Goal: Information Seeking & Learning: Learn about a topic

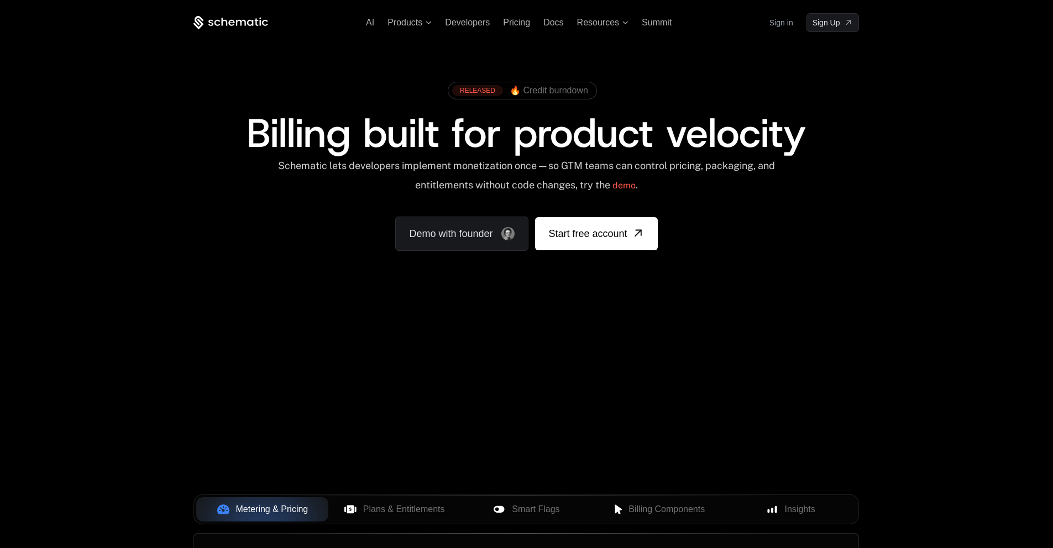
click at [57, 186] on div "AI Products Developers Pricing Docs Resources Summit Sign in Sign Up RELEASED 🔥…" at bounding box center [526, 165] width 1053 height 330
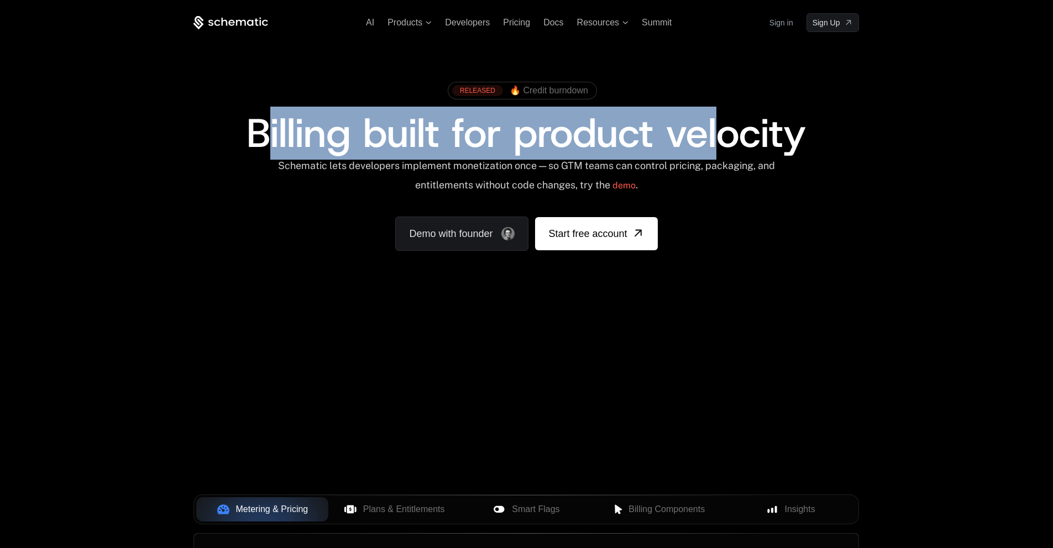
drag, startPoint x: 269, startPoint y: 119, endPoint x: 737, endPoint y: 118, distance: 468.1
click at [737, 118] on span "Billing built for product velocity" at bounding box center [525, 133] width 559 height 53
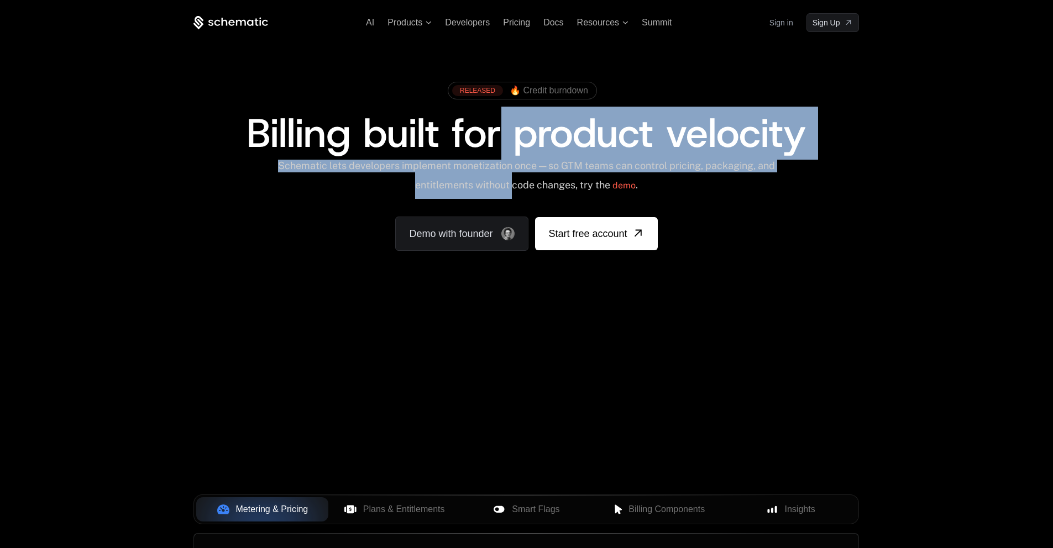
drag, startPoint x: 521, startPoint y: 179, endPoint x: 506, endPoint y: 138, distance: 43.3
click at [506, 138] on div "RELEASED 🔥 Credit burndown Billing built for product velocity Schematic lets de…" at bounding box center [525, 163] width 665 height 175
click at [506, 138] on span "Billing built for product velocity" at bounding box center [525, 133] width 559 height 53
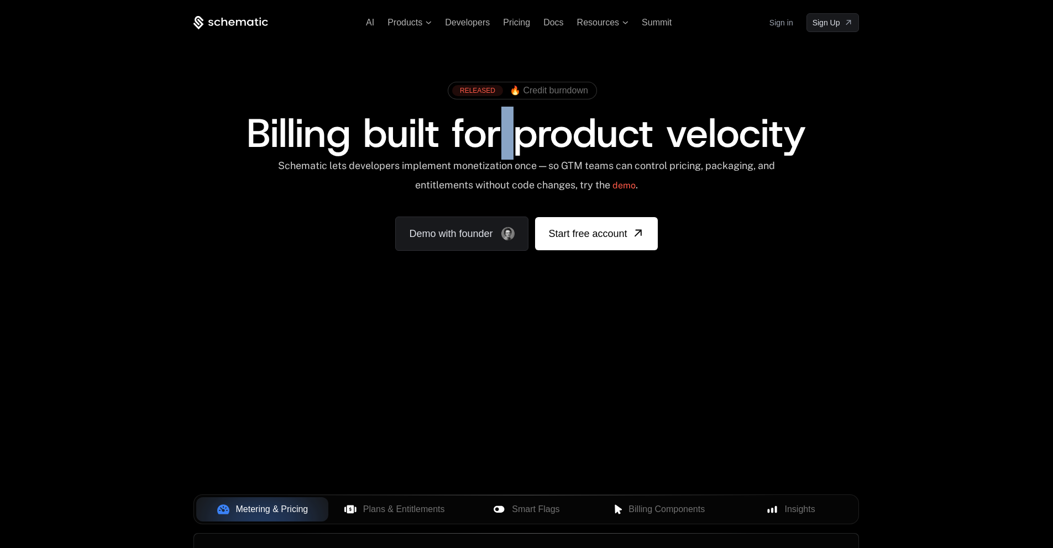
click at [506, 138] on span "Billing built for product velocity" at bounding box center [525, 133] width 559 height 53
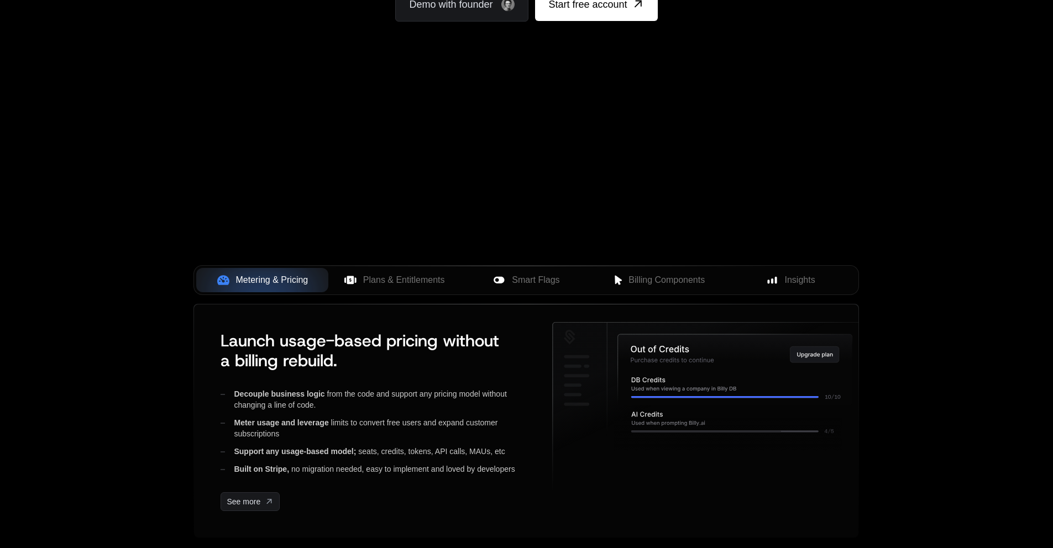
scroll to position [265, 0]
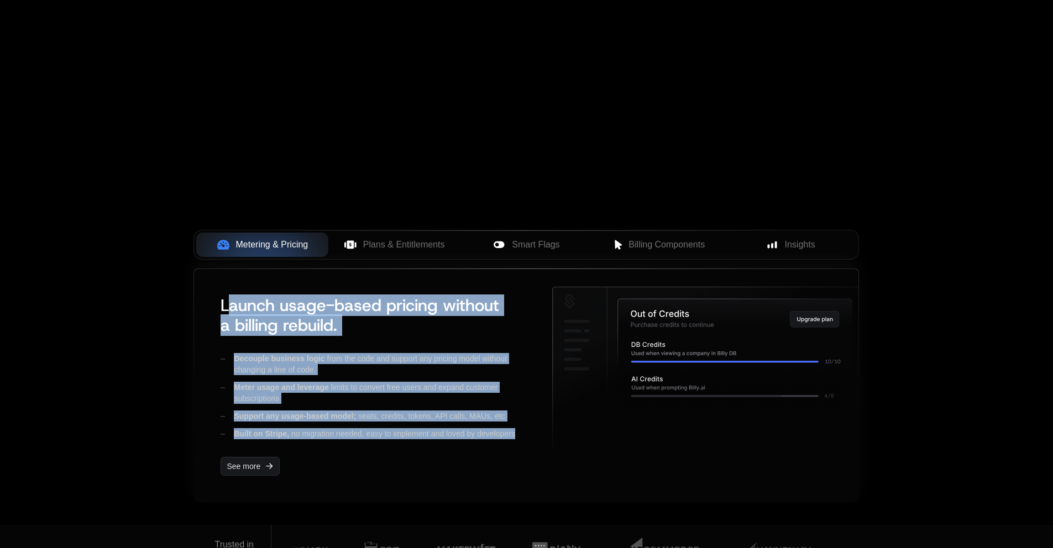
drag, startPoint x: 227, startPoint y: 303, endPoint x: 358, endPoint y: 444, distance: 192.4
click at [358, 444] on div "Launch usage-based pricing without a billing rebuild. Decouple business logic f…" at bounding box center [373, 386] width 323 height 198
drag, startPoint x: 359, startPoint y: 438, endPoint x: 215, endPoint y: 301, distance: 199.3
click at [215, 301] on div "Launch usage-based pricing without a billing rebuild. Decouple business logic f…" at bounding box center [373, 386] width 323 height 198
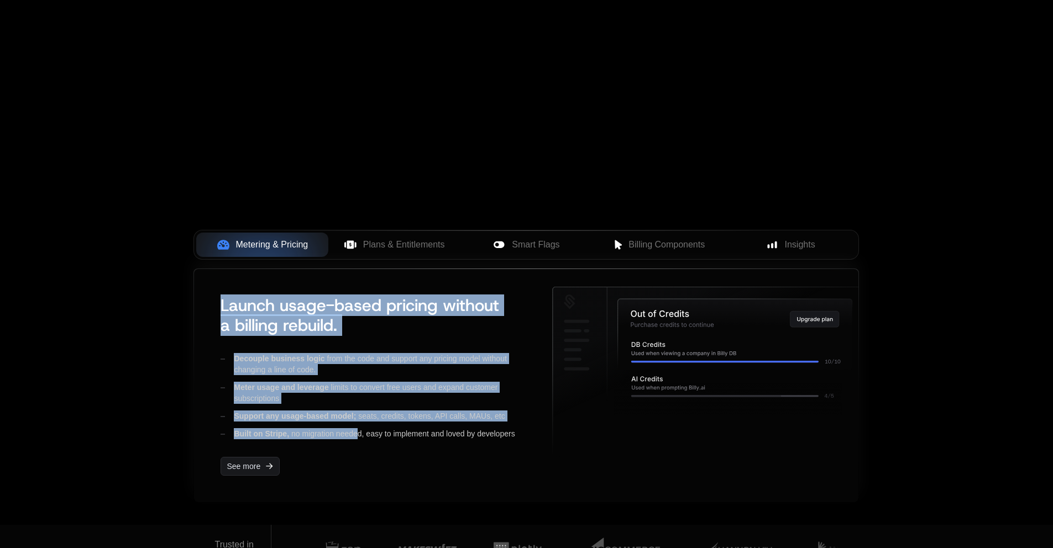
click at [215, 301] on div "Launch usage-based pricing without a billing rebuild. Decouple business logic f…" at bounding box center [373, 386] width 323 height 198
drag, startPoint x: 215, startPoint y: 301, endPoint x: 518, endPoint y: 444, distance: 335.7
click at [518, 444] on div "Launch usage-based pricing without a billing rebuild. Decouple business logic f…" at bounding box center [373, 386] width 323 height 198
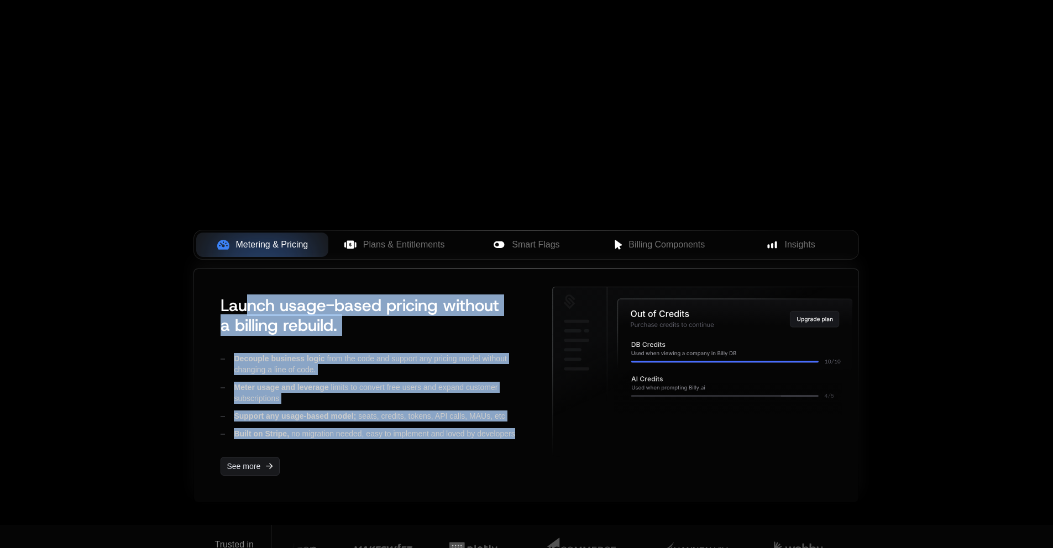
drag, startPoint x: 469, startPoint y: 427, endPoint x: 248, endPoint y: 315, distance: 248.4
click at [248, 315] on div "Launch usage-based pricing without a billing rebuild. Decouple business logic f…" at bounding box center [373, 386] width 323 height 198
click at [248, 315] on span "Launch usage-based pricing without a billing rebuild." at bounding box center [359, 315] width 279 height 41
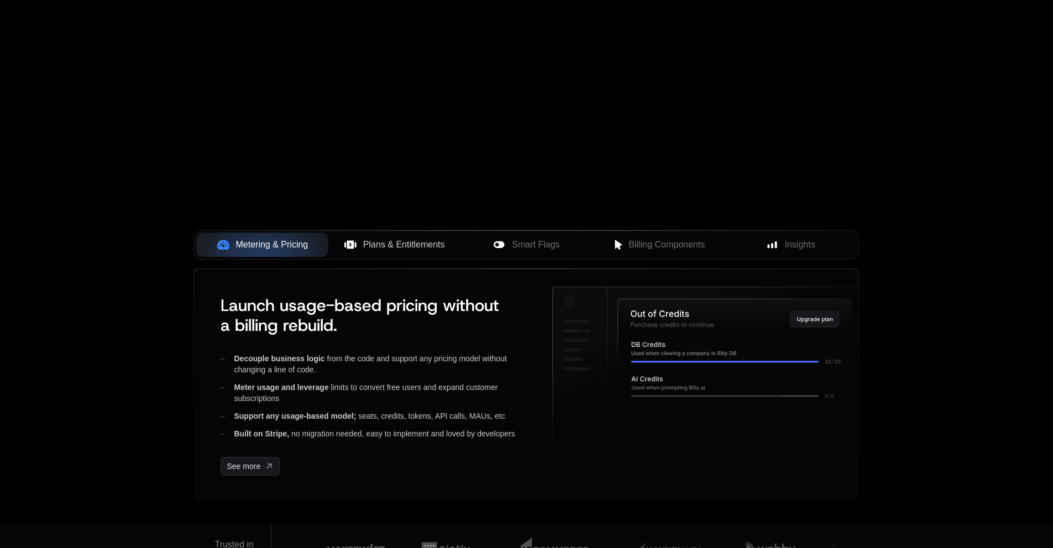
click at [383, 248] on span "Plans & Entitlements" at bounding box center [404, 244] width 82 height 13
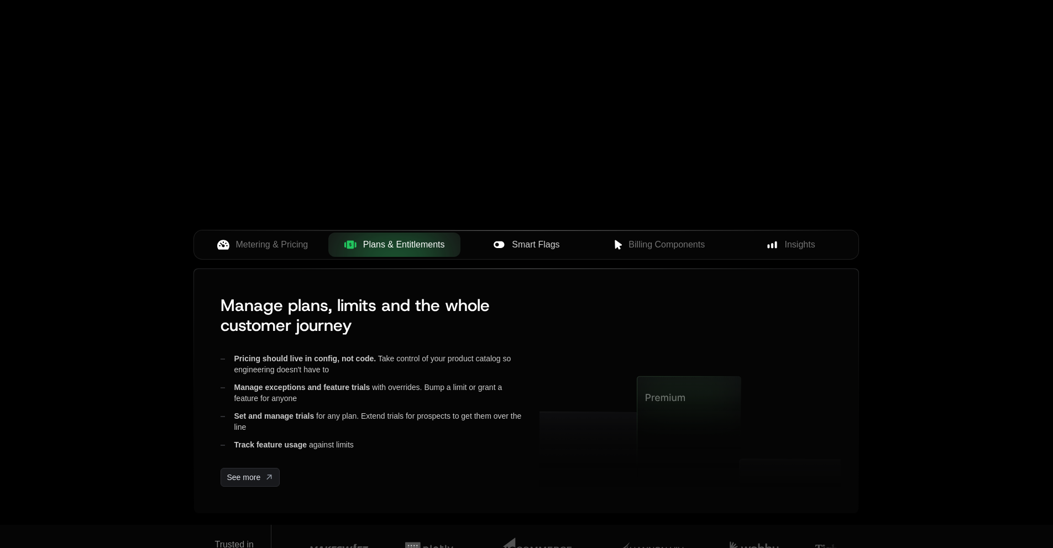
click at [553, 236] on button "Smart Flags" at bounding box center [526, 245] width 132 height 24
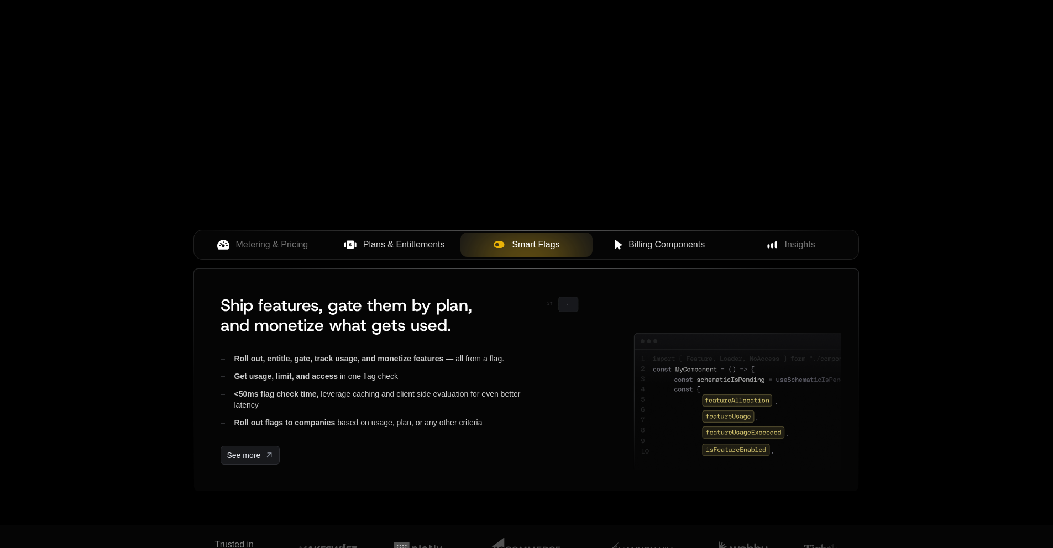
click at [692, 250] on span "Billing Components" at bounding box center [666, 244] width 76 height 13
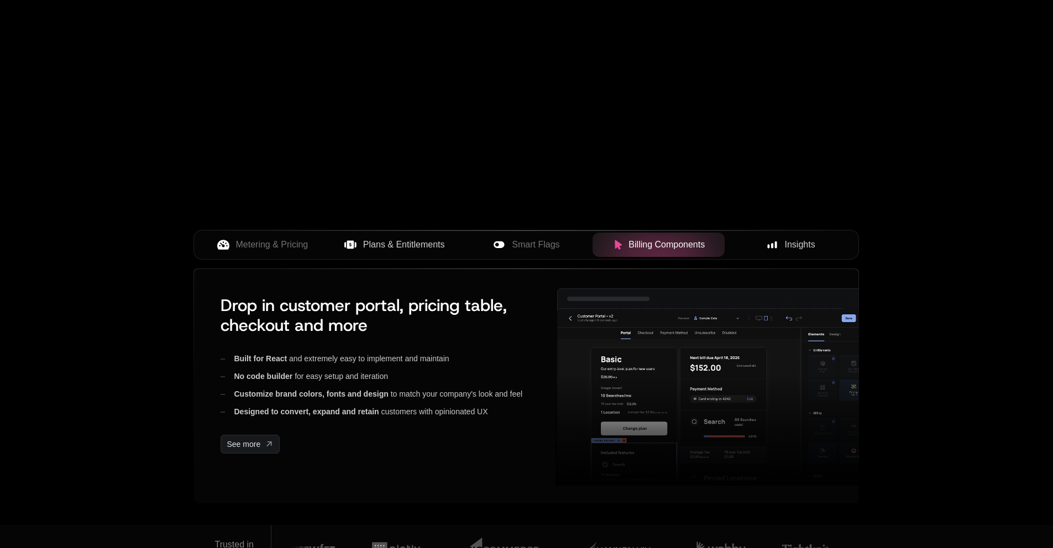
click at [807, 246] on span "Insights" at bounding box center [800, 244] width 30 height 13
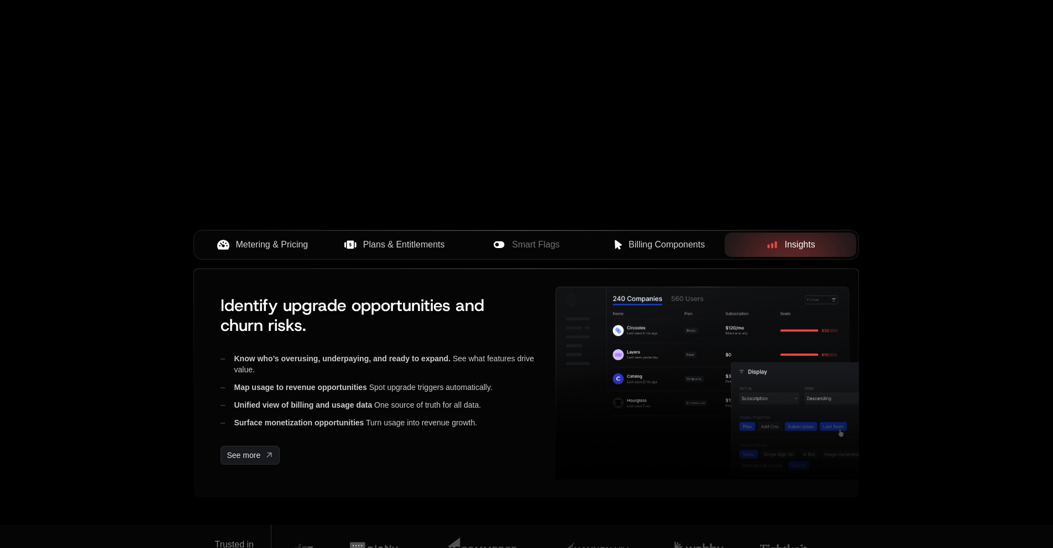
click at [306, 245] on span "Metering & Pricing" at bounding box center [272, 244] width 72 height 13
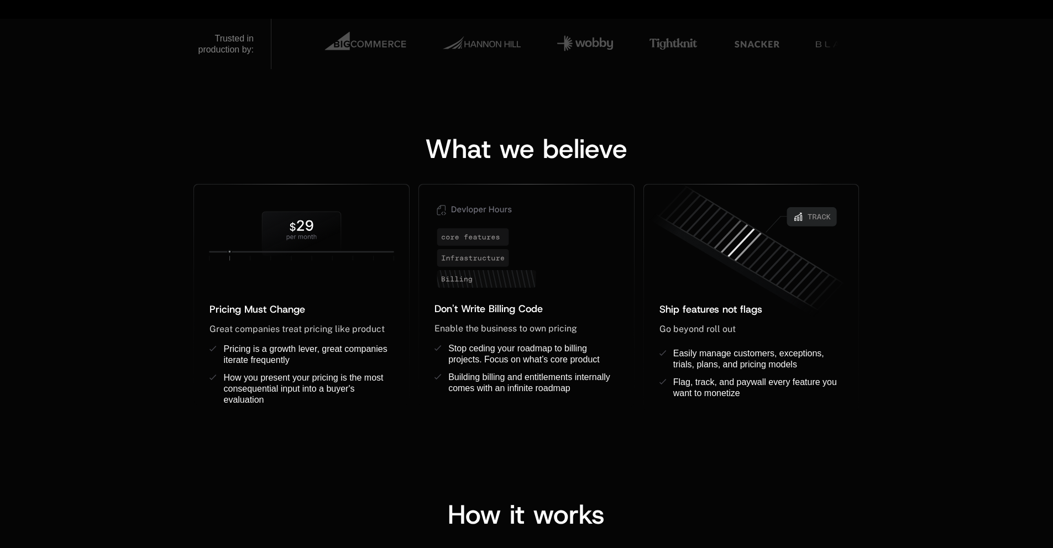
scroll to position [815, 0]
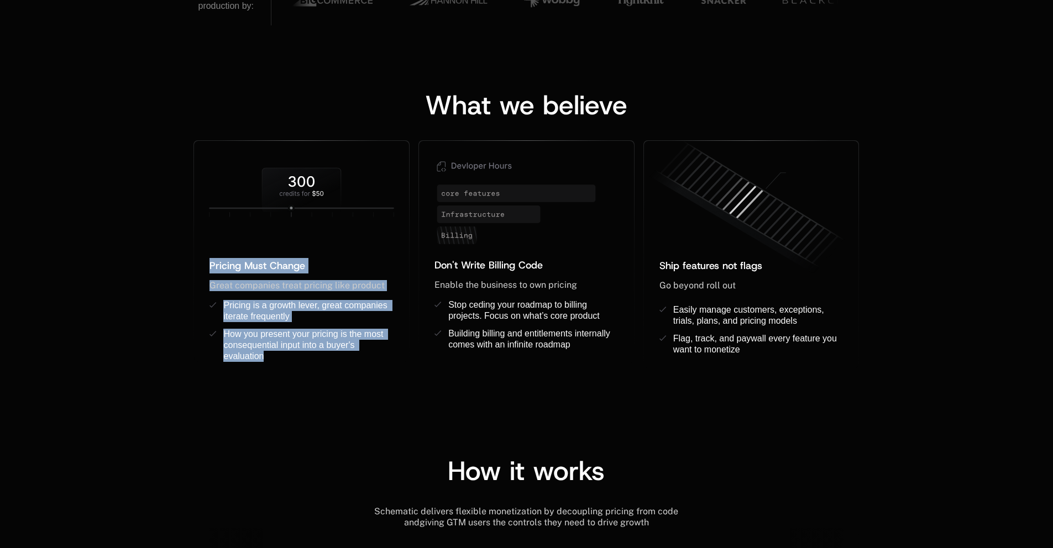
drag, startPoint x: 234, startPoint y: 248, endPoint x: 267, endPoint y: 370, distance: 126.5
click at [267, 370] on div "What we believe Pricing Must Change ﻿ ﻿ Great companies treat pricing like prod…" at bounding box center [526, 219] width 1053 height 388
drag, startPoint x: 267, startPoint y: 354, endPoint x: 228, endPoint y: 255, distance: 106.2
click at [228, 256] on div "Pricing Must Change ﻿ ﻿ Great companies treat pricing like product ﻿ Pricing is…" at bounding box center [303, 254] width 220 height 229
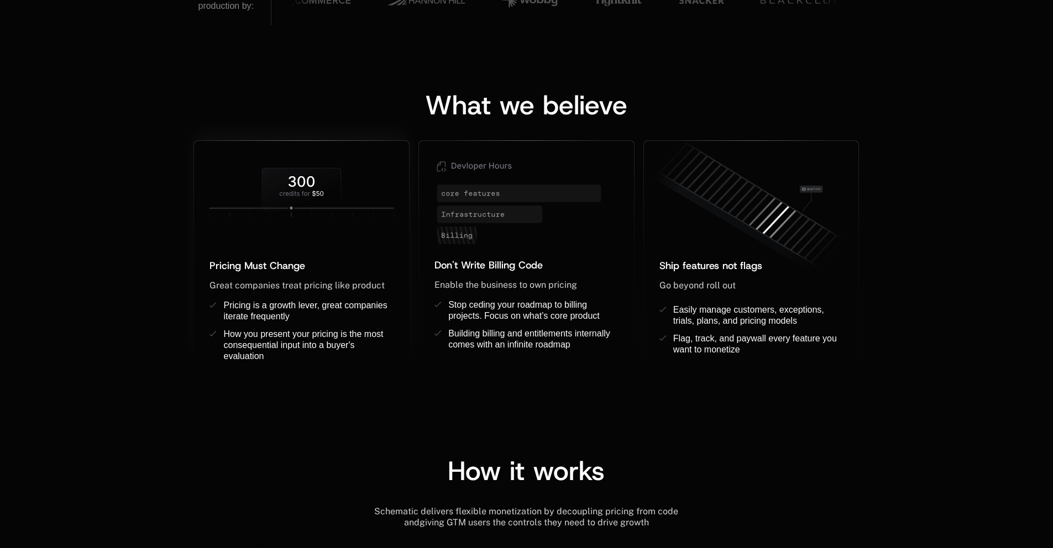
click at [228, 255] on div at bounding box center [301, 199] width 215 height 117
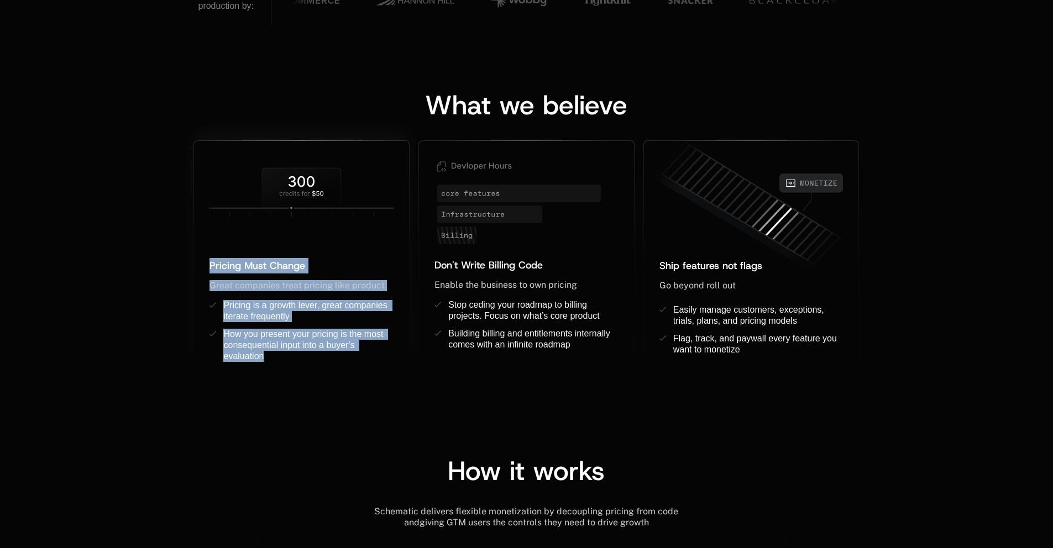
drag, startPoint x: 237, startPoint y: 264, endPoint x: 277, endPoint y: 359, distance: 103.0
click at [277, 359] on div "Pricing Must Change ﻿ ﻿ Great companies treat pricing like product ﻿ Pricing is…" at bounding box center [301, 251] width 215 height 220
click at [277, 359] on div "How you present your pricing is the most consequential input into a buyer's eva…" at bounding box center [308, 345] width 170 height 33
drag, startPoint x: 277, startPoint y: 359, endPoint x: 232, endPoint y: 260, distance: 108.3
click at [232, 260] on div "Pricing Must Change ﻿ ﻿ Great companies treat pricing like product ﻿ Pricing is…" at bounding box center [301, 310] width 215 height 104
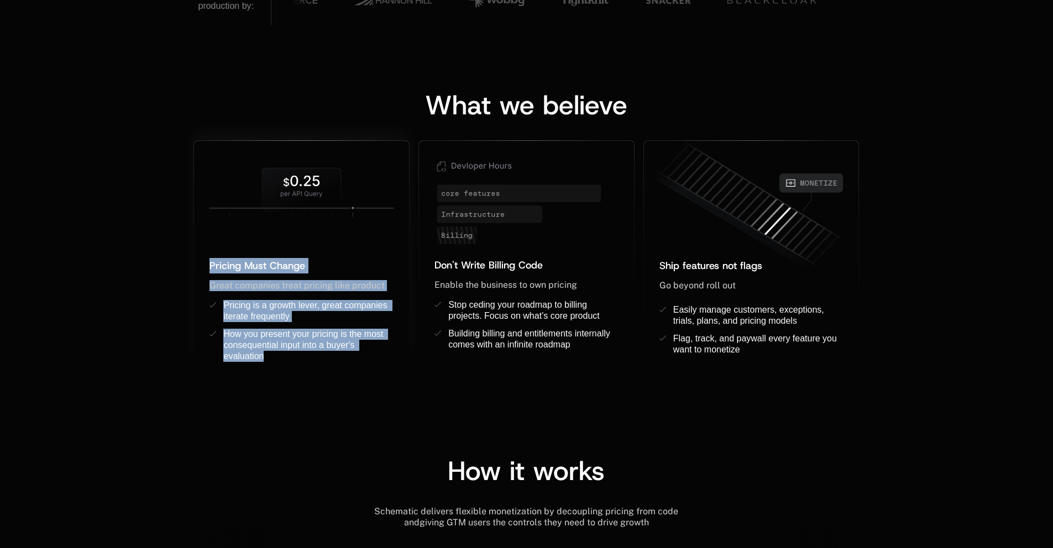
click at [232, 260] on span "Pricing Must Change" at bounding box center [257, 265] width 96 height 13
drag, startPoint x: 234, startPoint y: 260, endPoint x: 296, endPoint y: 359, distance: 116.7
click at [296, 359] on div "Pricing Must Change ﻿ ﻿ Great companies treat pricing like product ﻿ Pricing is…" at bounding box center [301, 310] width 215 height 104
click at [296, 359] on div "How you present your pricing is the most consequential input into a buyer's eva…" at bounding box center [308, 345] width 170 height 33
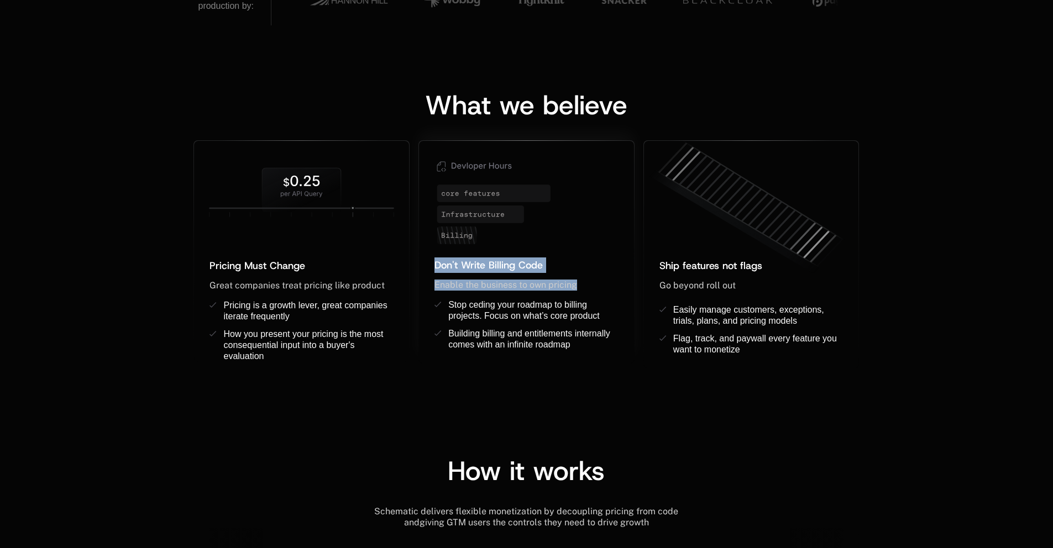
drag, startPoint x: 286, startPoint y: 353, endPoint x: 523, endPoint y: 302, distance: 241.8
click at [521, 301] on div "Pricing Must Change ﻿ ﻿ Great companies treat pricing like product ﻿ Pricing is…" at bounding box center [525, 254] width 665 height 229
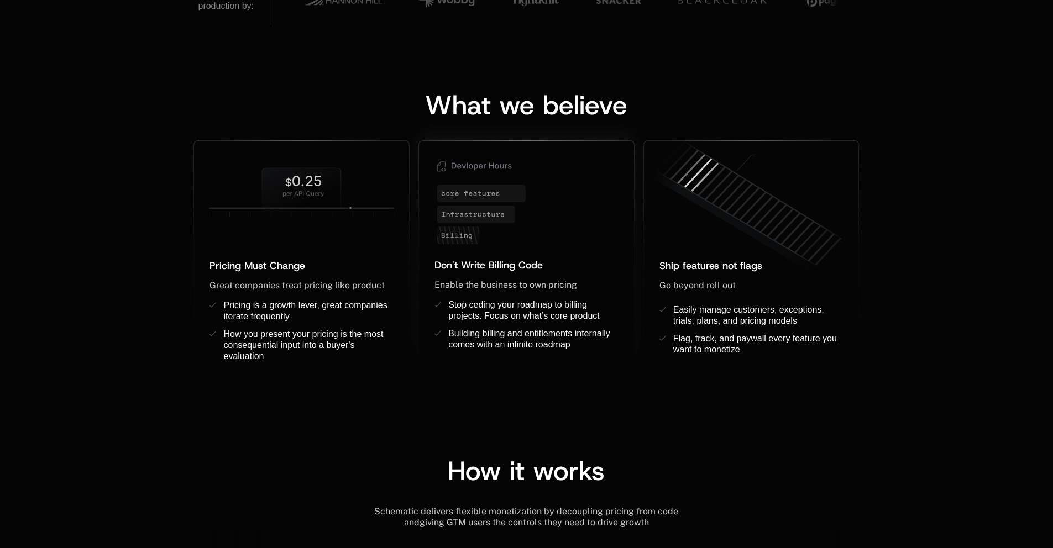
click at [523, 303] on span "Stop ceding your roadmap to billing projects. Focus on what’s core product" at bounding box center [523, 310] width 151 height 20
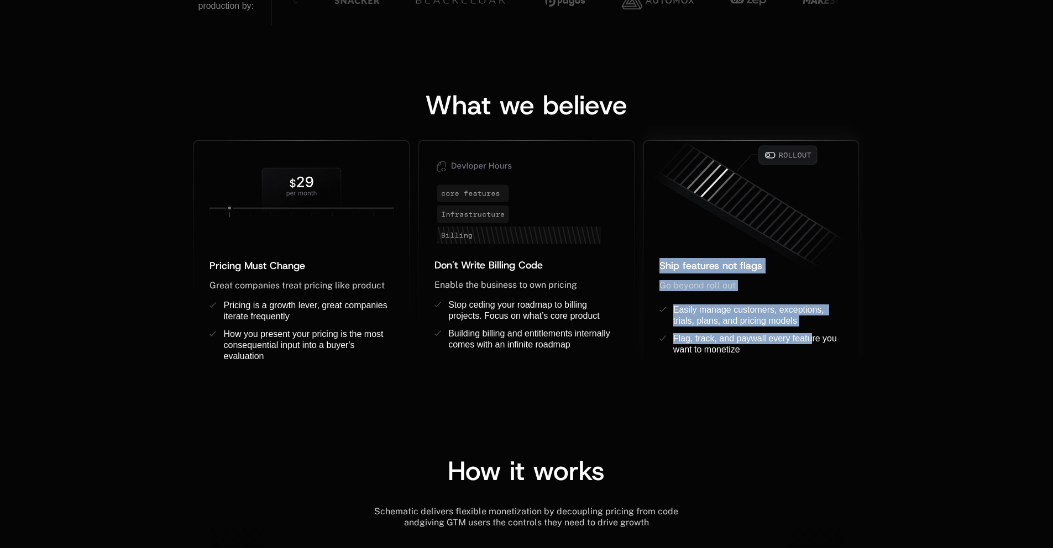
drag, startPoint x: 594, startPoint y: 351, endPoint x: 821, endPoint y: 344, distance: 226.7
click at [821, 344] on div "Pricing Must Change ﻿ ﻿ Great companies treat pricing like product ﻿ Pricing is…" at bounding box center [525, 254] width 665 height 229
click at [821, 344] on div "Flag, track, and paywall every feature you want to monetize ﻿ ﻿" at bounding box center [758, 344] width 170 height 22
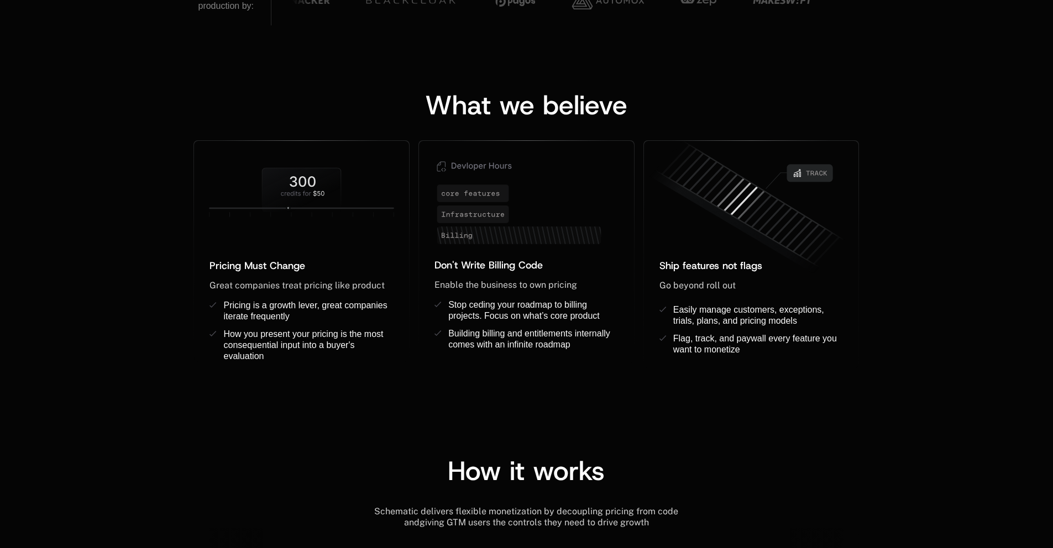
drag, startPoint x: 775, startPoint y: 351, endPoint x: 742, endPoint y: 381, distance: 45.0
click at [742, 381] on div "What we believe Pricing Must Change ﻿ ﻿ Great companies treat pricing like prod…" at bounding box center [526, 219] width 1053 height 388
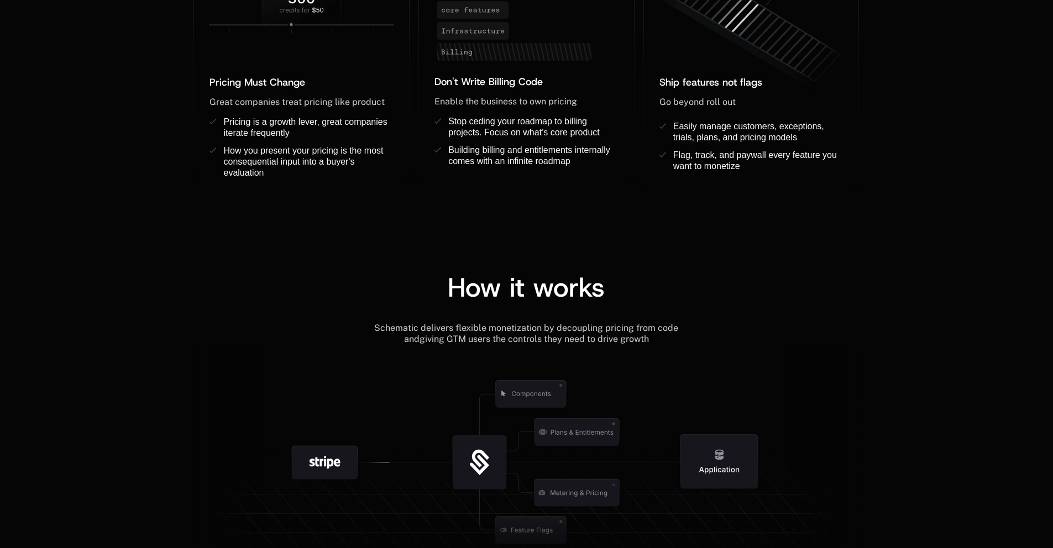
scroll to position [1003, 0]
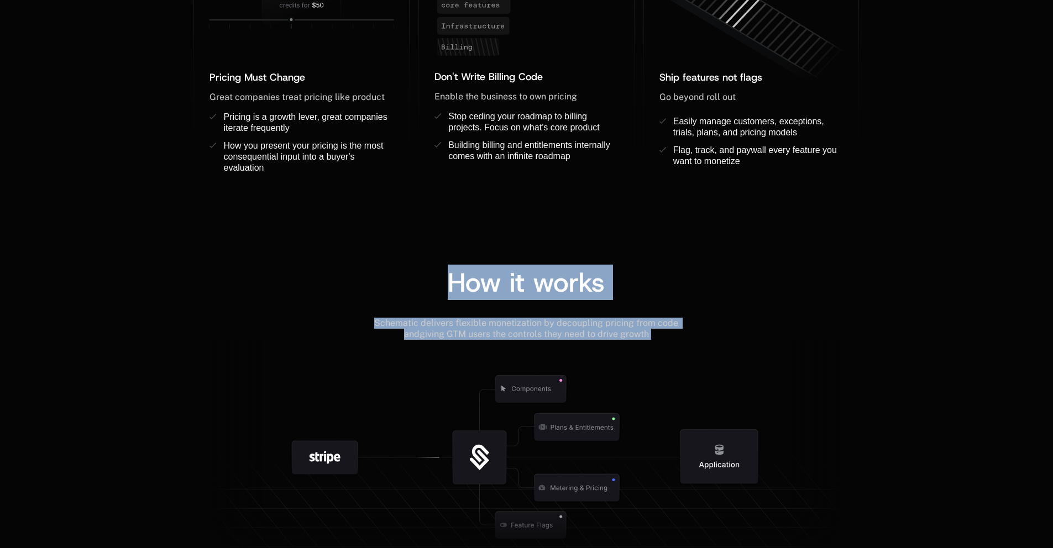
drag, startPoint x: 442, startPoint y: 255, endPoint x: 714, endPoint y: 346, distance: 286.9
click at [714, 346] on div "How it works Schematic delivers flexible monetization by decoupling pricing fro…" at bounding box center [526, 398] width 1053 height 346
click at [714, 346] on icon at bounding box center [525, 455] width 665 height 231
drag, startPoint x: 681, startPoint y: 340, endPoint x: 476, endPoint y: 270, distance: 216.7
click at [476, 270] on div "How it works Schematic delivers flexible monetization by decoupling pricing fro…" at bounding box center [525, 420] width 665 height 302
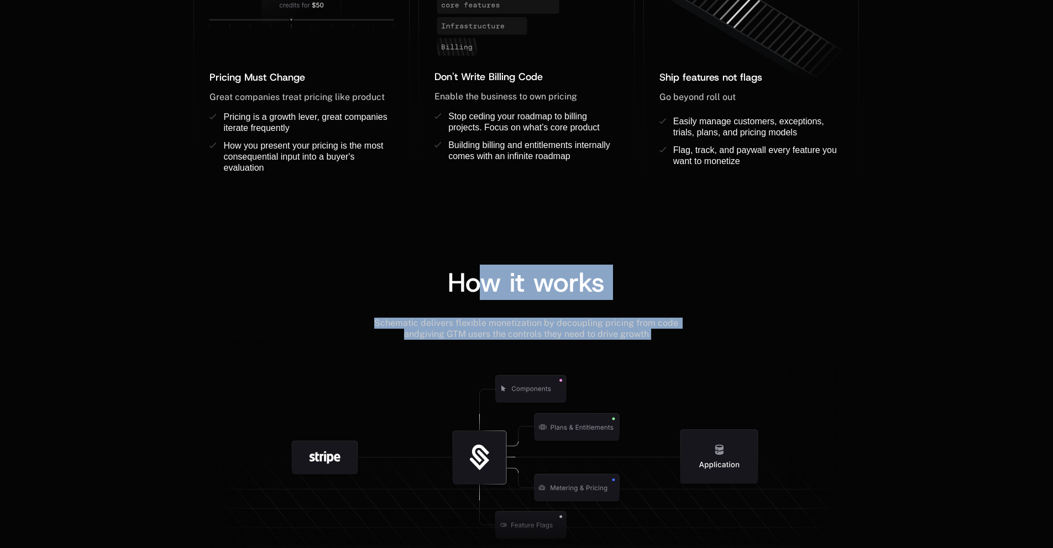
click at [476, 270] on span "How it works" at bounding box center [526, 282] width 157 height 35
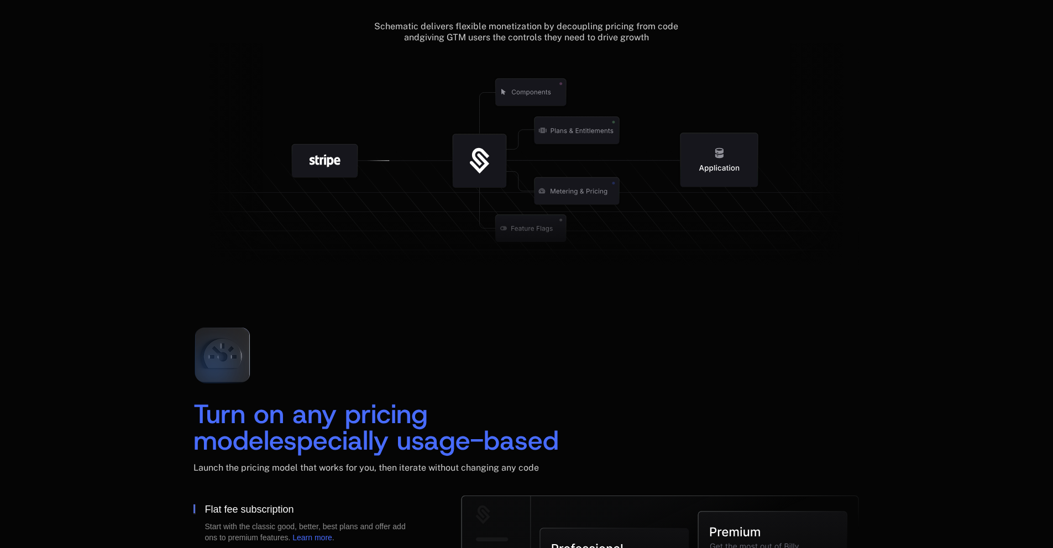
scroll to position [1300, 0]
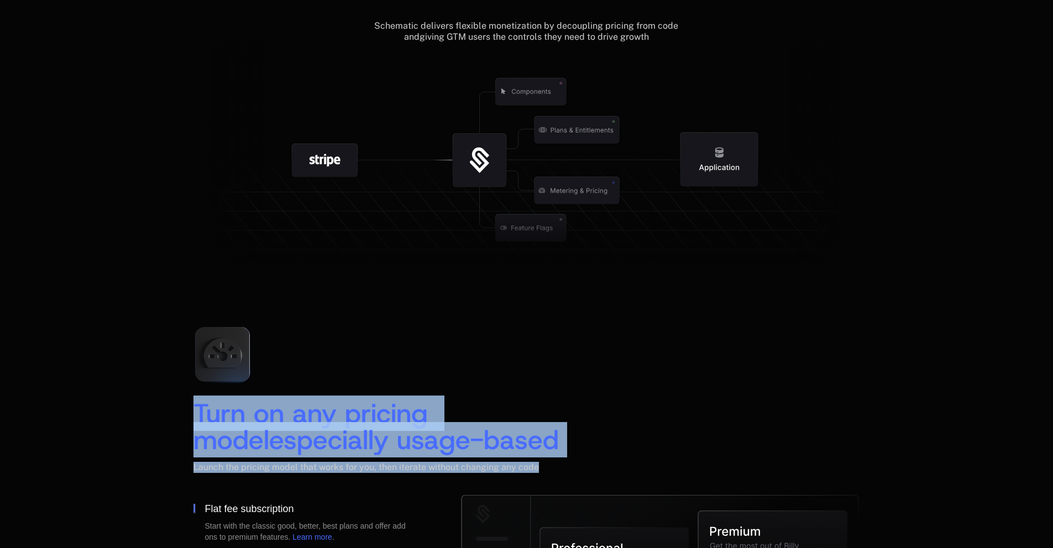
drag, startPoint x: 369, startPoint y: 382, endPoint x: 591, endPoint y: 477, distance: 241.4
click at [590, 478] on div "Turn on any pricing model especially usage-based Launch the pricing model that …" at bounding box center [525, 406] width 665 height 177
click at [591, 477] on div "Launch the pricing model that works for you, then iterate without changing any …" at bounding box center [525, 478] width 665 height 33
drag, startPoint x: 571, startPoint y: 467, endPoint x: 145, endPoint y: 417, distance: 429.5
click at [145, 417] on div "Turn on any pricing model especially usage-based Launch the pricing model that …" at bounding box center [526, 517] width 1053 height 487
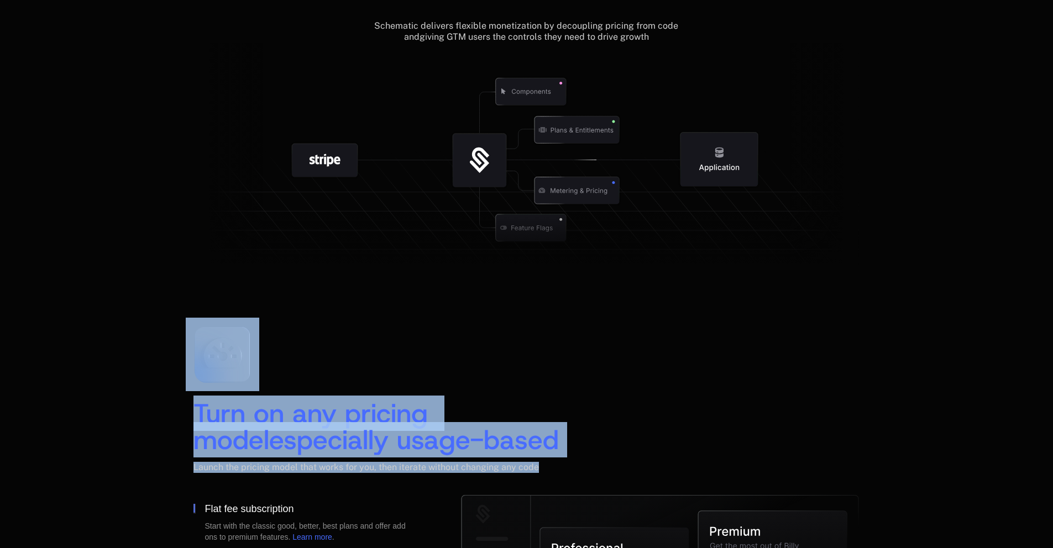
click at [145, 417] on div "Turn on any pricing model especially usage-based Launch the pricing model that …" at bounding box center [526, 517] width 1053 height 487
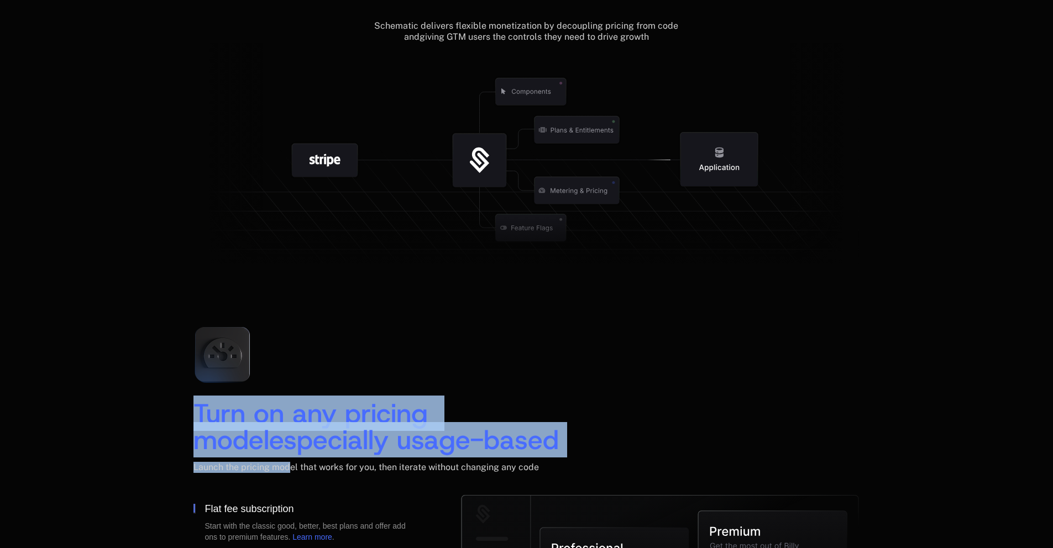
drag, startPoint x: 164, startPoint y: 422, endPoint x: 290, endPoint y: 470, distance: 134.7
click at [289, 470] on div "Turn on any pricing model especially usage-based Launch the pricing model that …" at bounding box center [526, 517] width 1053 height 487
click at [290, 470] on span "Launch the pricing model that works for you, then iterate without changing any …" at bounding box center [365, 467] width 345 height 10
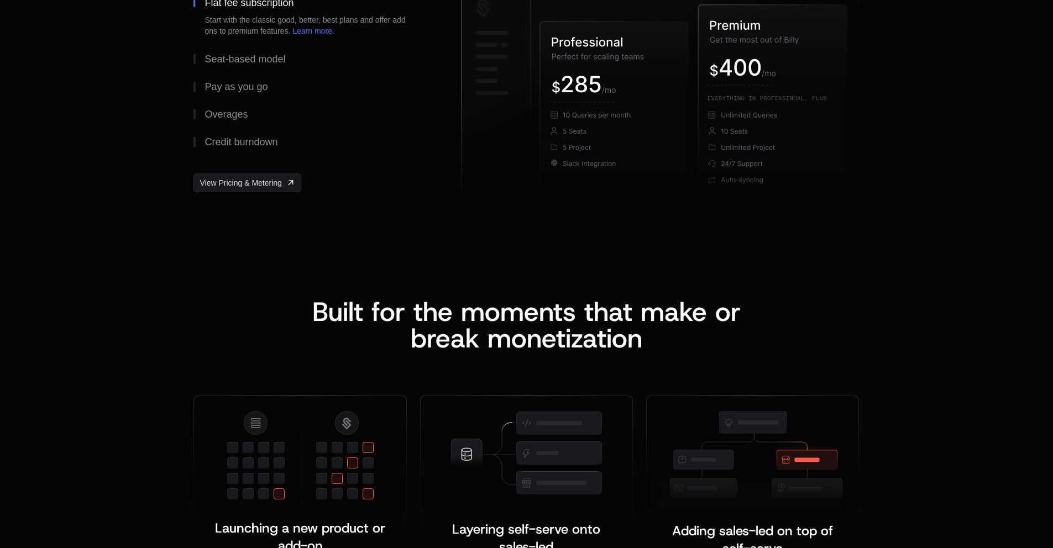
scroll to position [1808, 0]
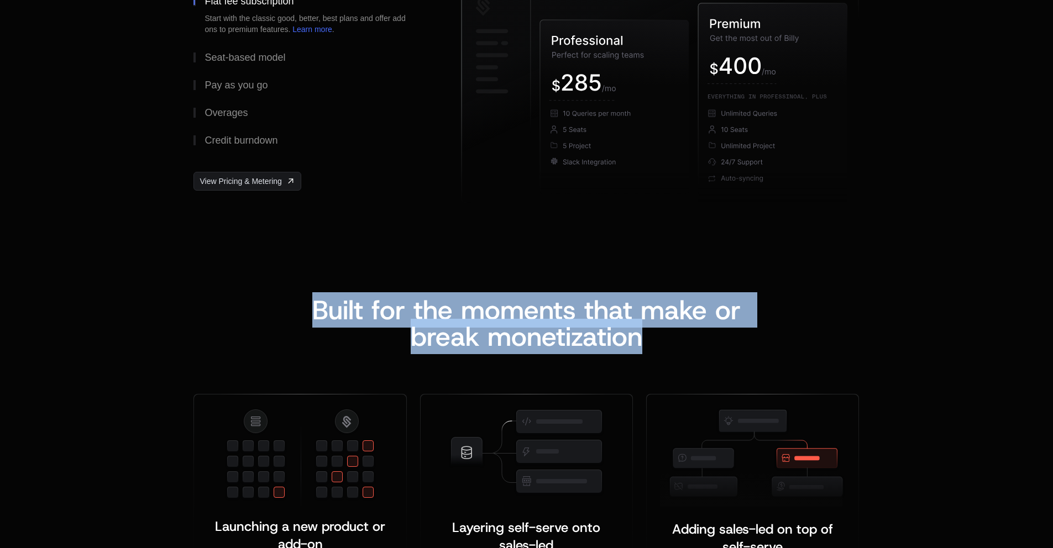
drag, startPoint x: 276, startPoint y: 321, endPoint x: 671, endPoint y: 342, distance: 395.7
click at [671, 342] on div "Built for the moments that make or b reak monetization" at bounding box center [525, 323] width 665 height 53
click at [671, 342] on div "Built for the moments that make or b reak monetization" at bounding box center [526, 323] width 472 height 53
drag, startPoint x: 677, startPoint y: 342, endPoint x: 401, endPoint y: 267, distance: 286.3
click at [401, 267] on div "Built for the moments that make or b reak monetization Launching a new product …" at bounding box center [526, 530] width 1053 height 554
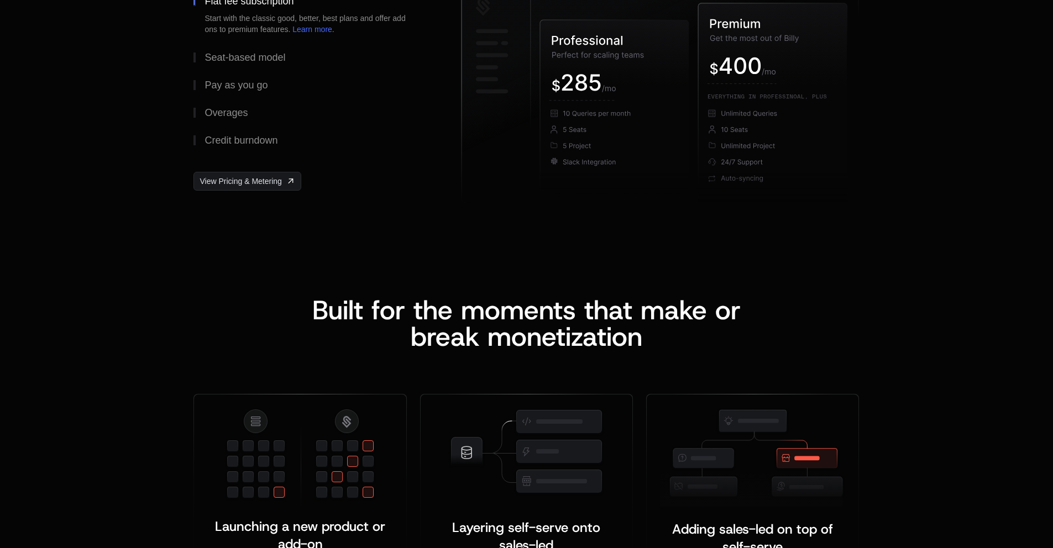
click at [401, 267] on div "Built for the moments that make or b reak monetization Launching a new product …" at bounding box center [526, 530] width 1053 height 554
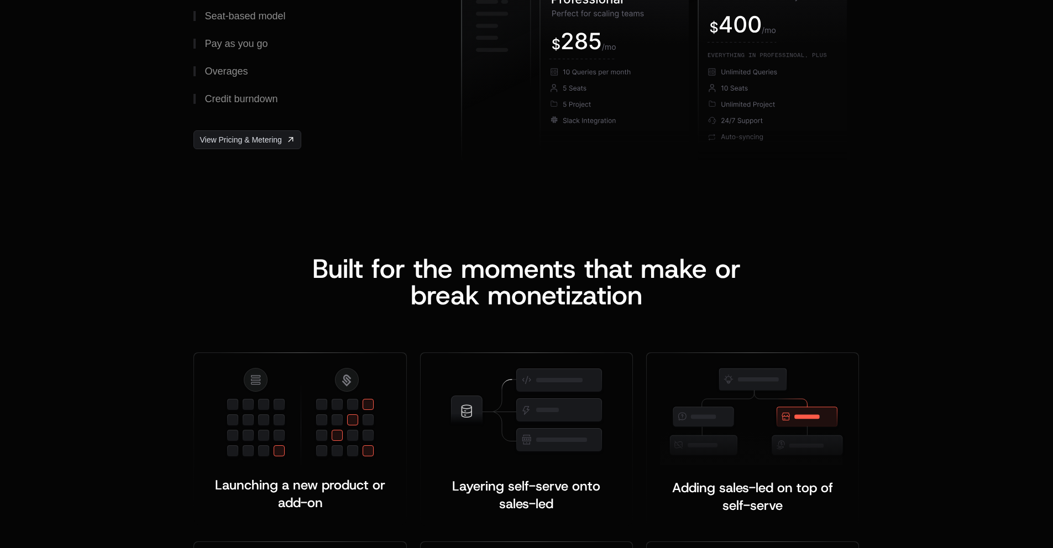
scroll to position [1993, 0]
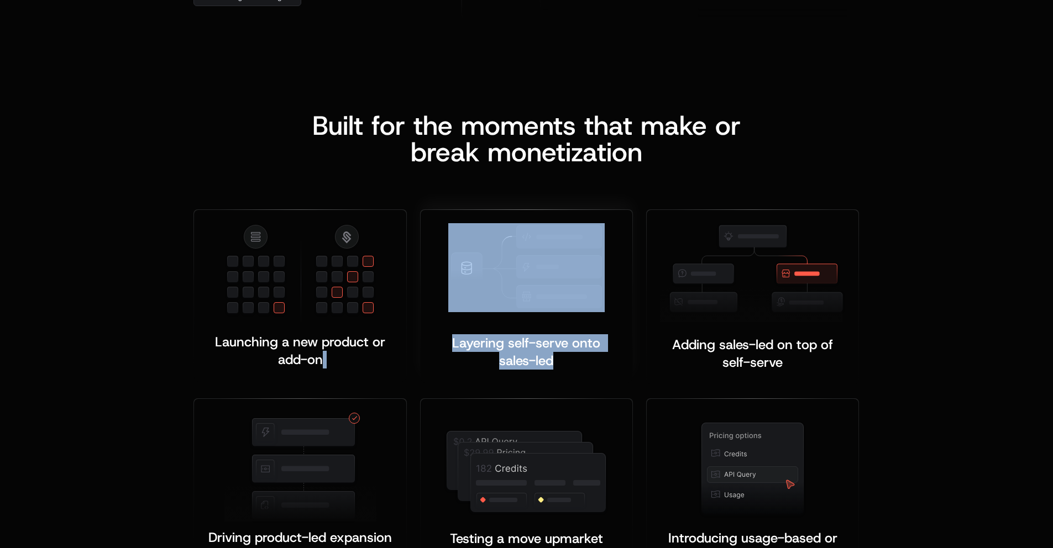
drag, startPoint x: 326, startPoint y: 366, endPoint x: 580, endPoint y: 358, distance: 253.8
click at [580, 358] on div "Launching a new product or add-on ﻿ Layering self-serve onto sales-led ﻿ ﻿ Addi…" at bounding box center [525, 393] width 665 height 369
click at [580, 358] on div "Layering self-serve onto sales-led ﻿ ﻿" at bounding box center [526, 351] width 185 height 35
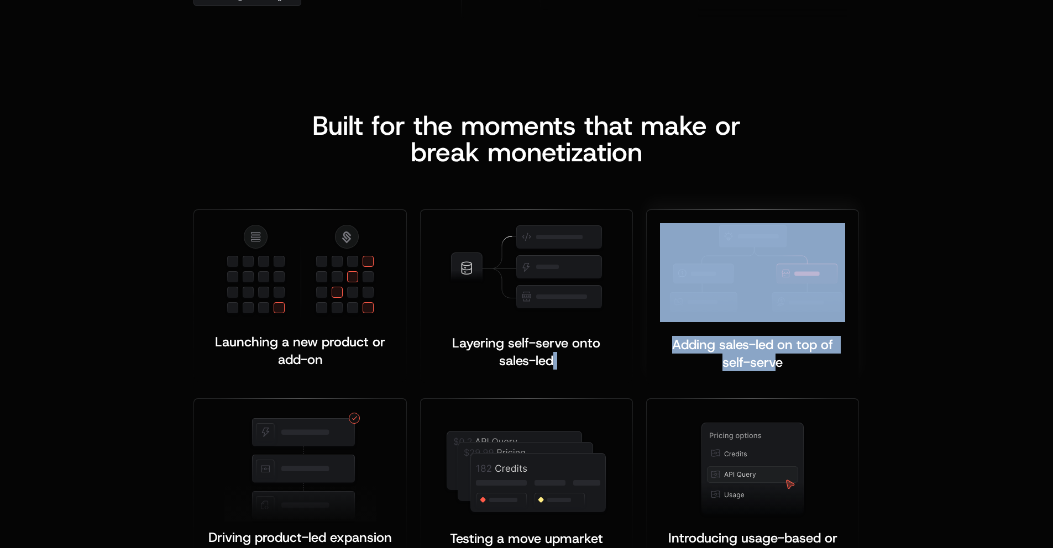
drag, startPoint x: 550, startPoint y: 366, endPoint x: 784, endPoint y: 360, distance: 233.3
click at [783, 360] on div "Launching a new product or add-on ﻿ Layering self-serve onto sales-led ﻿ ﻿ Addi…" at bounding box center [525, 393] width 665 height 369
drag, startPoint x: 784, startPoint y: 360, endPoint x: 801, endPoint y: 360, distance: 17.7
click at [784, 360] on div "Adding sales-led on top of self-serve ﻿ ﻿" at bounding box center [752, 353] width 185 height 35
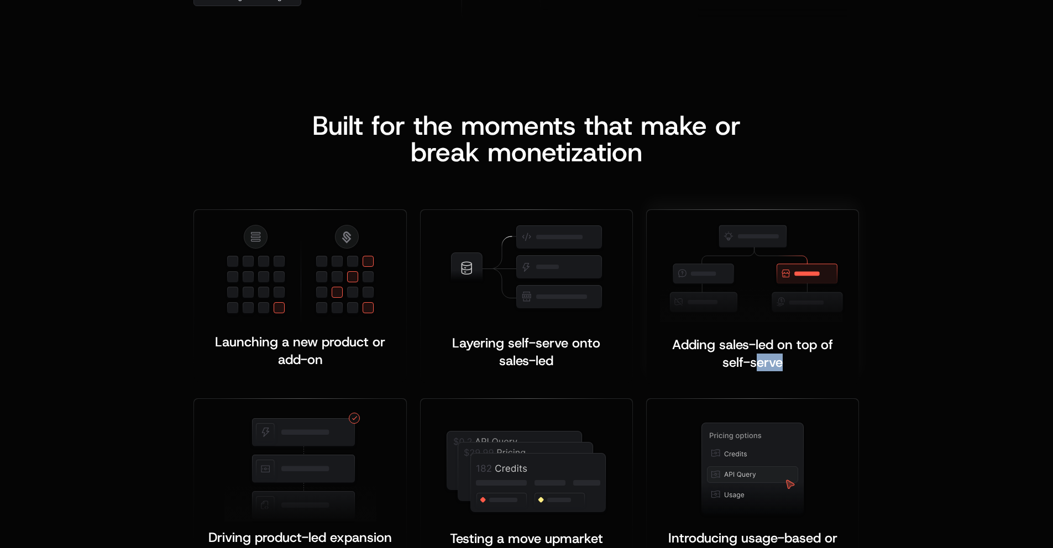
drag, startPoint x: 801, startPoint y: 360, endPoint x: 759, endPoint y: 360, distance: 42.6
click at [759, 360] on div "Adding sales-led on top of self-serve ﻿ ﻿" at bounding box center [752, 353] width 185 height 35
click at [759, 360] on span "Adding sales-led on top of self-serve" at bounding box center [754, 353] width 165 height 35
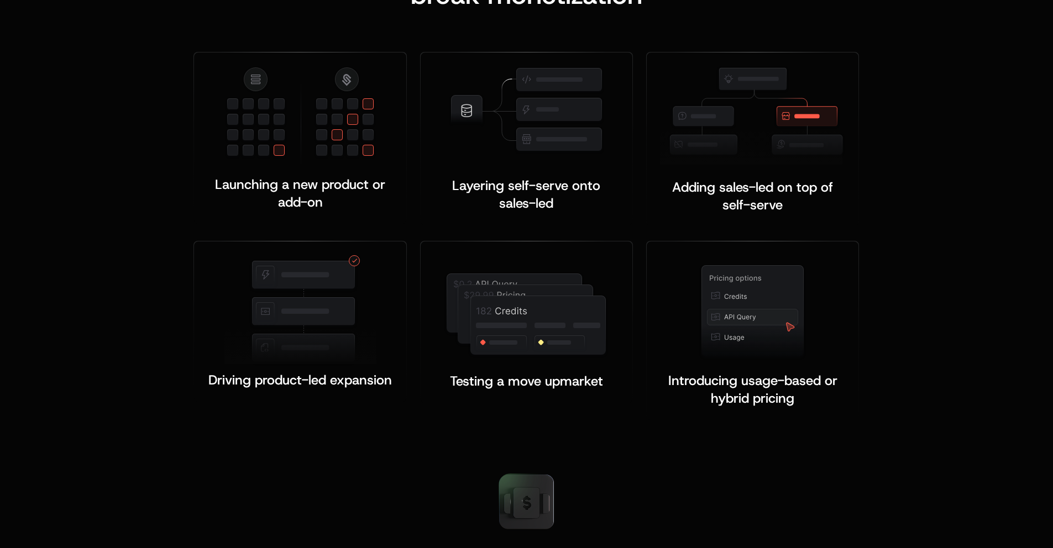
scroll to position [2151, 0]
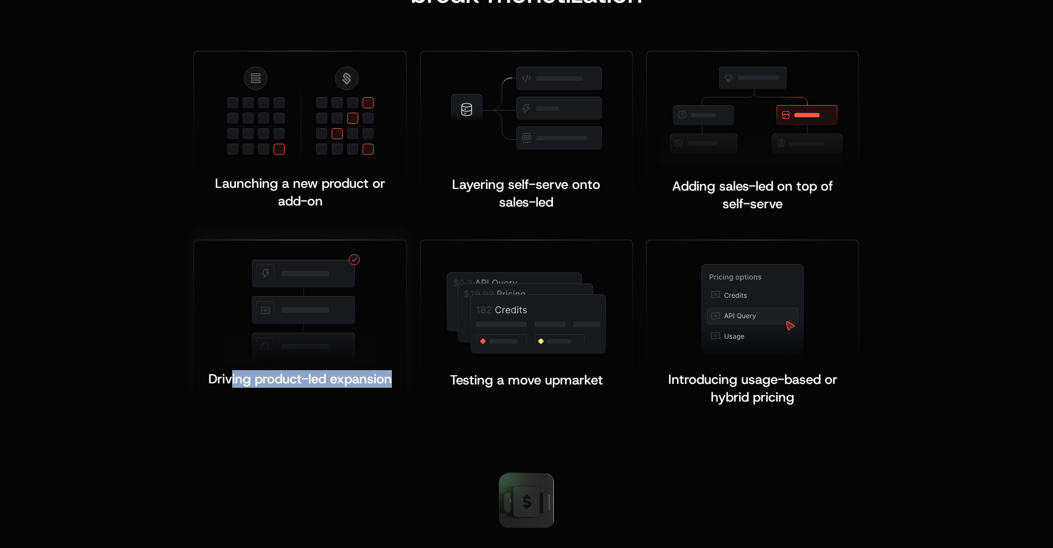
drag, startPoint x: 342, startPoint y: 393, endPoint x: 231, endPoint y: 374, distance: 112.3
click at [231, 374] on div "Driving product-led expansion ﻿ ﻿" at bounding box center [300, 320] width 212 height 161
click at [231, 374] on span "Driving product-led expansion" at bounding box center [299, 379] width 183 height 18
drag, startPoint x: 263, startPoint y: 375, endPoint x: 391, endPoint y: 373, distance: 127.7
click at [380, 373] on span "Driving product-led expansion" at bounding box center [299, 379] width 183 height 18
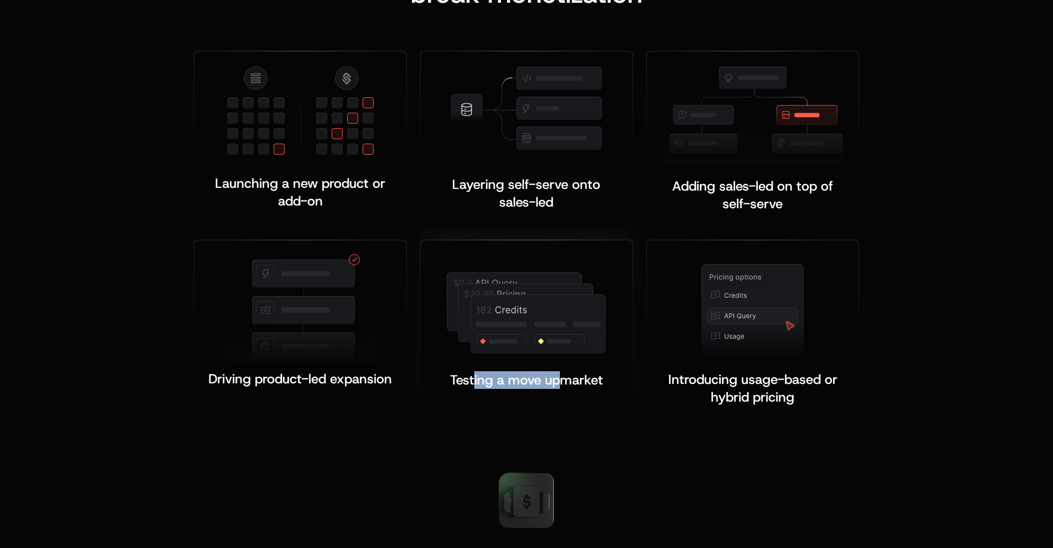
drag, startPoint x: 566, startPoint y: 373, endPoint x: 474, endPoint y: 381, distance: 92.6
click at [474, 381] on span "Testing a move upmarket" at bounding box center [526, 380] width 153 height 18
drag, startPoint x: 552, startPoint y: 381, endPoint x: 573, endPoint y: 381, distance: 21.6
click at [573, 381] on span "Testing a move upmarket" at bounding box center [526, 380] width 153 height 18
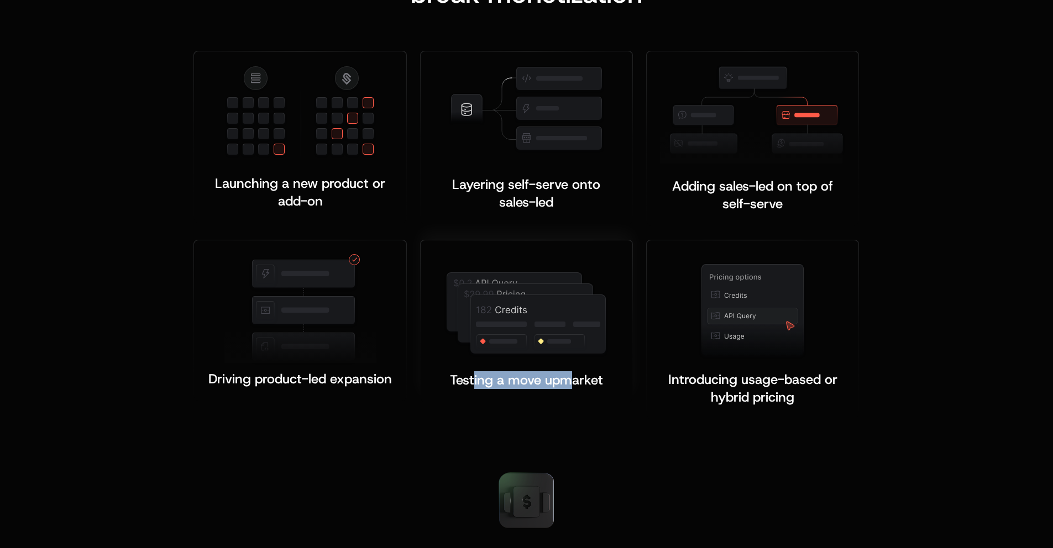
drag, startPoint x: 573, startPoint y: 381, endPoint x: 594, endPoint y: 385, distance: 21.4
click at [573, 381] on span "Testing a move upmarket" at bounding box center [526, 380] width 153 height 18
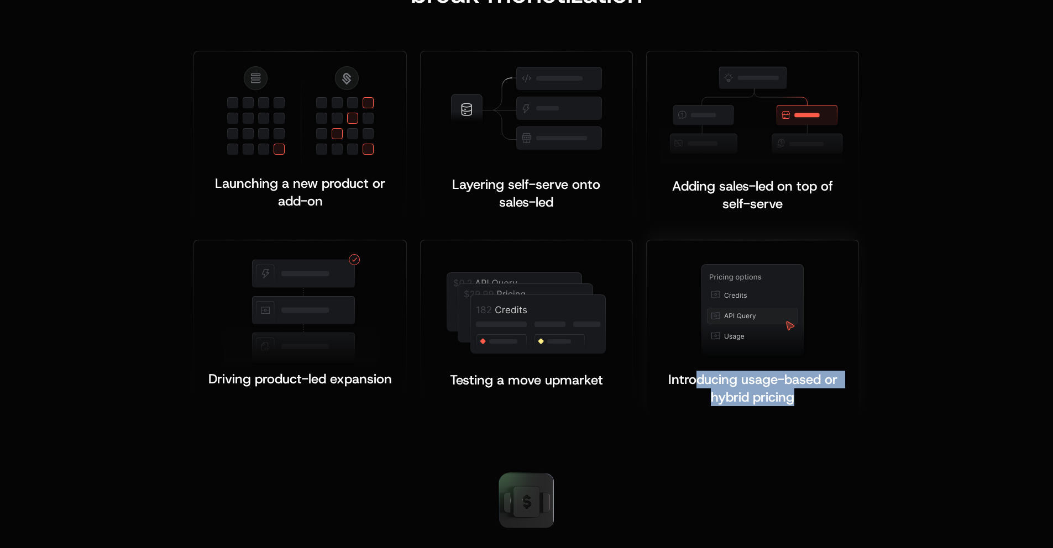
drag, startPoint x: 798, startPoint y: 396, endPoint x: 697, endPoint y: 380, distance: 101.8
click at [697, 380] on div "Introducing usage-based or hybrid pricing ﻿ ﻿" at bounding box center [752, 388] width 185 height 35
click at [697, 380] on span "Introducing usage-based or hybrid pricing" at bounding box center [754, 388] width 173 height 35
drag
click at [760, 392] on span "Introducing usage-based or hybrid pricing" at bounding box center [754, 388] width 173 height 35
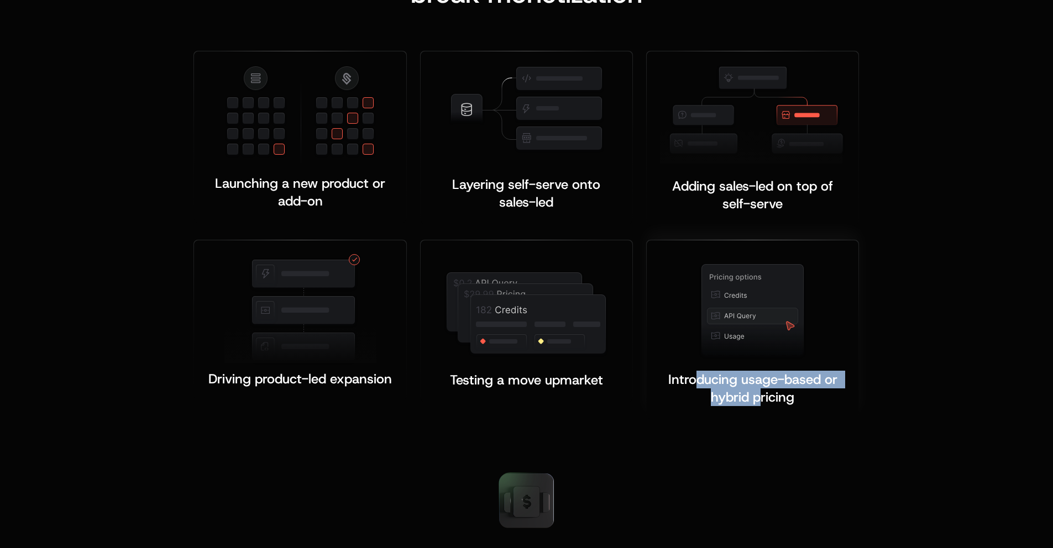
click at [760, 392] on span "Introducing usage-based or hybrid pricing" at bounding box center [754, 388] width 173 height 35
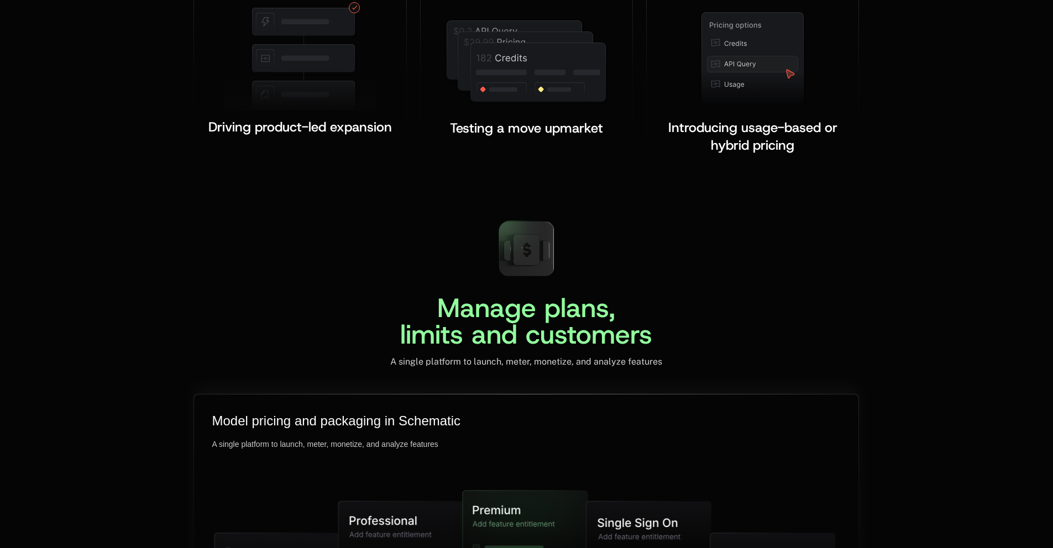
scroll to position [2409, 0]
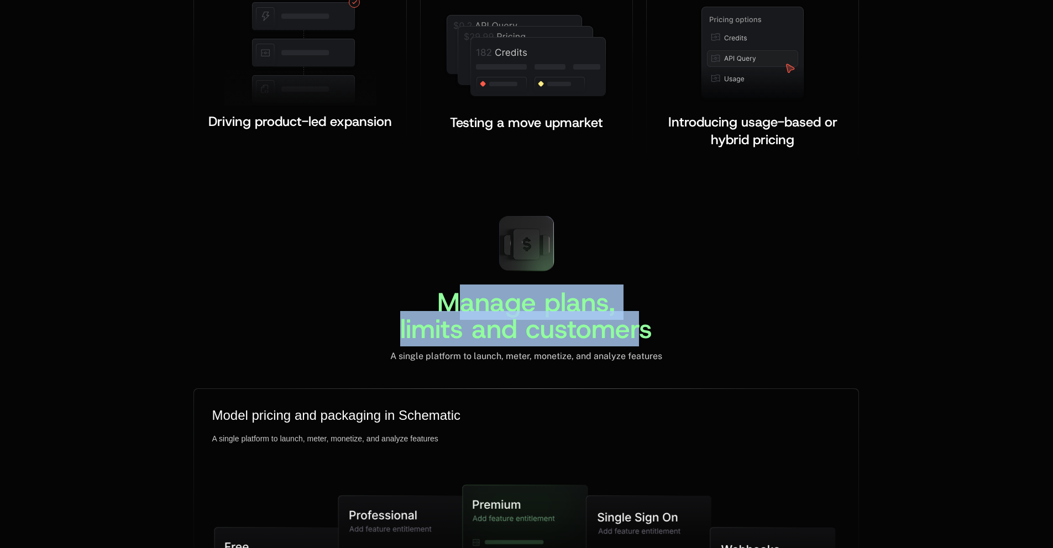
click at [653, 327] on div "Manage plans, limits and customers A single platform to launch, meter, monetize…" at bounding box center [525, 284] width 665 height 155
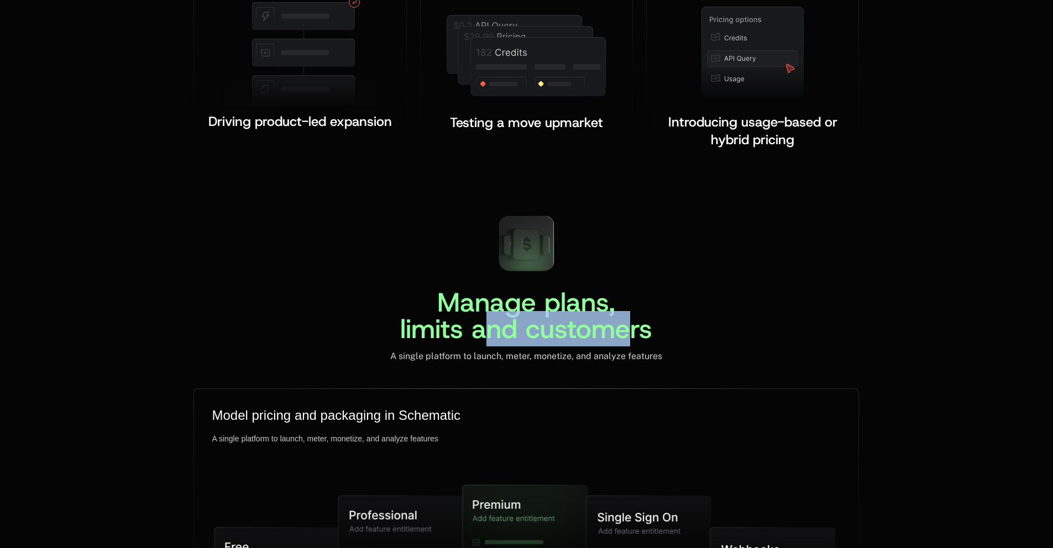
click at [474, 308] on span "Manage plans, limits and customers" at bounding box center [526, 316] width 252 height 62
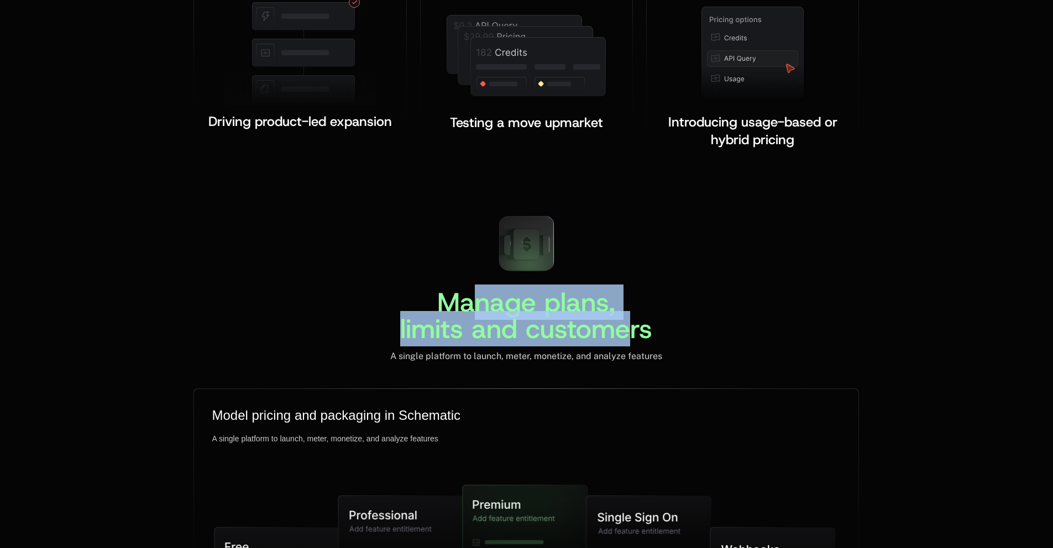
click at [473, 308] on span "Manage plans, limits and customers" at bounding box center [526, 316] width 252 height 62
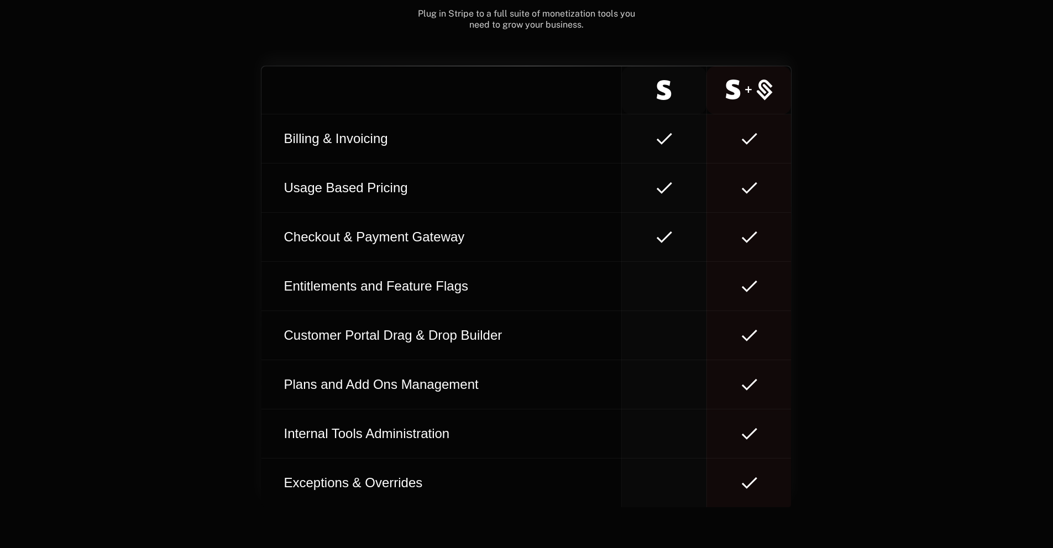
scroll to position [6291, 0]
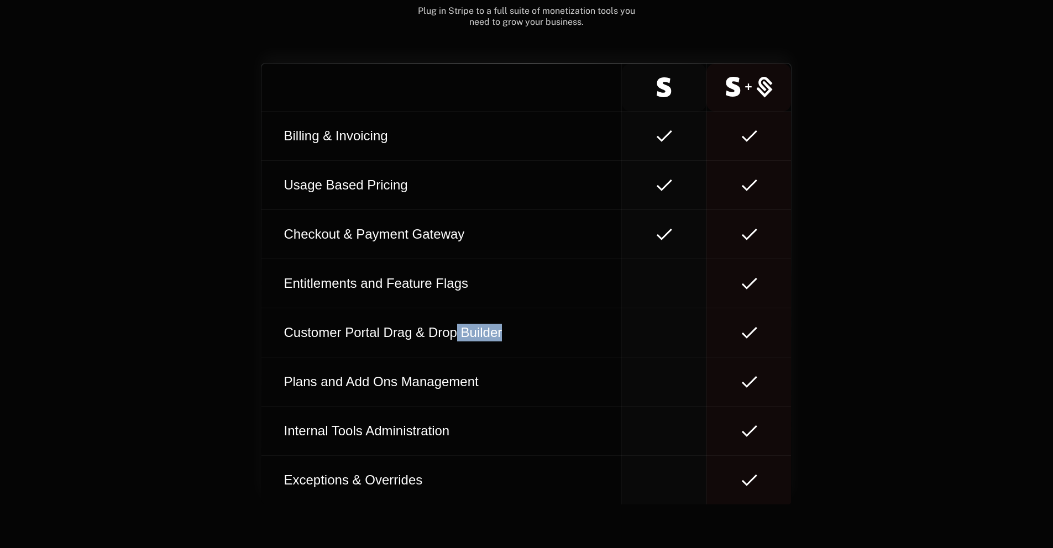
drag, startPoint x: 458, startPoint y: 319, endPoint x: 288, endPoint y: 330, distance: 170.5
click at [288, 330] on td "Customer Portal Drag & Drop Builder" at bounding box center [441, 332] width 360 height 49
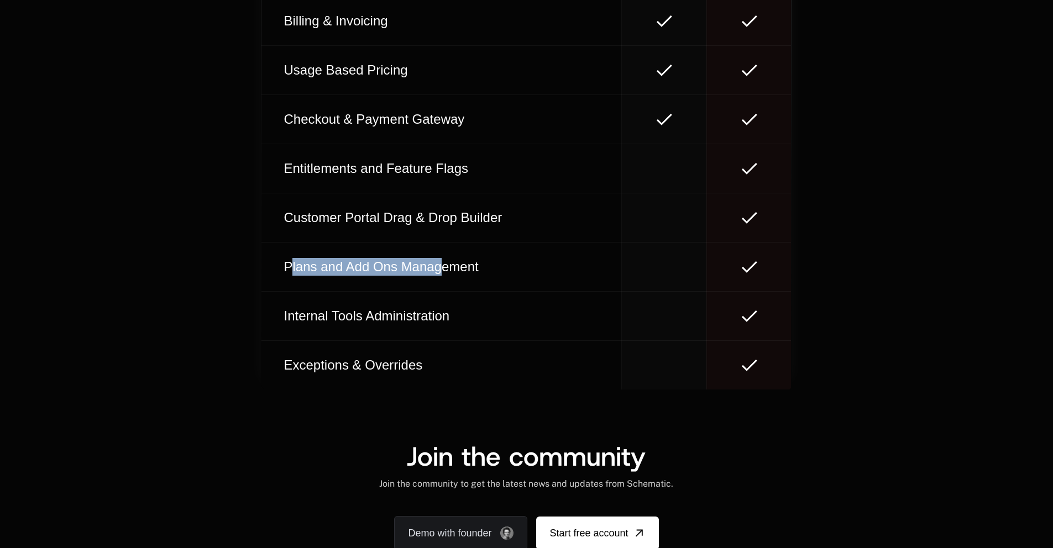
scroll to position [6190, 0]
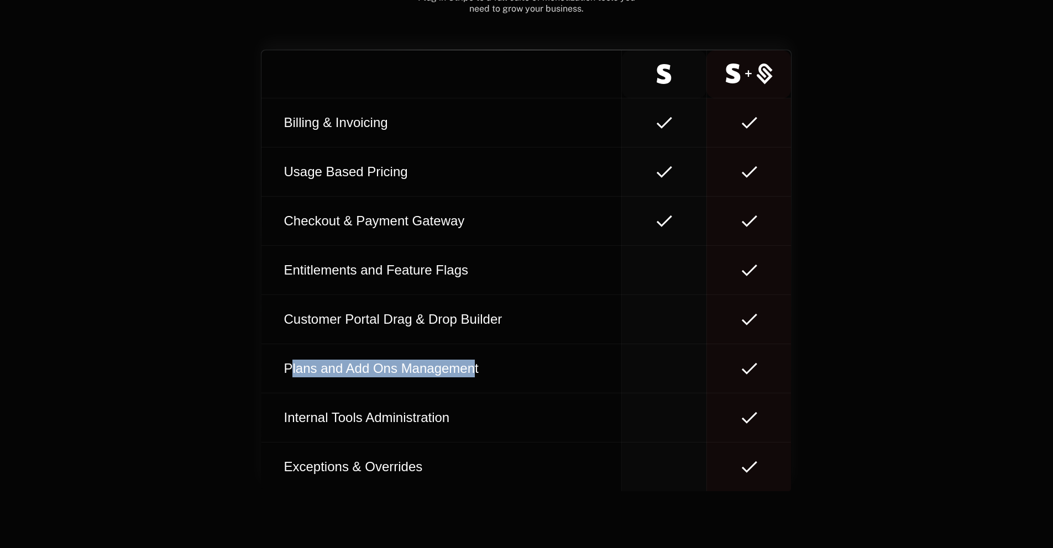
drag, startPoint x: 290, startPoint y: 370, endPoint x: 475, endPoint y: 369, distance: 185.1
click at [475, 369] on div "Plans and Add Ons Management" at bounding box center [441, 369] width 324 height 18
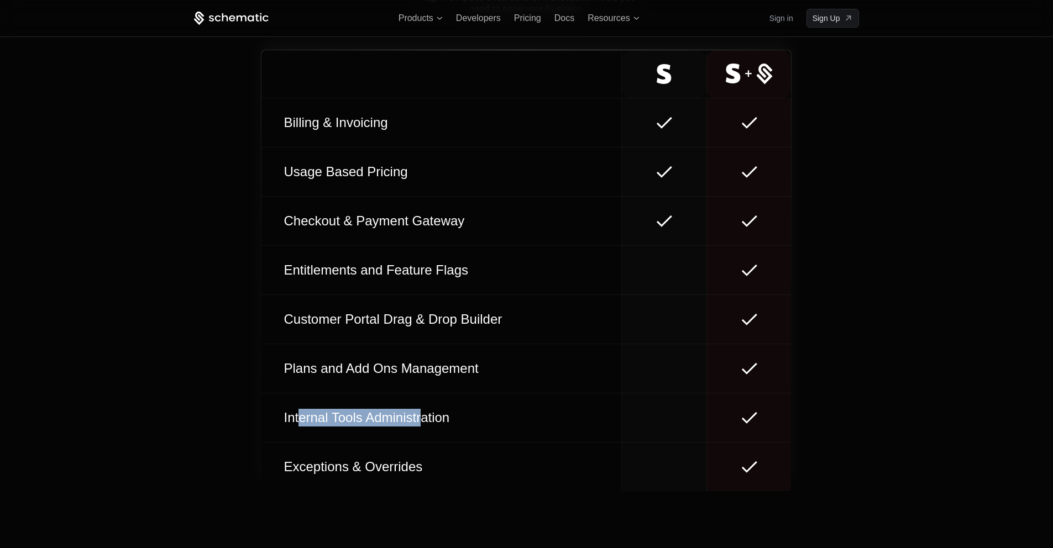
drag, startPoint x: 422, startPoint y: 413, endPoint x: 300, endPoint y: 426, distance: 122.2
click at [300, 426] on div "Internal Tools Administration" at bounding box center [441, 418] width 324 height 18
drag, startPoint x: 301, startPoint y: 462, endPoint x: 403, endPoint y: 464, distance: 102.3
click at [403, 464] on div "Exceptions & Overrides" at bounding box center [441, 467] width 324 height 18
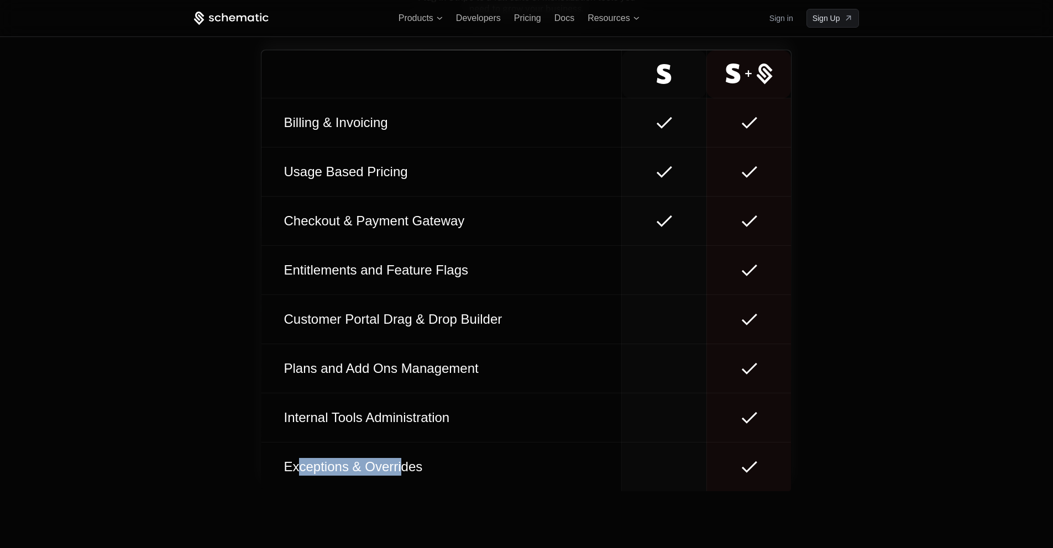
click at [403, 464] on div "Exceptions & Overrides" at bounding box center [441, 467] width 324 height 18
drag, startPoint x: 402, startPoint y: 465, endPoint x: 334, endPoint y: 459, distance: 68.2
click at [336, 459] on div "Exceptions & Overrides" at bounding box center [441, 467] width 324 height 18
click at [334, 459] on div "Exceptions & Overrides" at bounding box center [441, 467] width 324 height 18
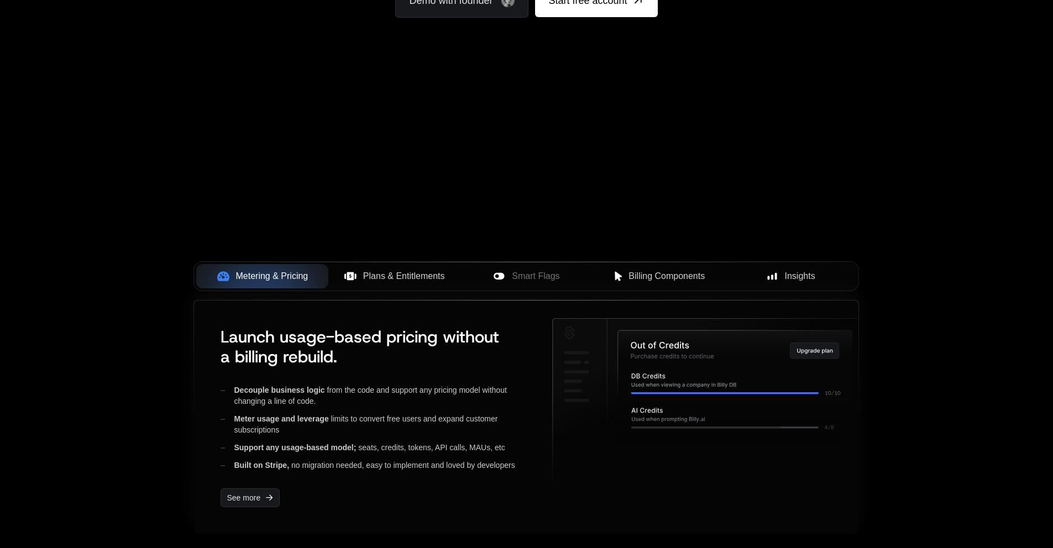
scroll to position [0, 0]
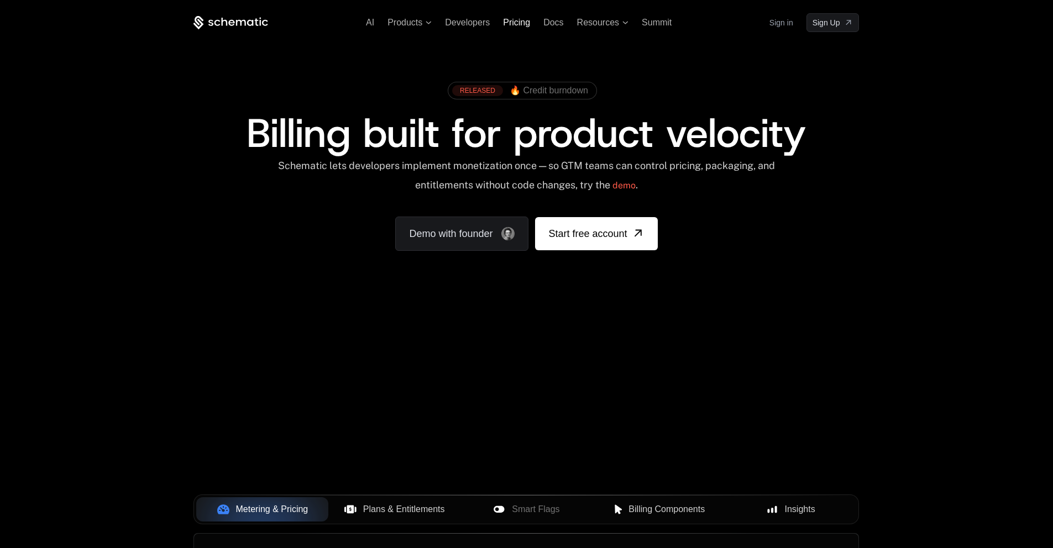
click at [512, 24] on span "Pricing" at bounding box center [516, 22] width 27 height 9
click at [568, 89] on span "🔥 Credit burndown" at bounding box center [549, 91] width 78 height 10
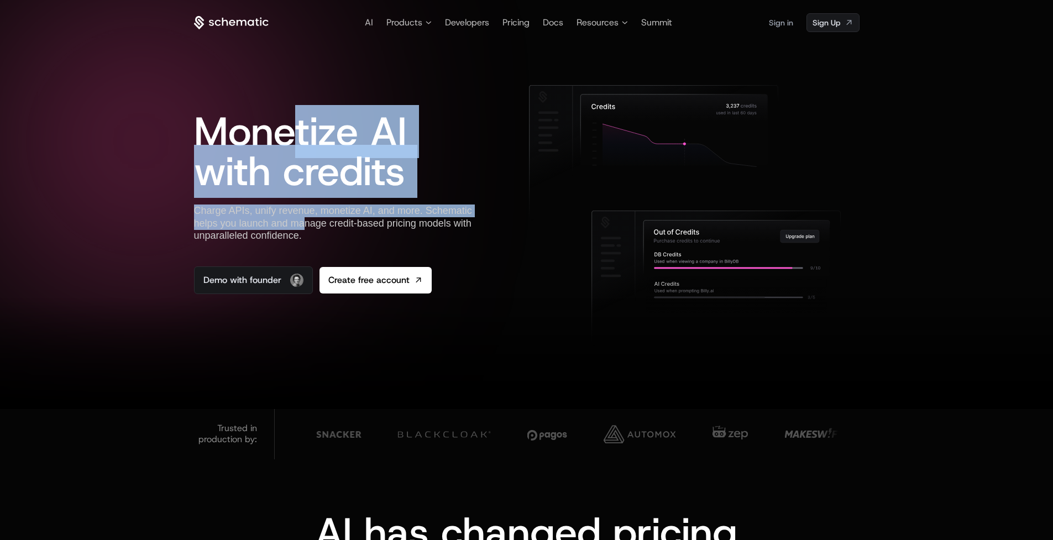
click at [302, 228] on div "Monetize AI with credits Charge APIs, unify revenue, monetize AI, and more. Sch…" at bounding box center [343, 189] width 298 height 209
click at [303, 230] on div "Charge APIs, unify revenue, monetize AI, and more. Schematic helps you launch a…" at bounding box center [343, 223] width 298 height 38
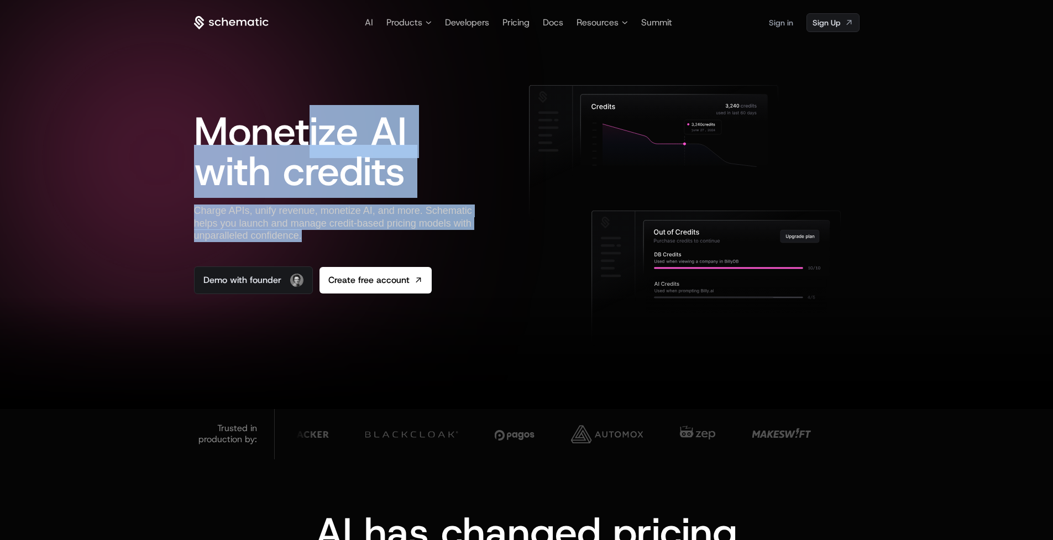
drag, startPoint x: 303, startPoint y: 213, endPoint x: 312, endPoint y: 127, distance: 86.7
click at [312, 127] on div "Monetize AI with credits Charge APIs, unify revenue, monetize AI, and more. Sch…" at bounding box center [343, 189] width 298 height 209
click at [312, 127] on span "Monetize AI with credits" at bounding box center [300, 151] width 213 height 93
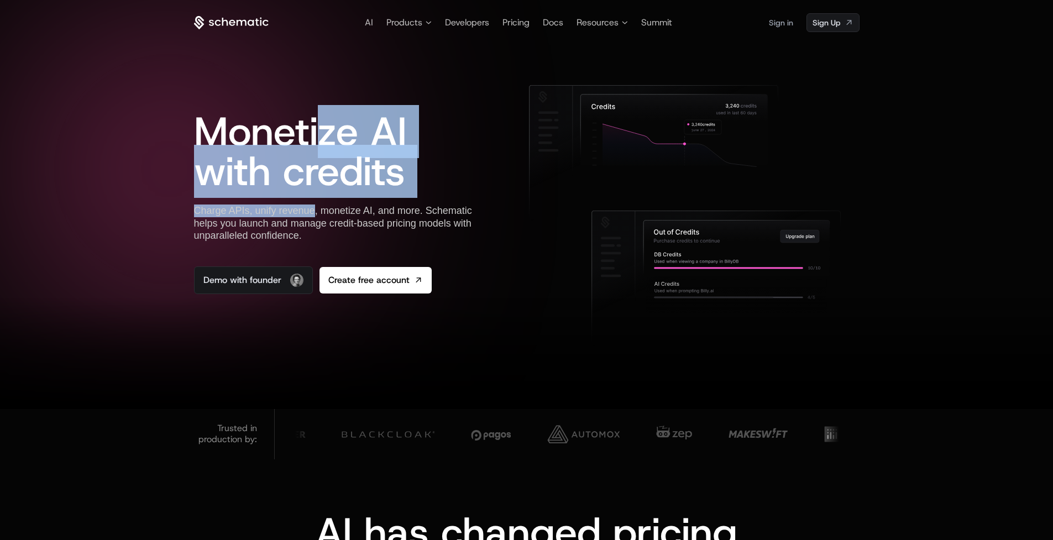
drag, startPoint x: 315, startPoint y: 129, endPoint x: 312, endPoint y: 228, distance: 99.0
click at [312, 228] on div "Monetize AI with credits Charge APIs, unify revenue, monetize AI, and more. Sch…" at bounding box center [343, 189] width 298 height 209
click at [312, 228] on div "Charge APIs, unify revenue, monetize AI, and more. Schematic helps you launch a…" at bounding box center [343, 223] width 298 height 38
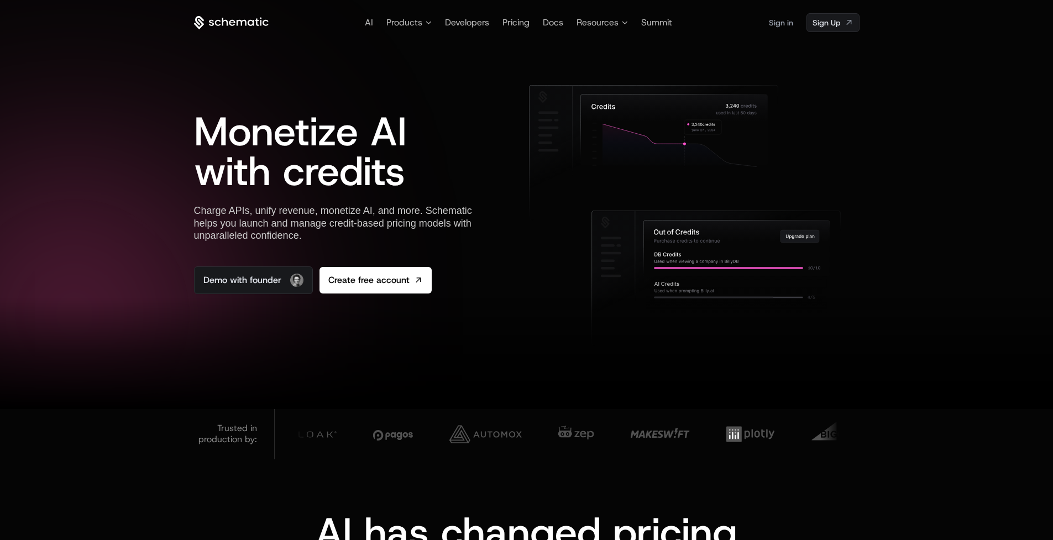
drag, startPoint x: 305, startPoint y: 236, endPoint x: 303, endPoint y: 213, distance: 22.8
click at [303, 213] on div "Charge APIs, unify revenue, monetize AI, and more. Schematic helps you launch a…" at bounding box center [343, 223] width 298 height 38
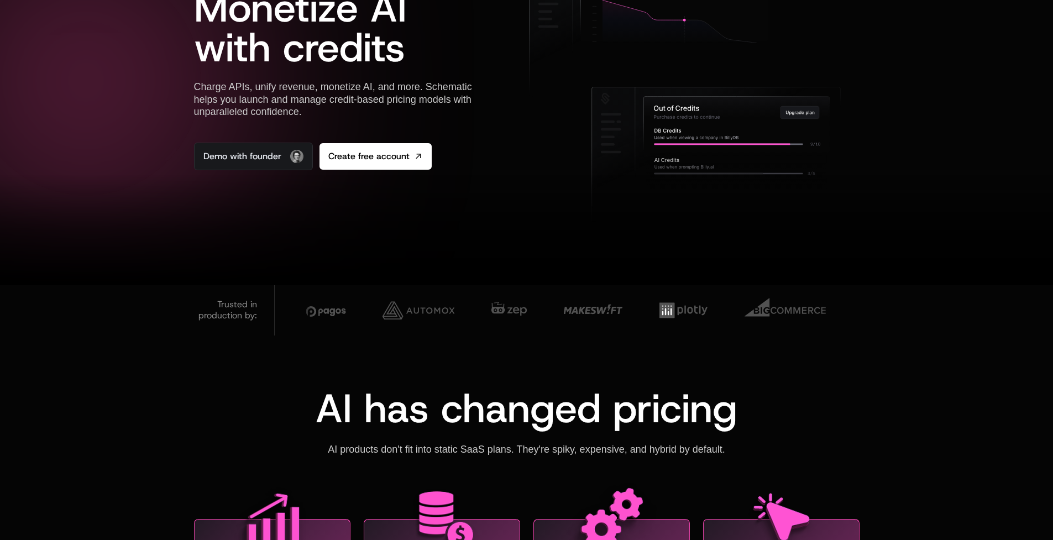
scroll to position [261, 0]
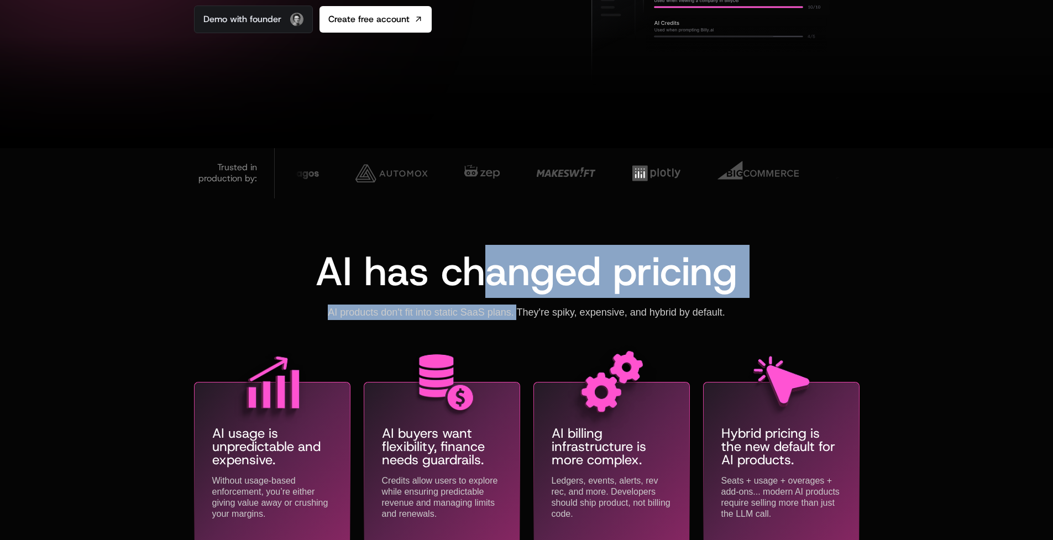
drag, startPoint x: 474, startPoint y: 259, endPoint x: 518, endPoint y: 309, distance: 67.0
click at [518, 309] on div "AI has changed pricing AI products don't fit into static SaaS plans. They're sp…" at bounding box center [526, 285] width 665 height 69
click at [518, 309] on div "AI products don't fit into static SaaS plans. They're spiky, expensive, and hyb…" at bounding box center [526, 311] width 424 height 15
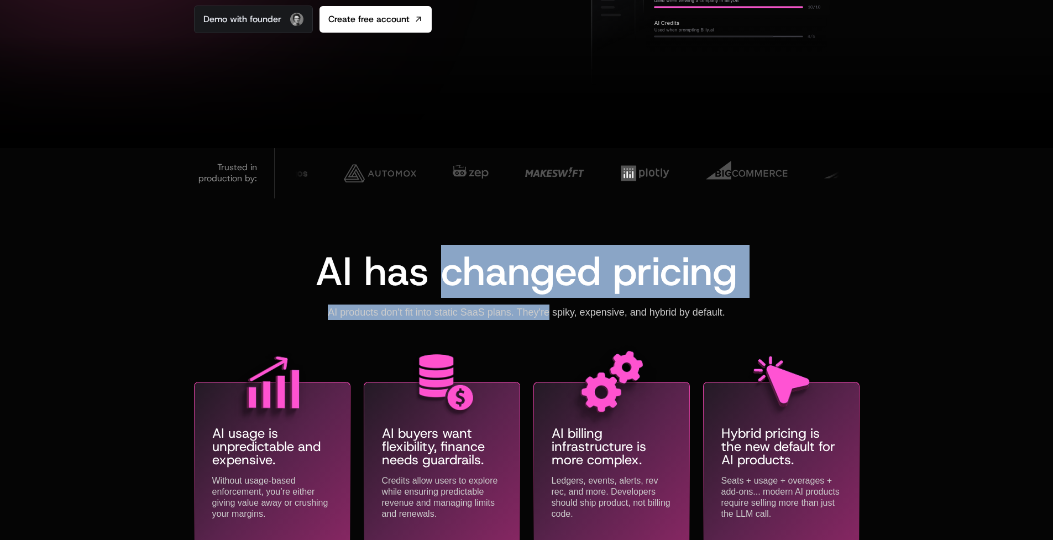
drag, startPoint x: 518, startPoint y: 298, endPoint x: 517, endPoint y: 275, distance: 23.2
click at [517, 276] on div "AI has changed pricing AI products don't fit into static SaaS plans. They're sp…" at bounding box center [526, 285] width 665 height 69
click at [517, 275] on span "AI has changed pricing" at bounding box center [527, 271] width 422 height 53
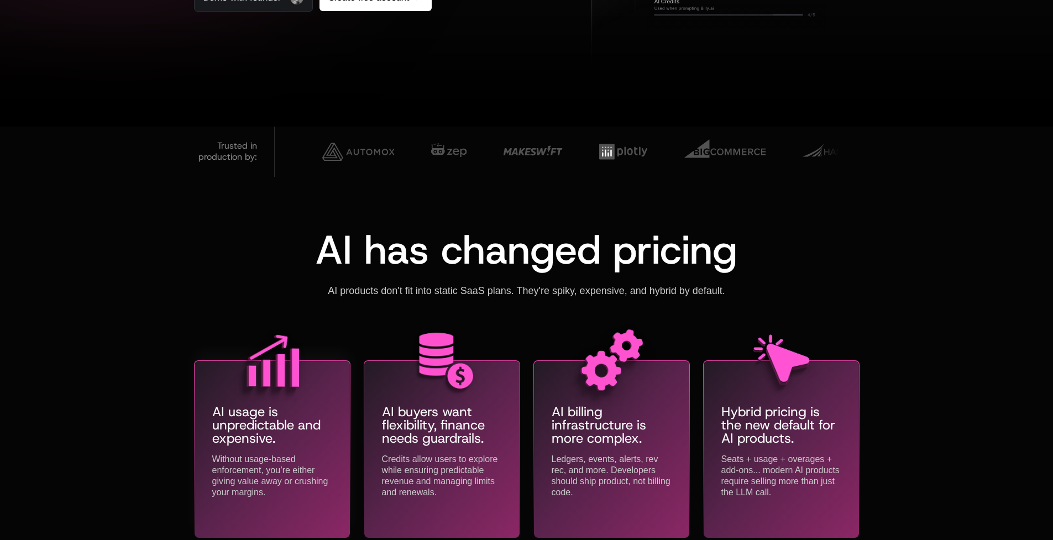
scroll to position [313, 0]
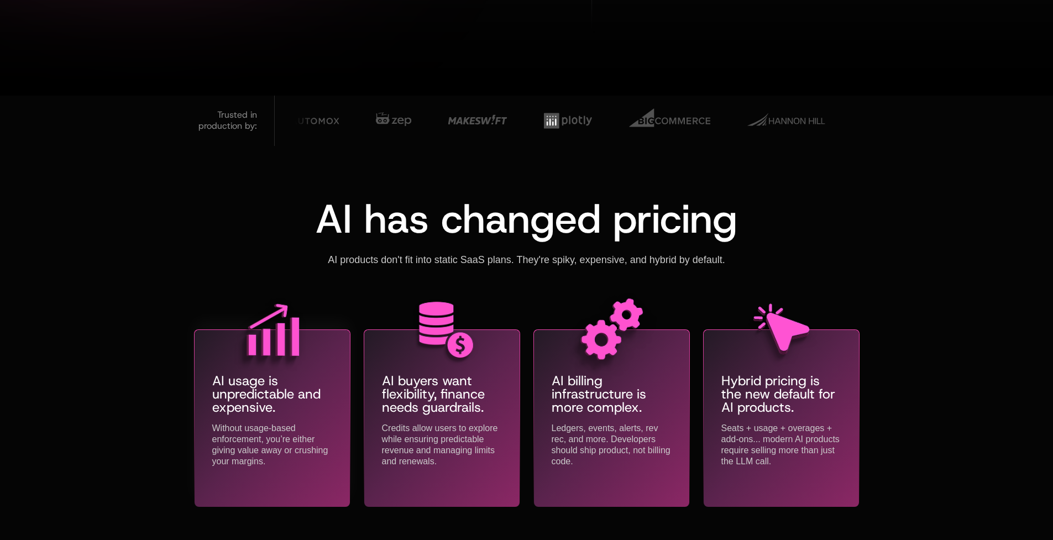
drag, startPoint x: 262, startPoint y: 381, endPoint x: 265, endPoint y: 443, distance: 61.9
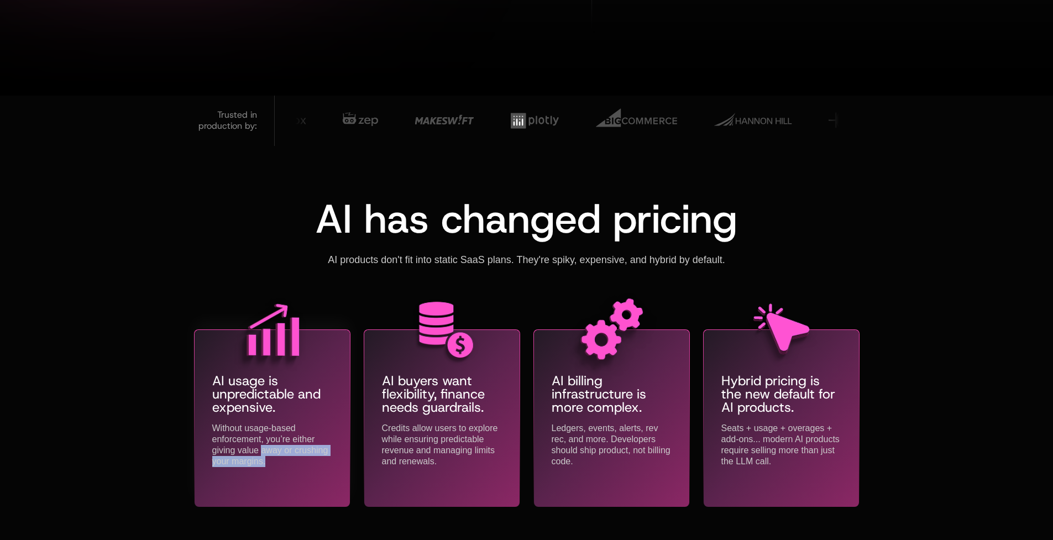
drag, startPoint x: 261, startPoint y: 449, endPoint x: 270, endPoint y: 464, distance: 16.6
click at [270, 464] on div "Without usage-based enforcement, you’re either giving value away or crushing yo…" at bounding box center [272, 445] width 120 height 44
drag, startPoint x: 262, startPoint y: 419, endPoint x: 263, endPoint y: 387, distance: 32.1
click at [263, 387] on div "AI usage is unpredictable and expensive. Without usage-based enforcement, you’r…" at bounding box center [272, 398] width 120 height 137
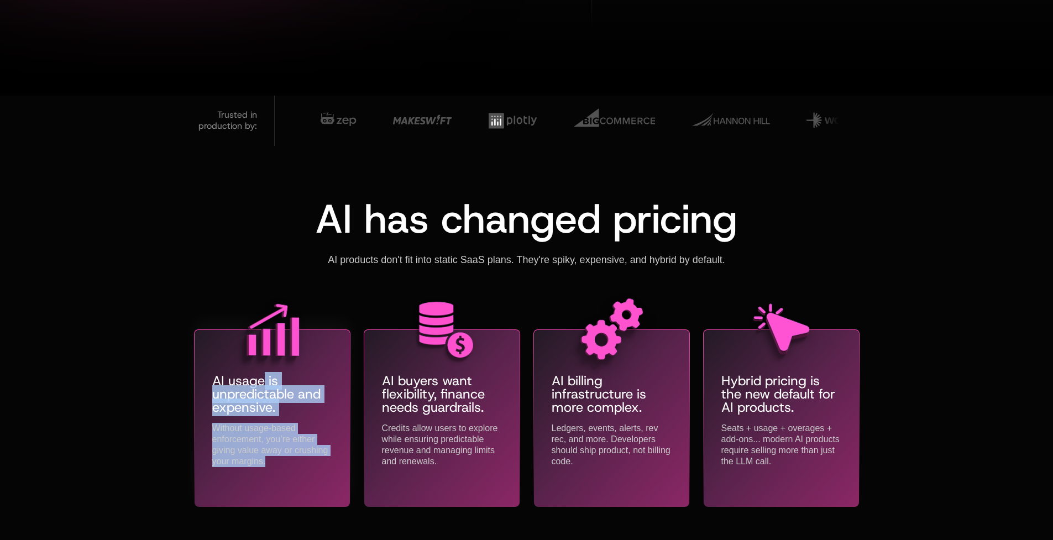
click at [264, 390] on p "AI usage is unpredictable and expensive." at bounding box center [272, 394] width 120 height 40
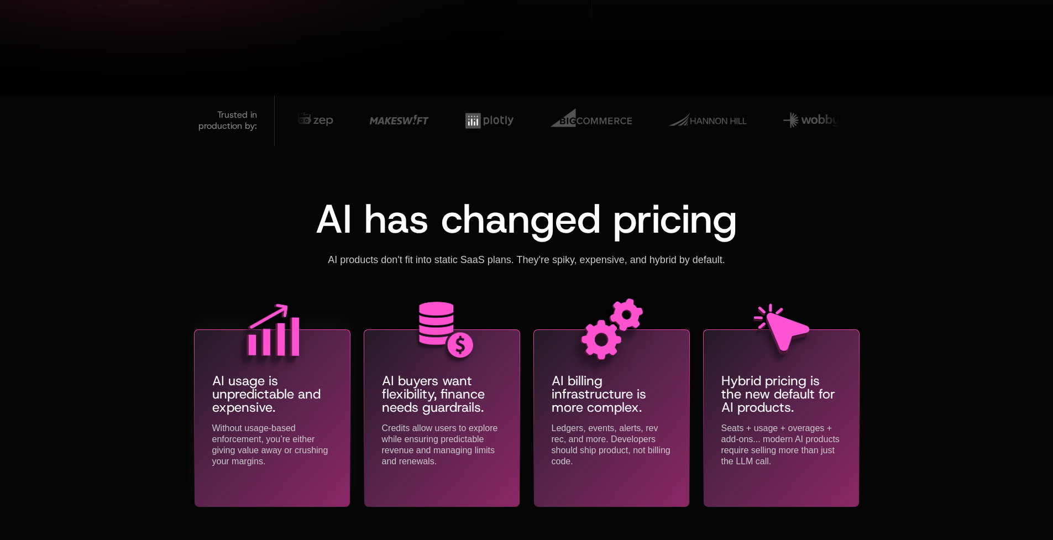
drag, startPoint x: 266, startPoint y: 393, endPoint x: 270, endPoint y: 458, distance: 64.2
click at [270, 458] on div "AI usage is unpredictable and expensive. Without usage-based enforcement, you’r…" at bounding box center [272, 398] width 120 height 137
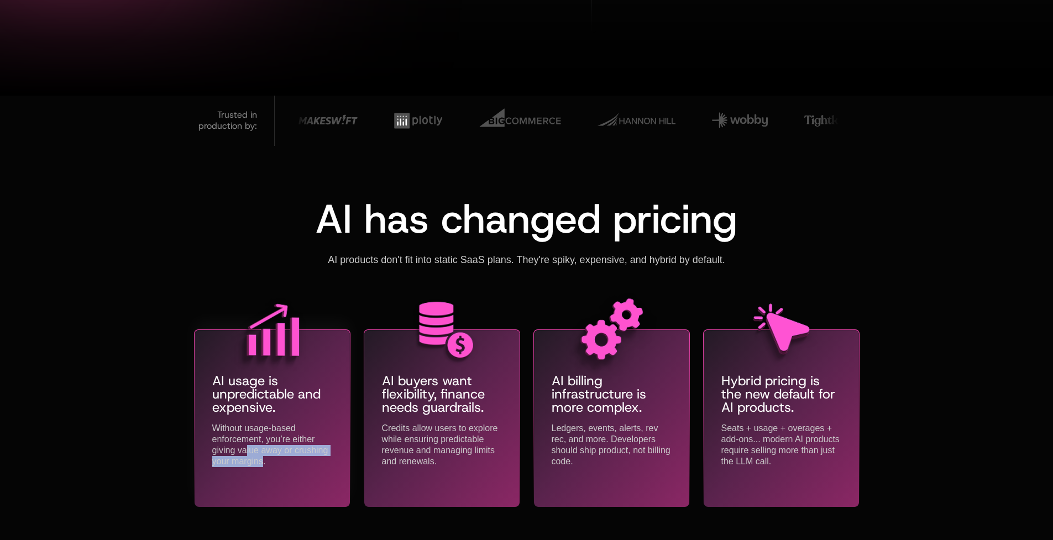
drag, startPoint x: 264, startPoint y: 458, endPoint x: 247, endPoint y: 459, distance: 16.7
click at [247, 459] on div "Without usage-based enforcement, you’re either giving value away or crushing yo…" at bounding box center [272, 445] width 120 height 44
drag, startPoint x: 247, startPoint y: 459, endPoint x: 345, endPoint y: 455, distance: 97.9
click at [248, 459] on div "Without usage-based enforcement, you’re either giving value away or crushing yo…" at bounding box center [272, 445] width 120 height 44
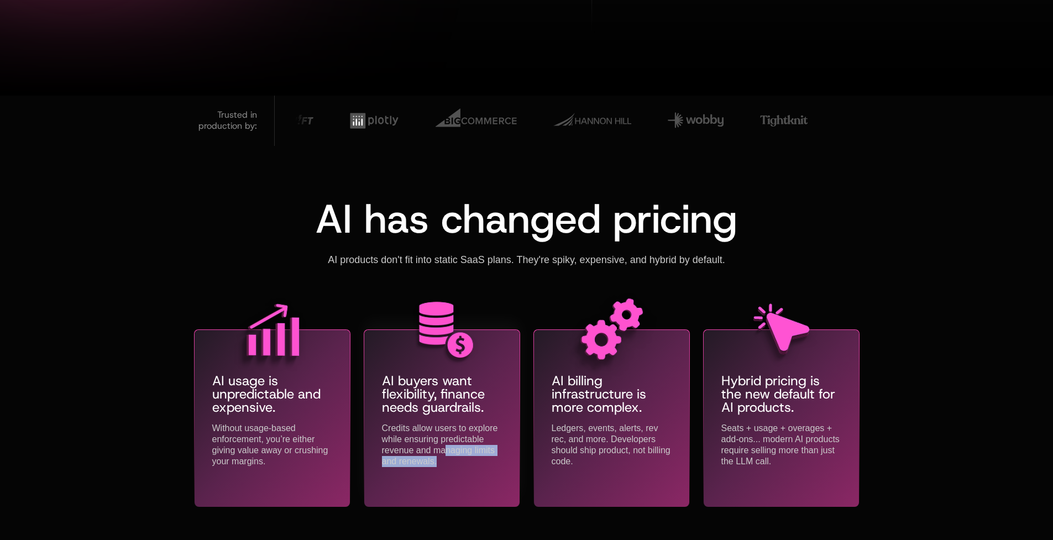
drag, startPoint x: 495, startPoint y: 479, endPoint x: 447, endPoint y: 453, distance: 53.9
click at [447, 453] on div "AI buyers want flexibility, finance needs guardrails. Credits allow users to ex…" at bounding box center [441, 418] width 155 height 177
click at [447, 453] on div "Credits allow users to explore while ensuring predictable revenue and managing …" at bounding box center [442, 445] width 120 height 44
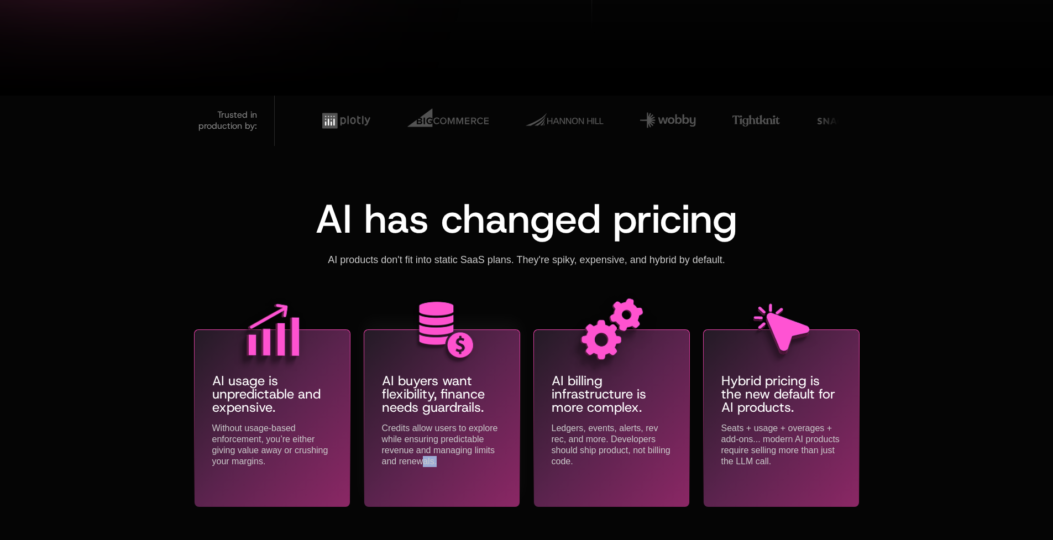
drag, startPoint x: 424, startPoint y: 459, endPoint x: 429, endPoint y: 471, distance: 12.6
click at [429, 471] on div "AI buyers want flexibility, finance needs guardrails. Credits allow users to ex…" at bounding box center [441, 418] width 155 height 177
drag, startPoint x: 431, startPoint y: 468, endPoint x: 428, endPoint y: 425, distance: 43.2
click at [428, 425] on div "AI buyers want flexibility, finance needs guardrails. Credits allow users to ex…" at bounding box center [441, 418] width 155 height 177
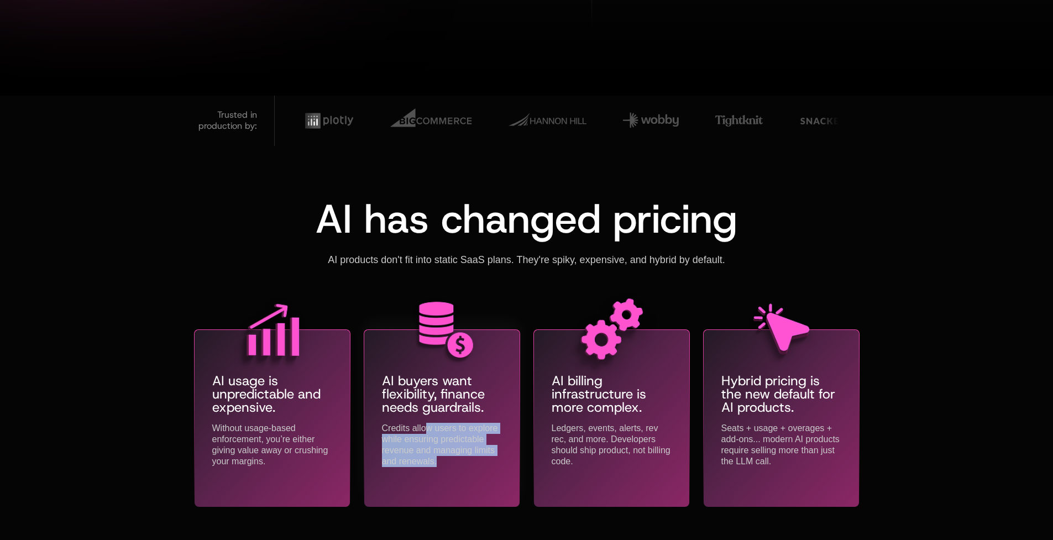
click at [428, 425] on div "Credits allow users to explore while ensuring predictable revenue and managing …" at bounding box center [442, 445] width 120 height 44
drag, startPoint x: 435, startPoint y: 434, endPoint x: 437, endPoint y: 470, distance: 36.0
click at [437, 470] on div "AI buyers want flexibility, finance needs guardrails. Credits allow users to ex…" at bounding box center [441, 418] width 155 height 177
drag, startPoint x: 437, startPoint y: 470, endPoint x: 512, endPoint y: 465, distance: 75.3
click at [437, 470] on div "AI buyers want flexibility, finance needs guardrails. Credits allow users to ex…" at bounding box center [441, 418] width 155 height 177
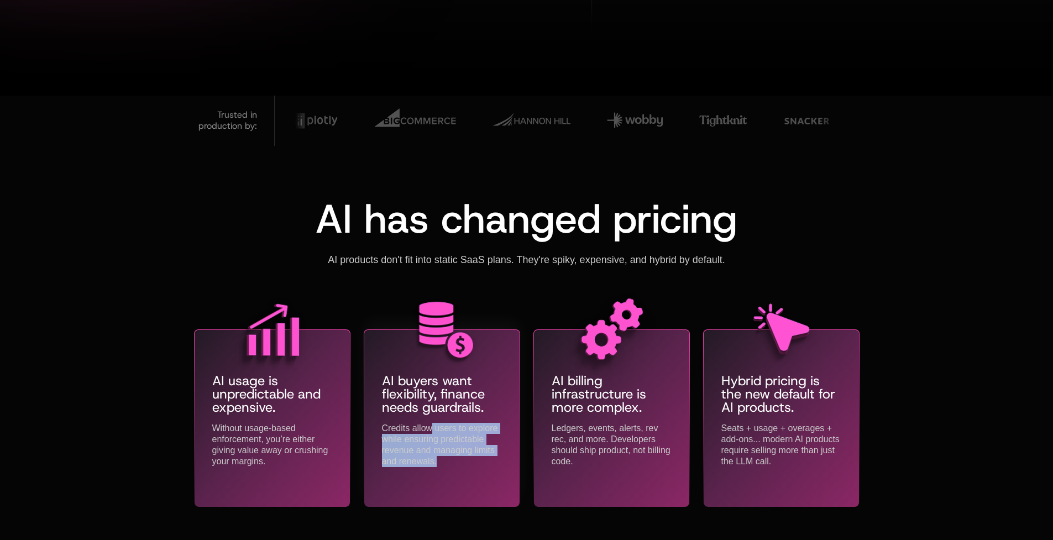
click at [437, 470] on div "AI buyers want flexibility, finance needs guardrails. Credits allow users to ex…" at bounding box center [441, 418] width 155 height 177
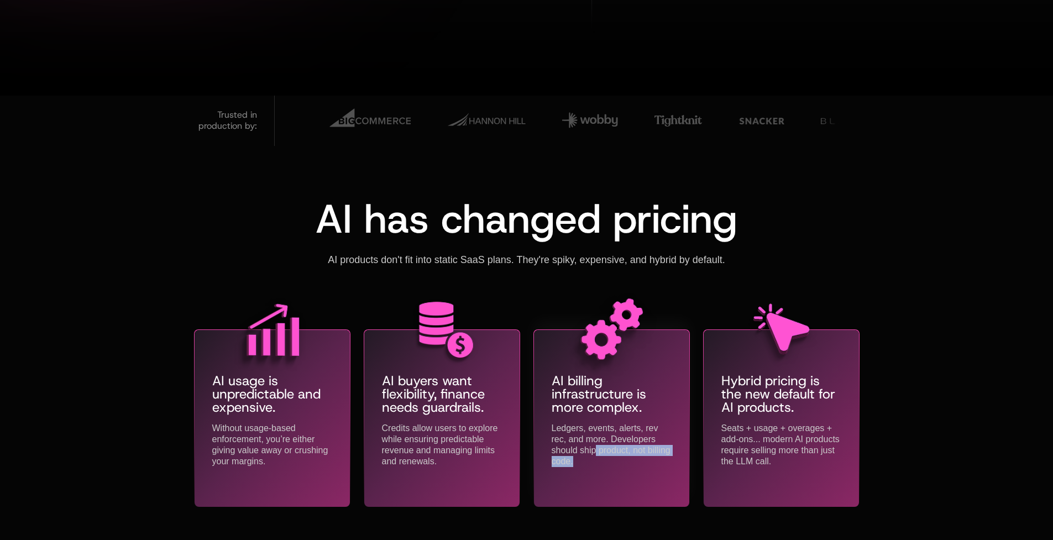
drag, startPoint x: 605, startPoint y: 463, endPoint x: 596, endPoint y: 451, distance: 14.3
click at [596, 451] on div "Ledgers, events, alerts, rev rec, and more. Developers should ship product, not…" at bounding box center [612, 445] width 120 height 44
drag, startPoint x: 597, startPoint y: 439, endPoint x: 589, endPoint y: 472, distance: 34.2
click at [589, 472] on div "AI billing infrastructure is more complex. Ledgers, events, alerts, rev rec, an…" at bounding box center [611, 418] width 155 height 177
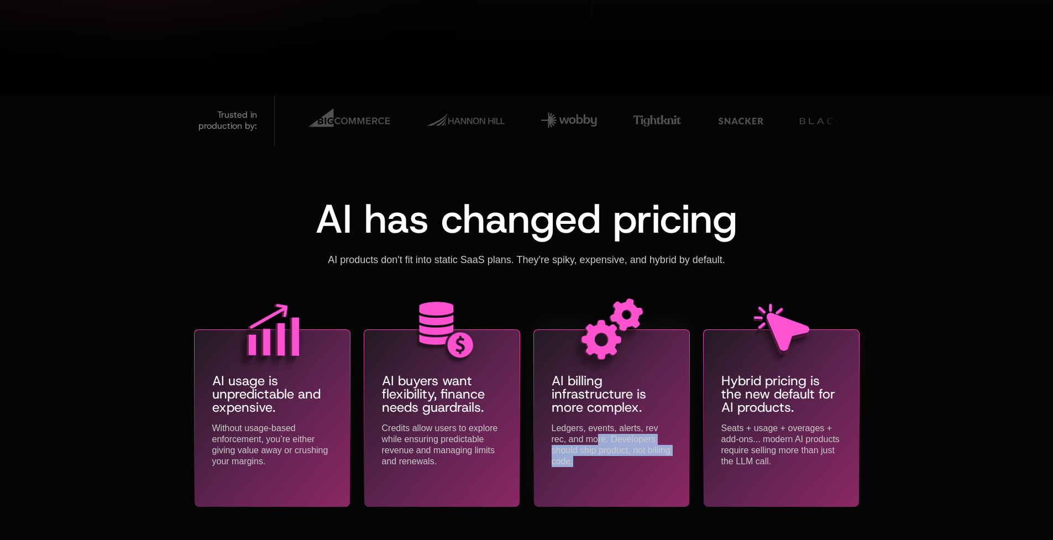
click at [589, 472] on div "AI billing infrastructure is more complex. Ledgers, events, alerts, rev rec, an…" at bounding box center [611, 418] width 155 height 177
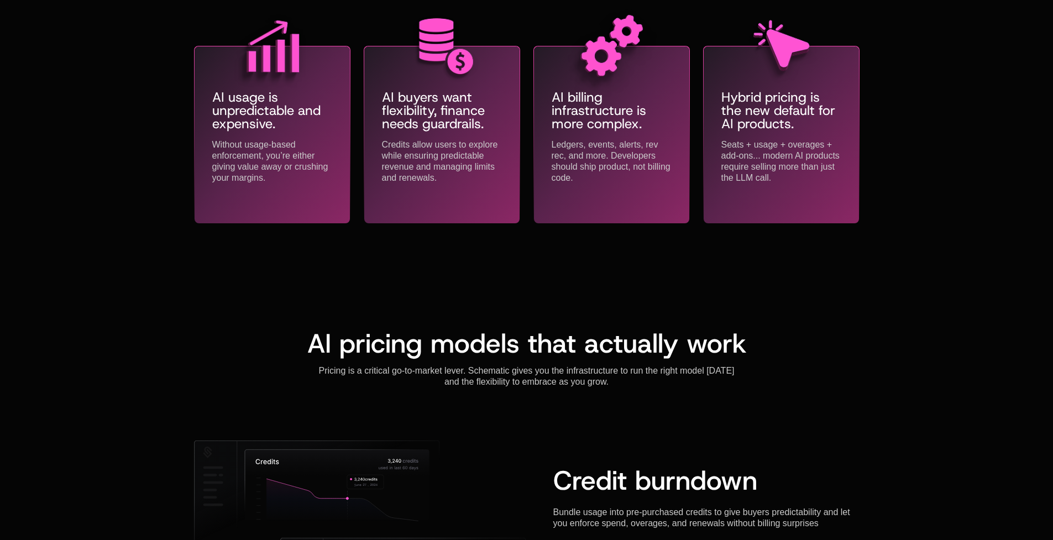
scroll to position [600, 0]
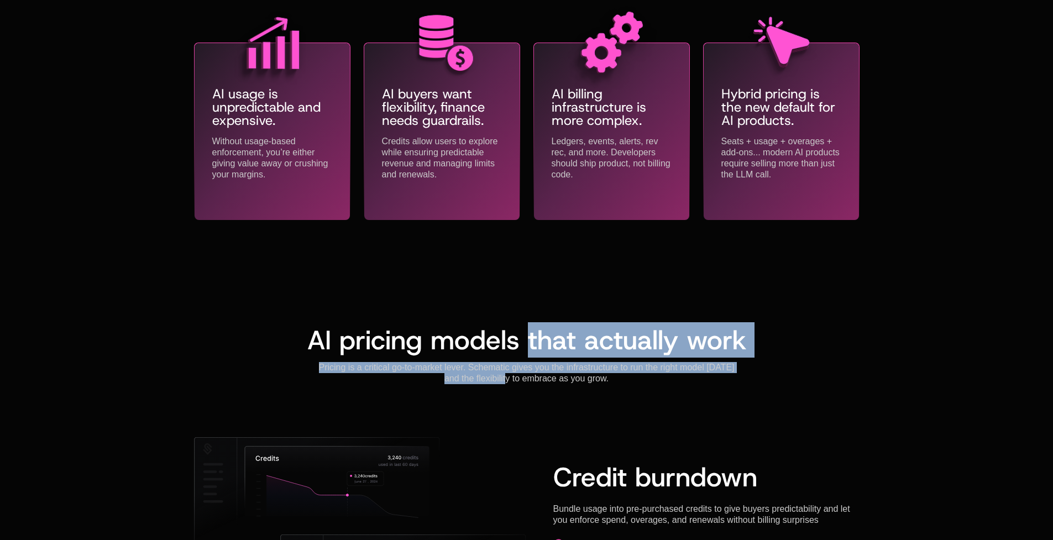
drag, startPoint x: 509, startPoint y: 379, endPoint x: 526, endPoint y: 338, distance: 44.8
click at [526, 338] on div "AI pricing models that actually work Pricing is a critical go-to-market lever. …" at bounding box center [526, 355] width 665 height 57
click at [527, 338] on span "AI pricing models that actually work" at bounding box center [526, 339] width 439 height 35
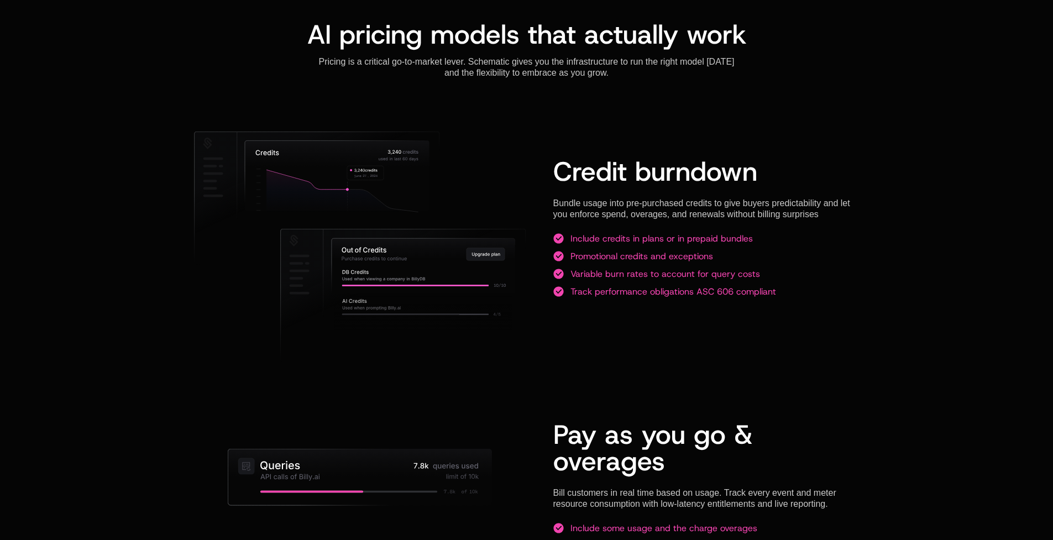
scroll to position [1085, 0]
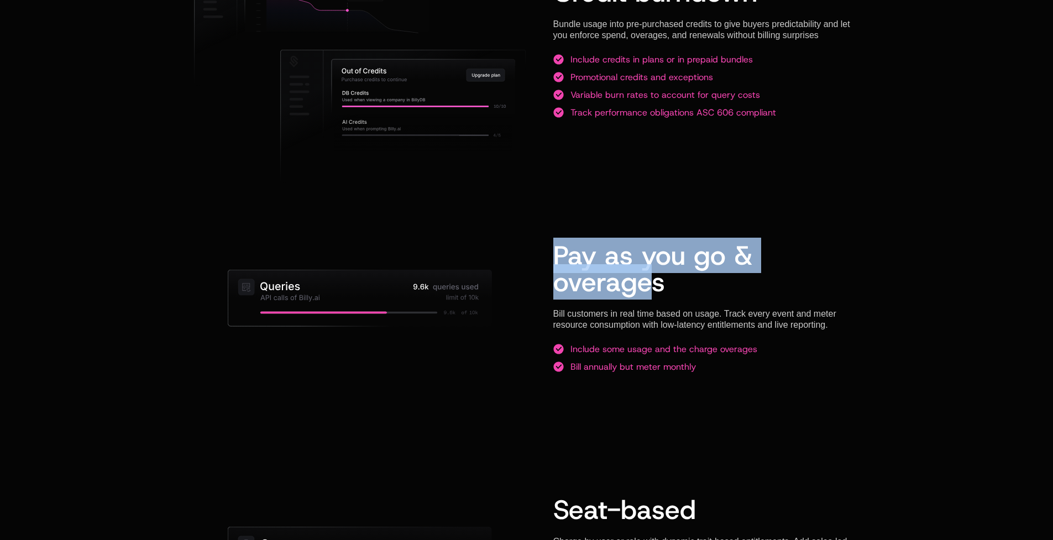
drag, startPoint x: 653, startPoint y: 229, endPoint x: 640, endPoint y: 312, distance: 83.9
click at [640, 310] on div "Credit burndown Bundle usage into pre-purchased credits to give buyers predicta…" at bounding box center [526, 416] width 665 height 928
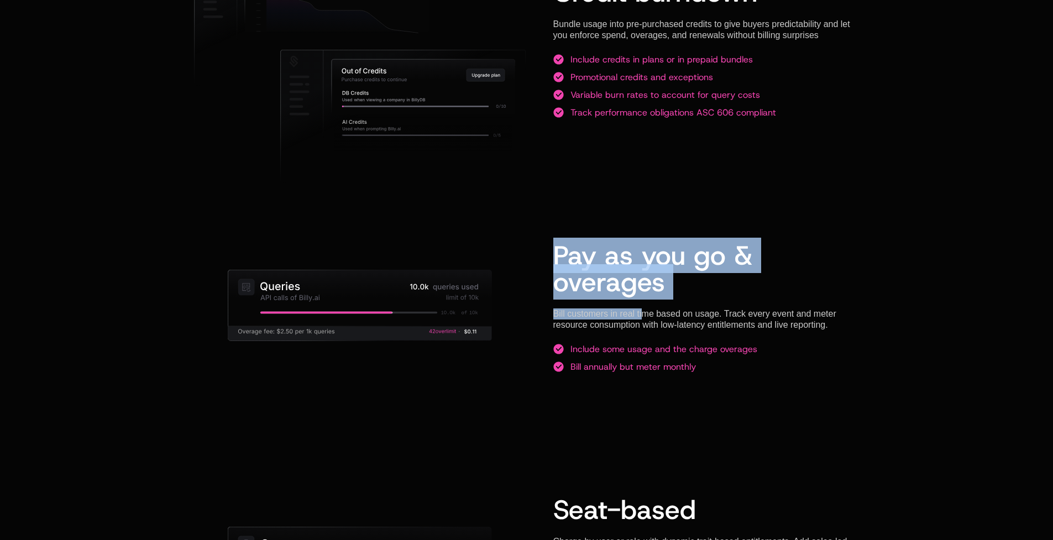
click at [640, 312] on div "Bill customers in real time based on usage. Track every event and meter resourc…" at bounding box center [706, 319] width 306 height 22
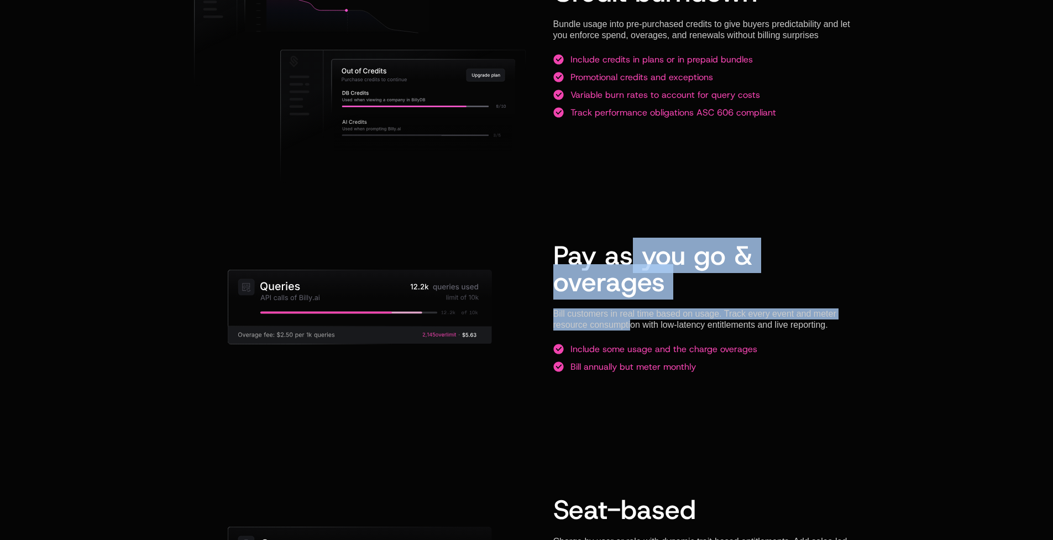
drag, startPoint x: 628, startPoint y: 323, endPoint x: 632, endPoint y: 263, distance: 60.3
click at [632, 263] on div "Pay as you go & overages Bill customers in real time based on usage. Track ever…" at bounding box center [706, 307] width 306 height 183
click at [632, 263] on span "Pay as you go & overages" at bounding box center [652, 269] width 199 height 62
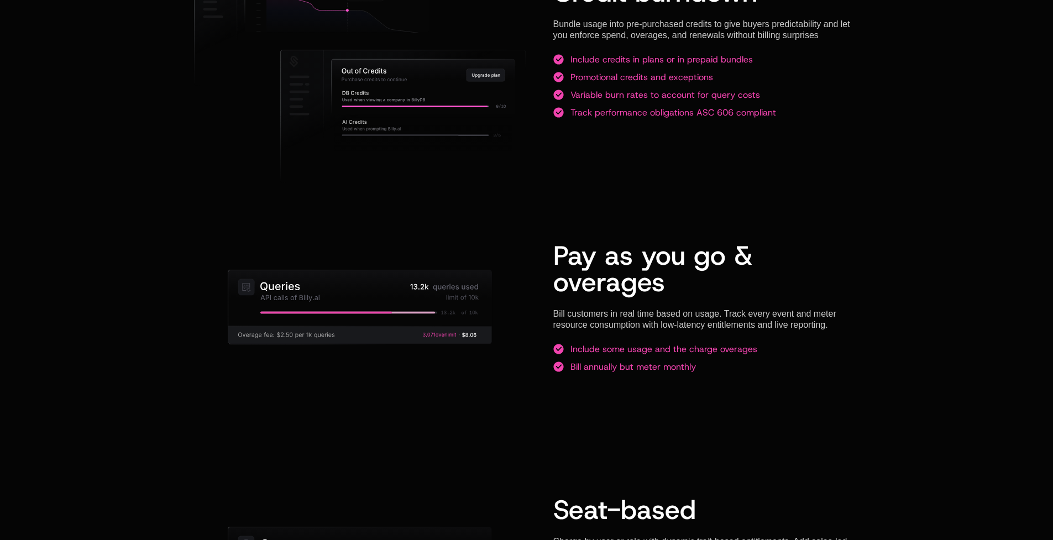
drag, startPoint x: 644, startPoint y: 272, endPoint x: 654, endPoint y: 330, distance: 59.4
click at [654, 330] on div "Pay as you go & overages Bill customers in real time based on usage. Track ever…" at bounding box center [706, 307] width 306 height 183
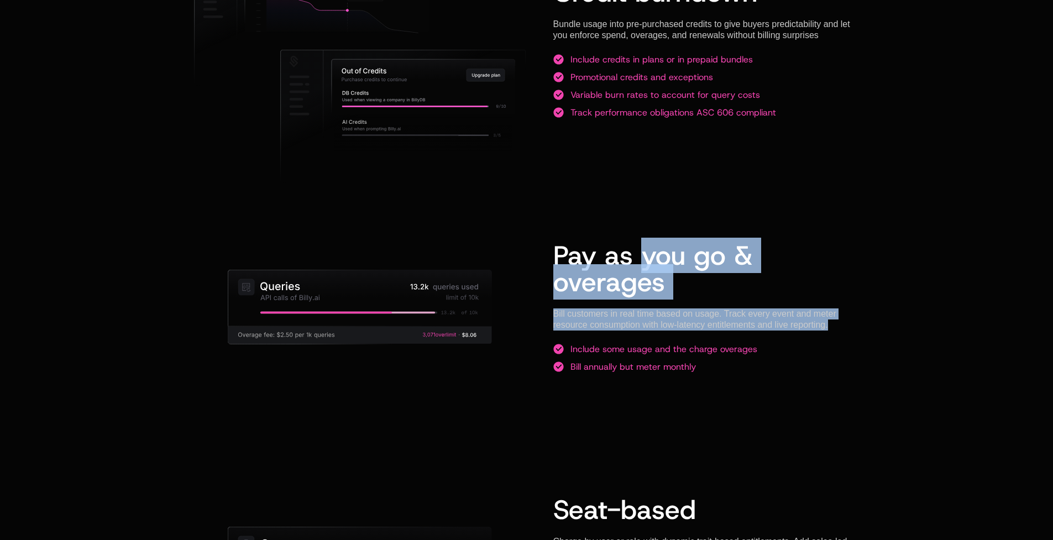
click at [654, 330] on div "Pay as you go & overages Bill customers in real time based on usage. Track ever…" at bounding box center [706, 307] width 306 height 183
drag, startPoint x: 655, startPoint y: 338, endPoint x: 645, endPoint y: 251, distance: 86.8
click at [645, 252] on div "Pay as you go & overages Bill customers in real time based on usage. Track ever…" at bounding box center [706, 307] width 306 height 183
click at [645, 251] on span "Pay as you go & overages" at bounding box center [652, 269] width 199 height 62
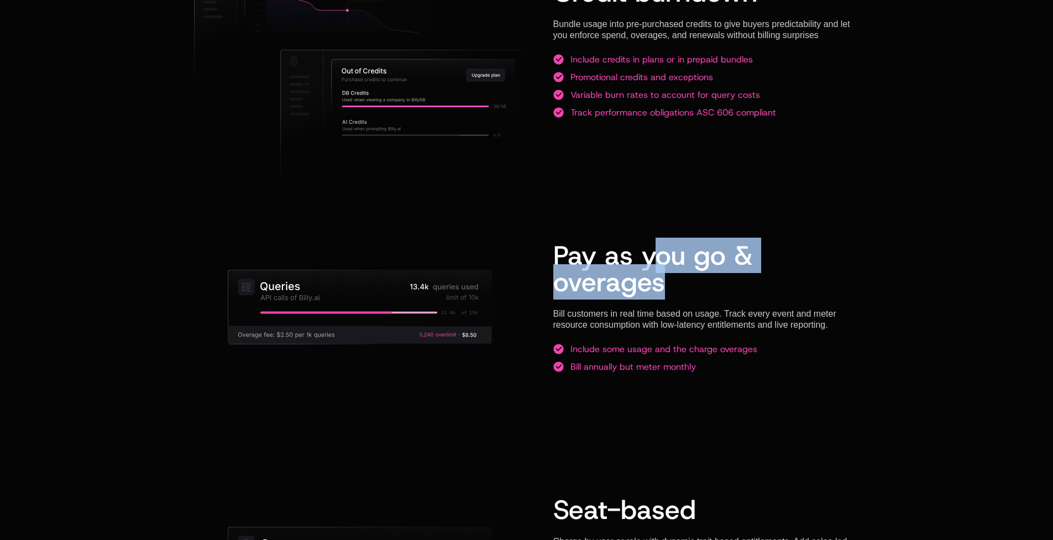
drag, startPoint x: 649, startPoint y: 256, endPoint x: 654, endPoint y: 317, distance: 61.5
click at [654, 317] on div "Pay as you go & overages Bill customers in real time based on usage. Track ever…" at bounding box center [706, 307] width 306 height 183
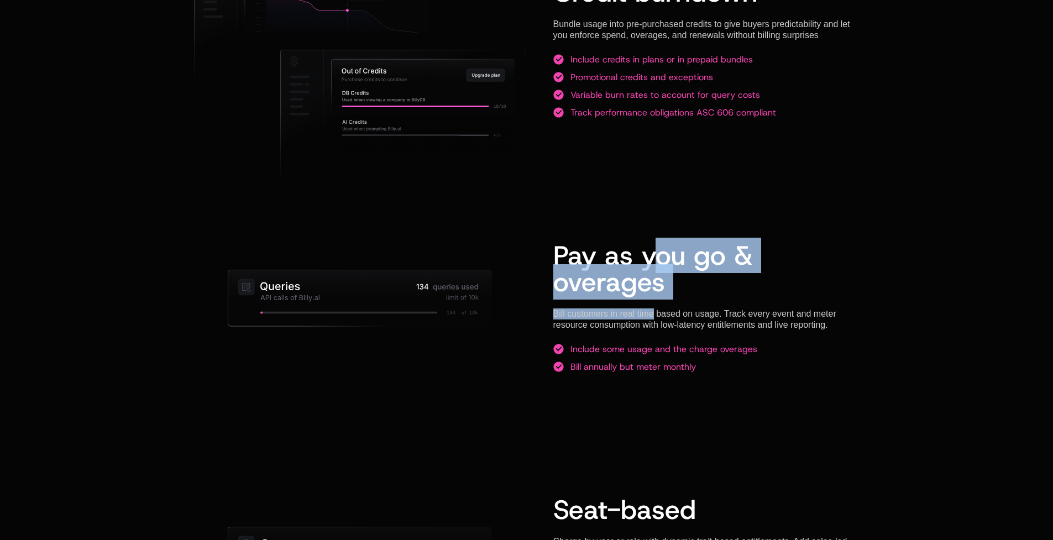
click at [654, 317] on div "Bill customers in real time based on usage. Track every event and meter resourc…" at bounding box center [706, 319] width 306 height 22
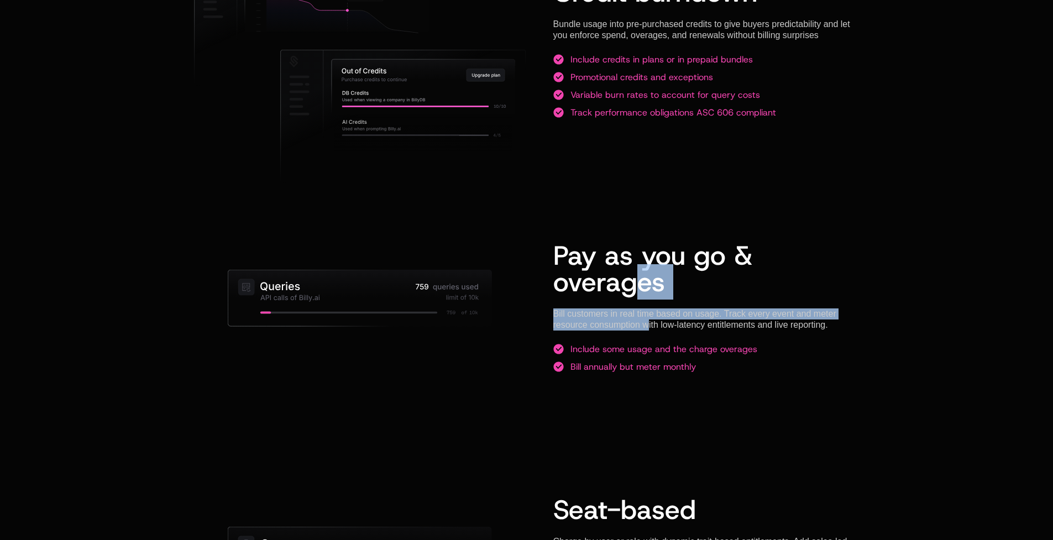
drag, startPoint x: 646, startPoint y: 312, endPoint x: 640, endPoint y: 256, distance: 56.6
click at [640, 256] on div "Pay as you go & overages Bill customers in real time based on usage. Track ever…" at bounding box center [706, 307] width 306 height 183
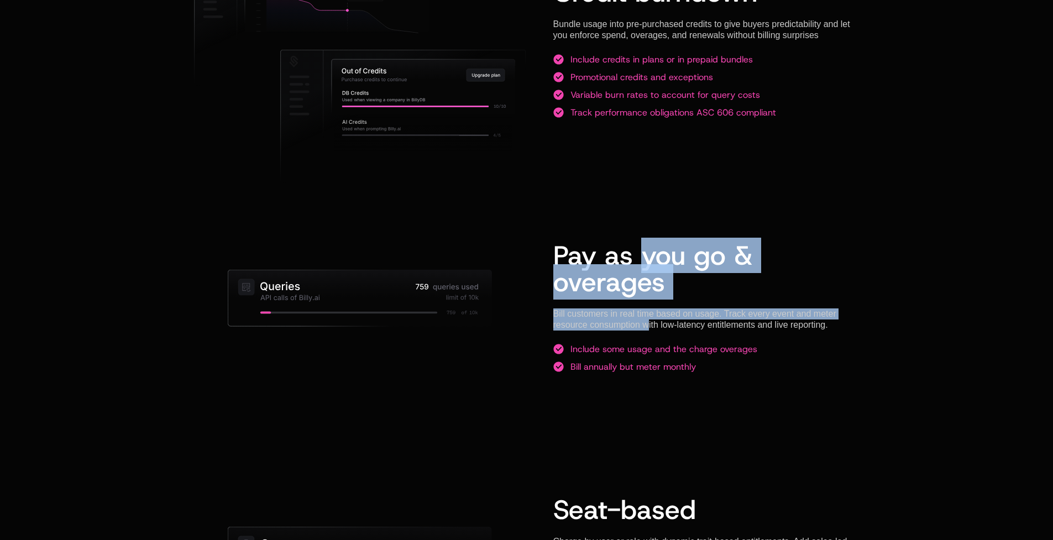
click at [640, 256] on span "Pay as you go & overages" at bounding box center [652, 269] width 199 height 62
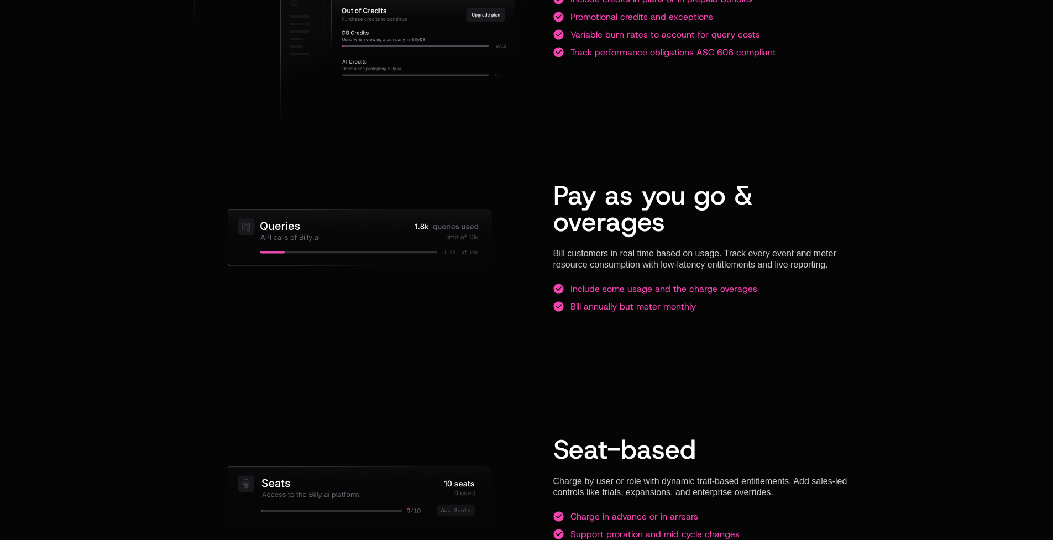
scroll to position [1164, 0]
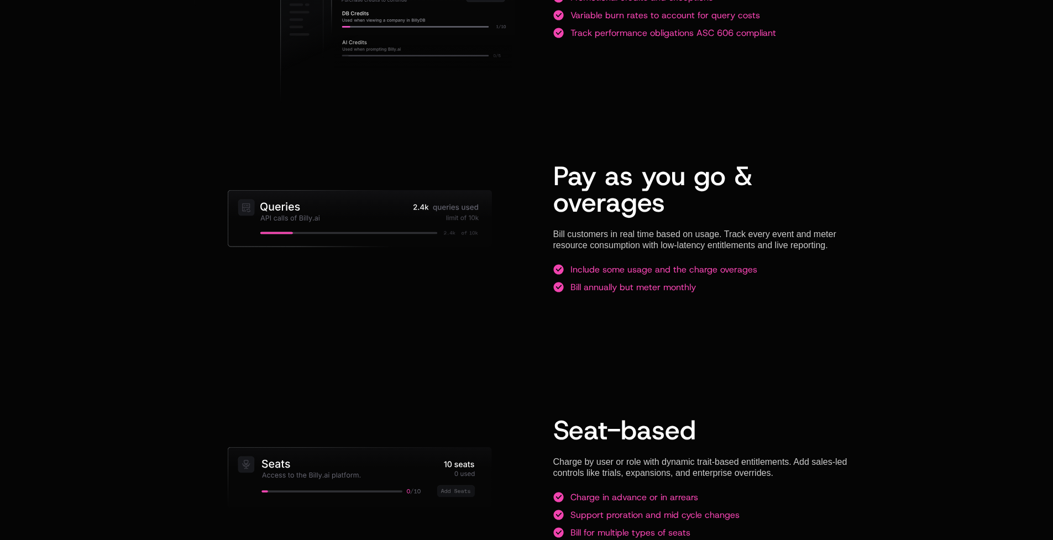
drag, startPoint x: 606, startPoint y: 281, endPoint x: 700, endPoint y: 288, distance: 94.8
click at [700, 288] on li "Bill annually but meter monthly" at bounding box center [706, 287] width 306 height 11
drag, startPoint x: 700, startPoint y: 288, endPoint x: 576, endPoint y: 285, distance: 123.8
click at [576, 285] on li "Bill annually but meter monthly" at bounding box center [706, 287] width 306 height 11
click at [576, 285] on div "Bill annually but meter monthly" at bounding box center [632, 287] width 125 height 11
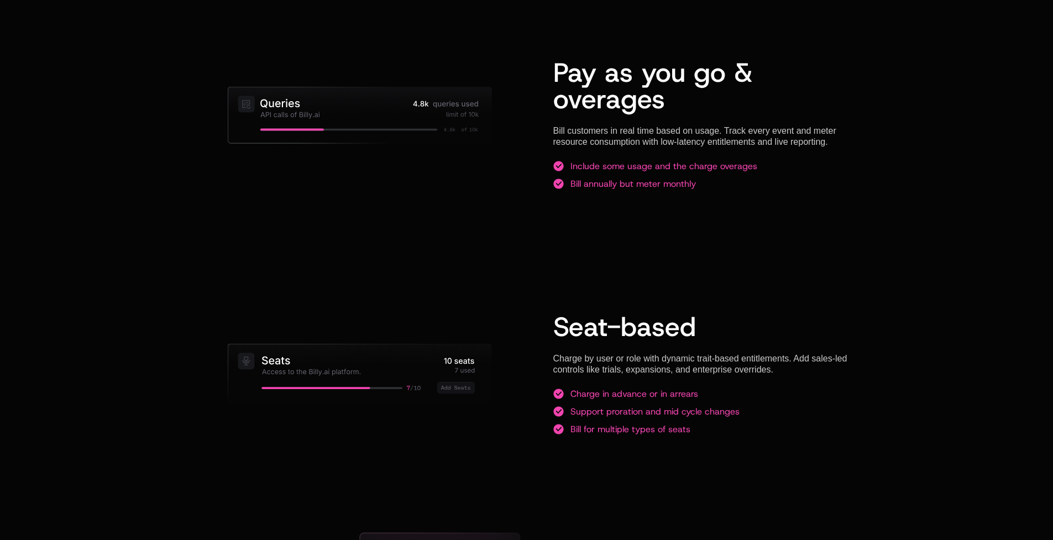
scroll to position [1341, 0]
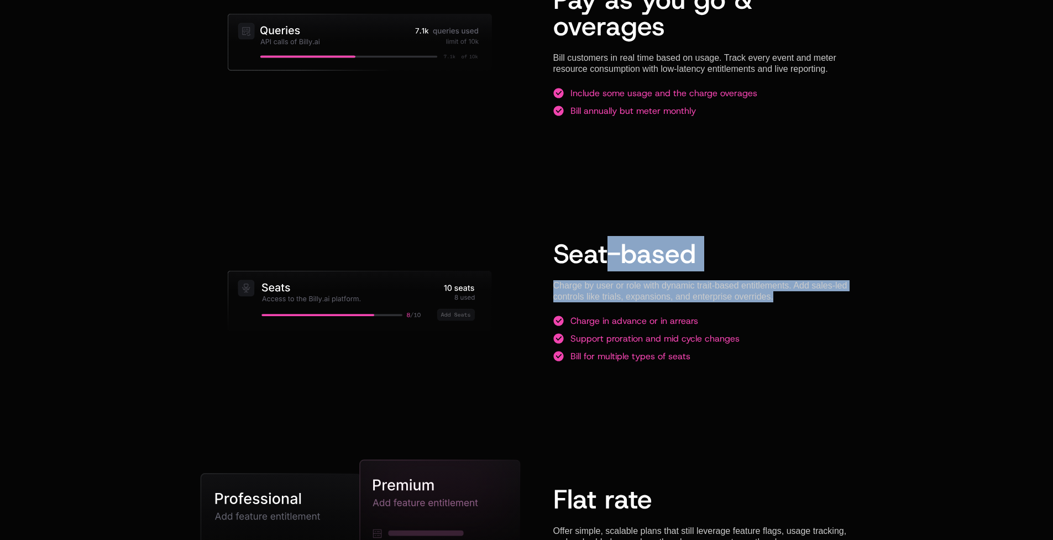
drag, startPoint x: 625, startPoint y: 298, endPoint x: 613, endPoint y: 256, distance: 43.7
click at [613, 256] on div "Seat-based Charge by user or role with dynamic trait-based entitlements. Add sa…" at bounding box center [706, 301] width 306 height 175
click at [613, 256] on span "Seat-based" at bounding box center [624, 253] width 143 height 35
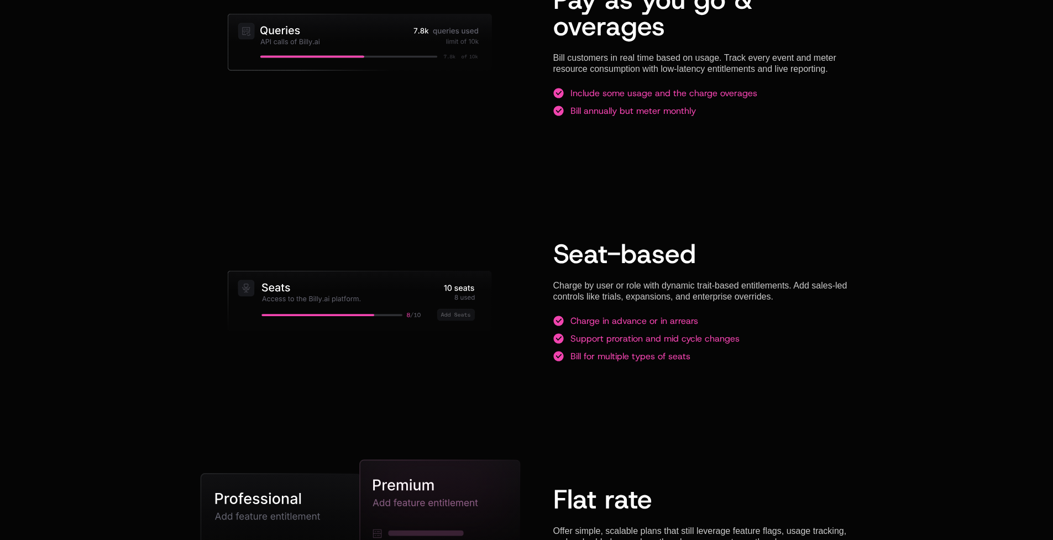
click at [620, 256] on span "Seat-based" at bounding box center [624, 253] width 143 height 35
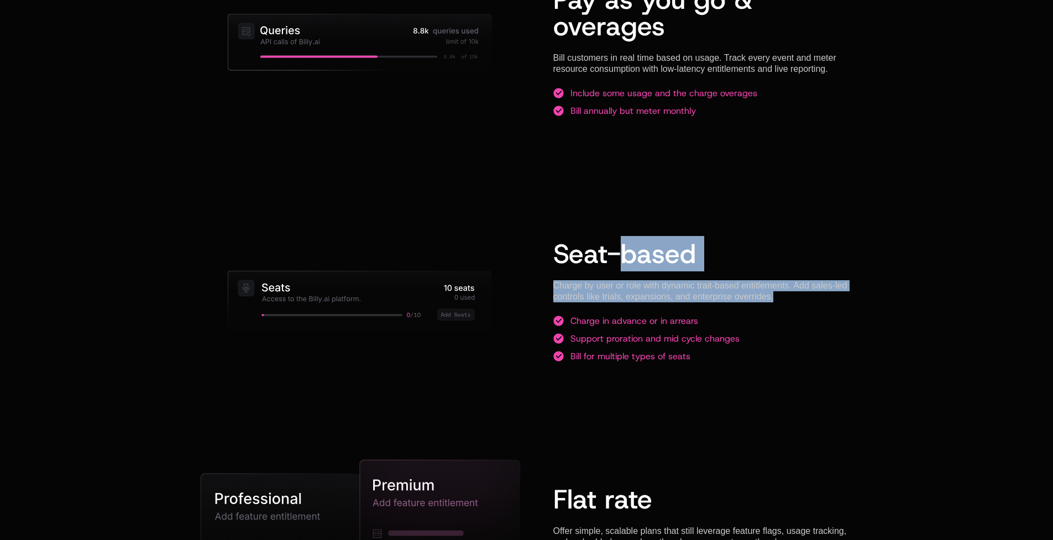
drag, startPoint x: 622, startPoint y: 259, endPoint x: 613, endPoint y: 306, distance: 47.4
click at [613, 306] on div "Seat-based Charge by user or role with dynamic trait-based entitlements. Add sa…" at bounding box center [706, 301] width 306 height 175
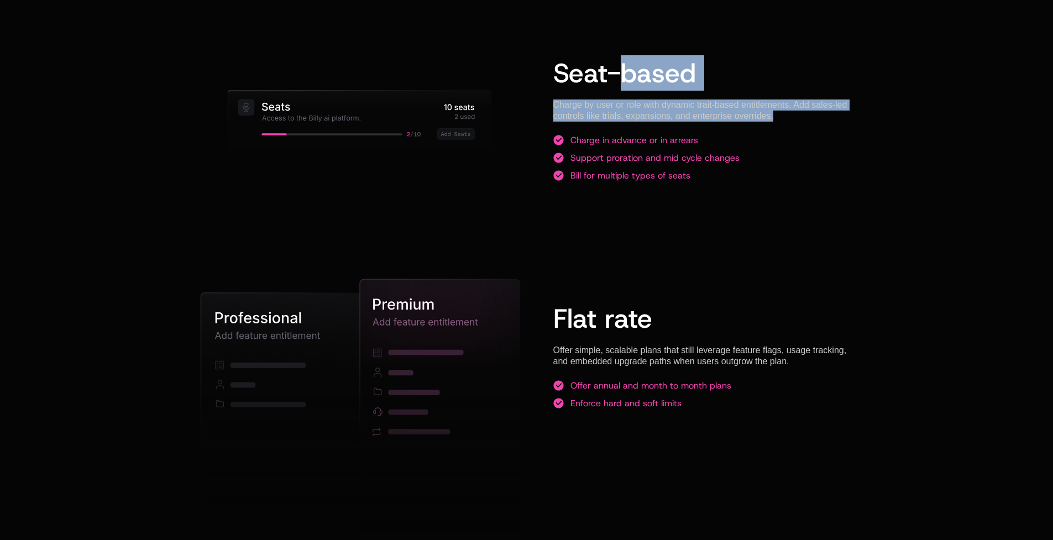
scroll to position [1538, 0]
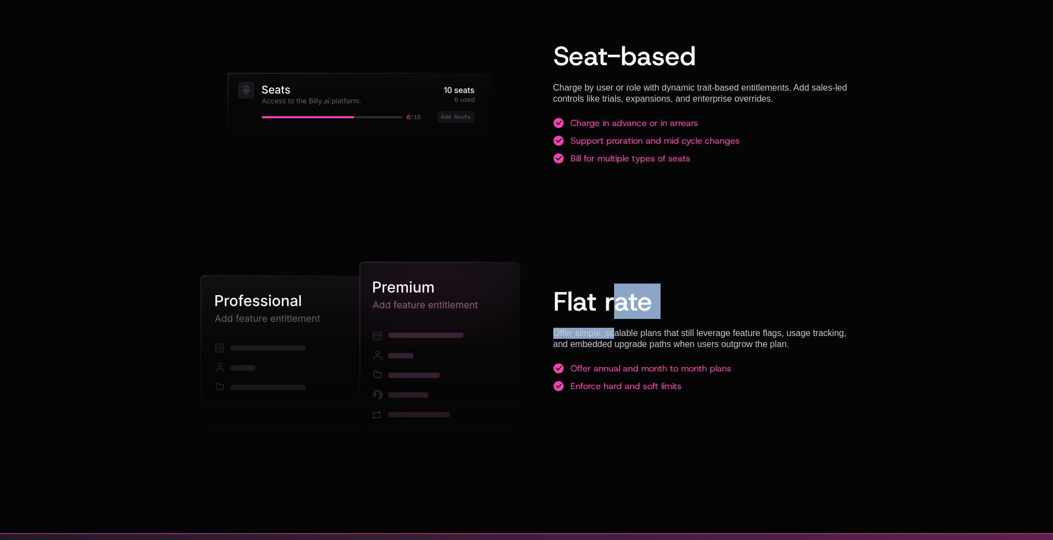
drag, startPoint x: 612, startPoint y: 288, endPoint x: 611, endPoint y: 346, distance: 58.0
click at [611, 346] on div "Flat rate Offer simple, scalable plans that still leverage feature flags, usage…" at bounding box center [706, 344] width 306 height 166
click at [611, 346] on div "Offer simple, scalable plans that still leverage feature flags, usage tracking,…" at bounding box center [706, 339] width 306 height 22
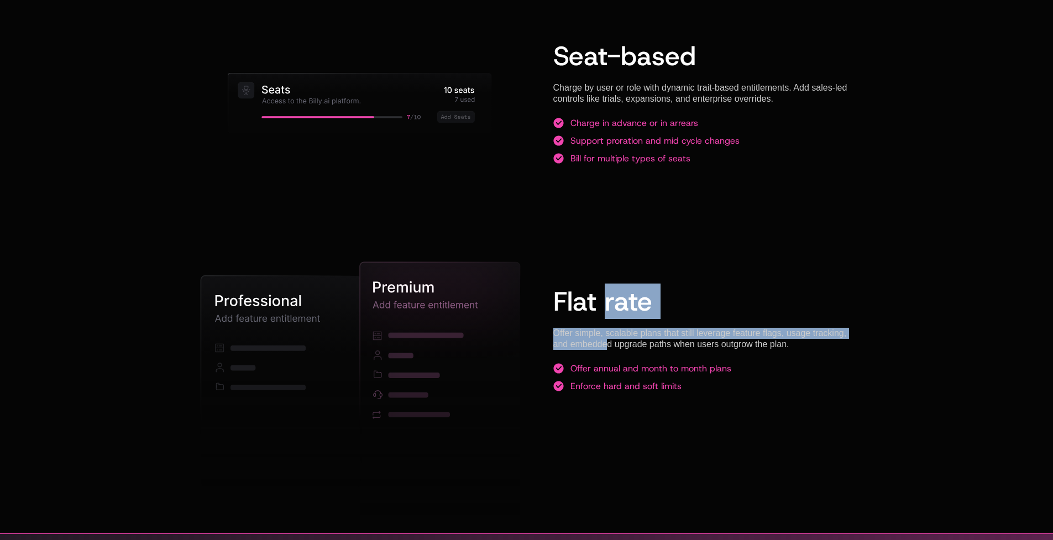
drag
click at [604, 300] on div "Flat rate Offer simple, scalable plans that still leverage feature flags, usage…" at bounding box center [706, 344] width 306 height 166
click at [604, 300] on span "Flat rate" at bounding box center [602, 300] width 99 height 35
click at [601, 340] on div "Flat rate Offer simple, scalable plans that still leverage feature flags, usage…" at bounding box center [706, 344] width 306 height 166
click at [601, 340] on div "Offer simple, scalable plans that still leverage feature flags, usage tracking,…" at bounding box center [706, 339] width 306 height 22
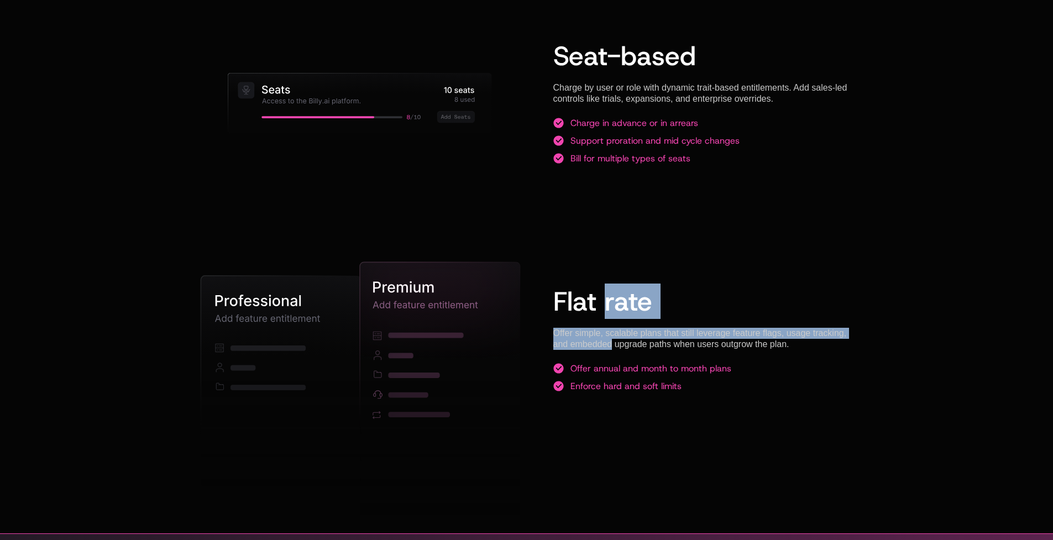
click at [603, 296] on div "Flat rate Offer simple, scalable plans that still leverage feature flags, usage…" at bounding box center [706, 344] width 306 height 166
click at [603, 296] on span "Flat rate" at bounding box center [602, 300] width 99 height 35
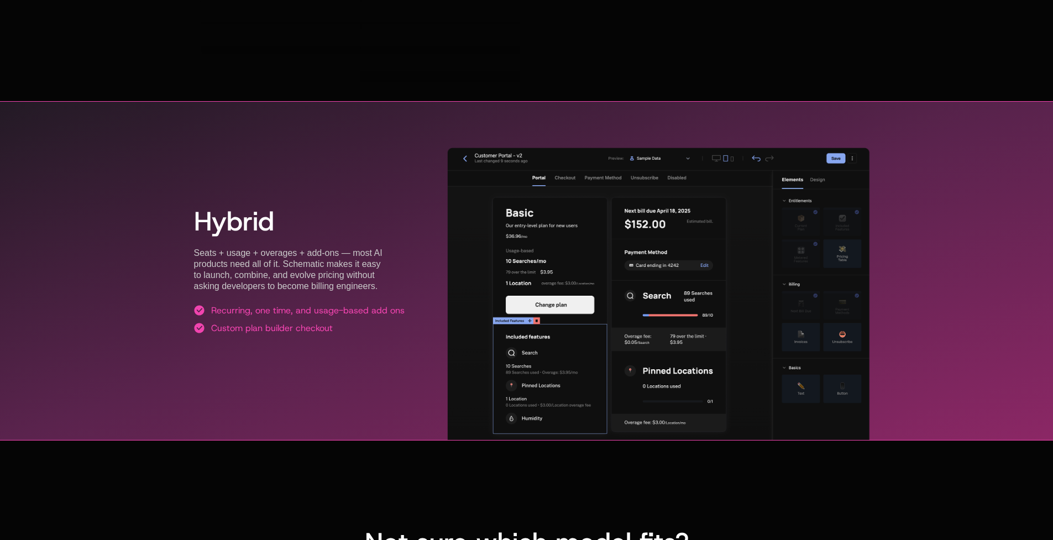
scroll to position [1989, 0]
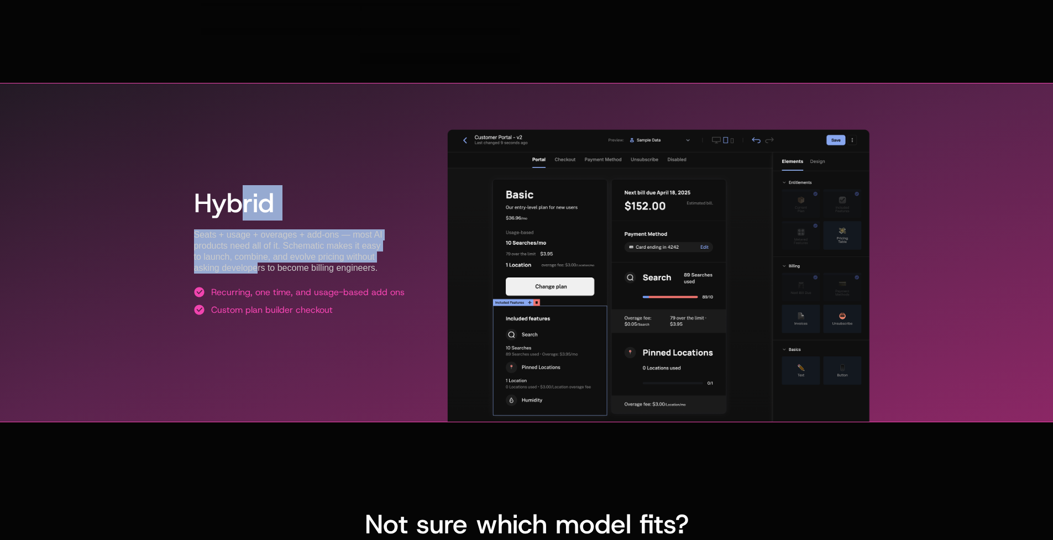
click at [255, 269] on div "Hybrid Seats + usage + overages + add-ons — most AI products need all of it. Sc…" at bounding box center [299, 252] width 211 height 179
click at [255, 269] on div "Seats + usage + overages + add-ons — most AI products need all of it. Schematic…" at bounding box center [299, 251] width 211 height 44
click at [246, 212] on div "Hybrid Seats + usage + overages + add-ons — most AI products need all of it. Sc…" at bounding box center [299, 252] width 211 height 179
click at [246, 212] on span "Hybrid" at bounding box center [234, 202] width 80 height 35
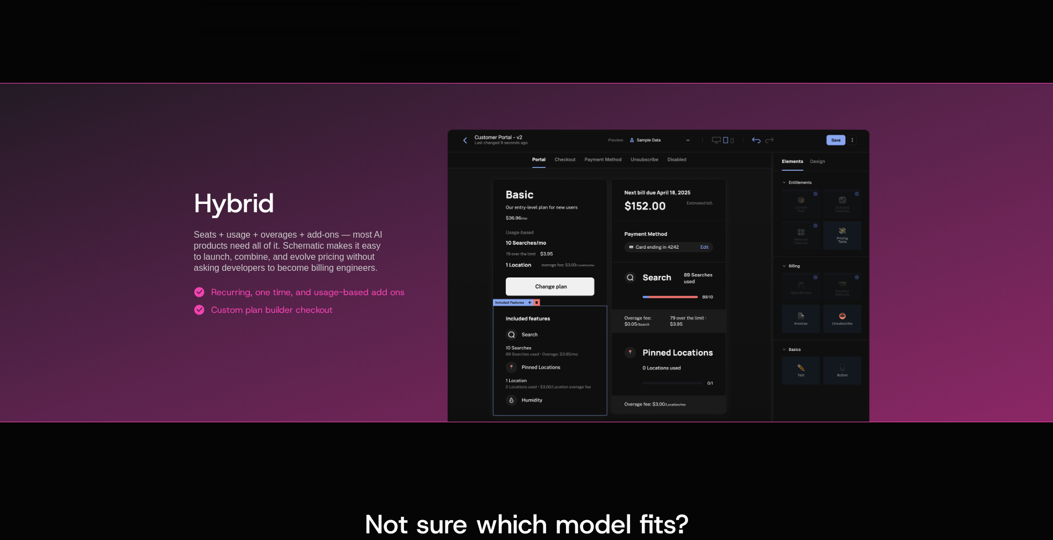
click at [248, 208] on span "Hybrid" at bounding box center [234, 202] width 80 height 35
click at [229, 279] on div "Hybrid Seats + usage + overages + add-ons — most AI products need all of it. Sc…" at bounding box center [299, 252] width 211 height 179
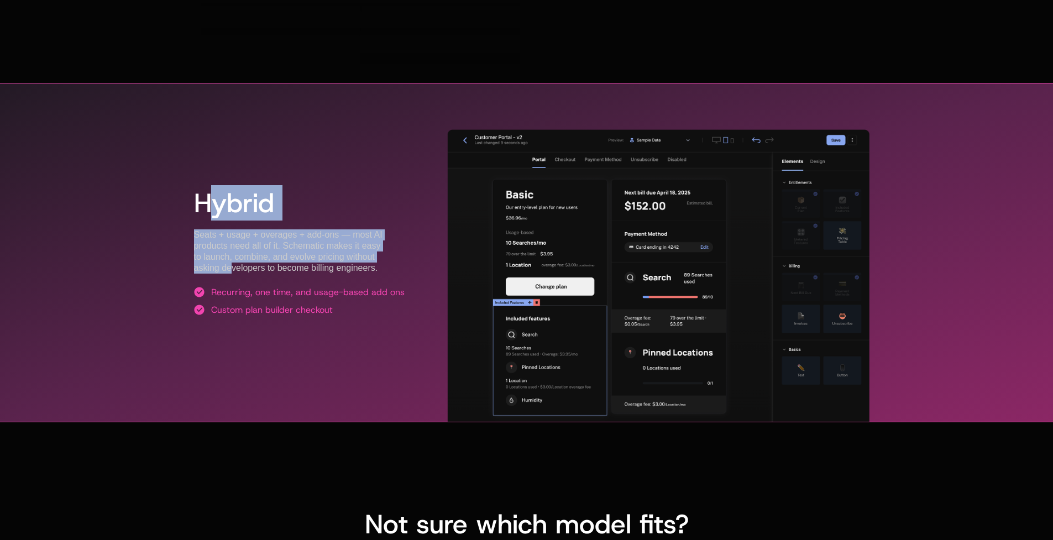
click at [218, 194] on div "Hybrid Seats + usage + overages + add-ons — most AI products need all of it. Sc…" at bounding box center [299, 252] width 211 height 179
click at [218, 194] on span "Hybrid" at bounding box center [234, 202] width 80 height 35
click at [234, 256] on div "Hybrid Seats + usage + overages + add-ons — most AI products need all of it. Sc…" at bounding box center [299, 252] width 211 height 179
click at [234, 256] on div "Seats + usage + overages + add-ons — most AI products need all of it. Schematic…" at bounding box center [299, 251] width 211 height 44
click at [234, 200] on div "Hybrid Seats + usage + overages + add-ons — most AI products need all of it. Sc…" at bounding box center [299, 252] width 211 height 179
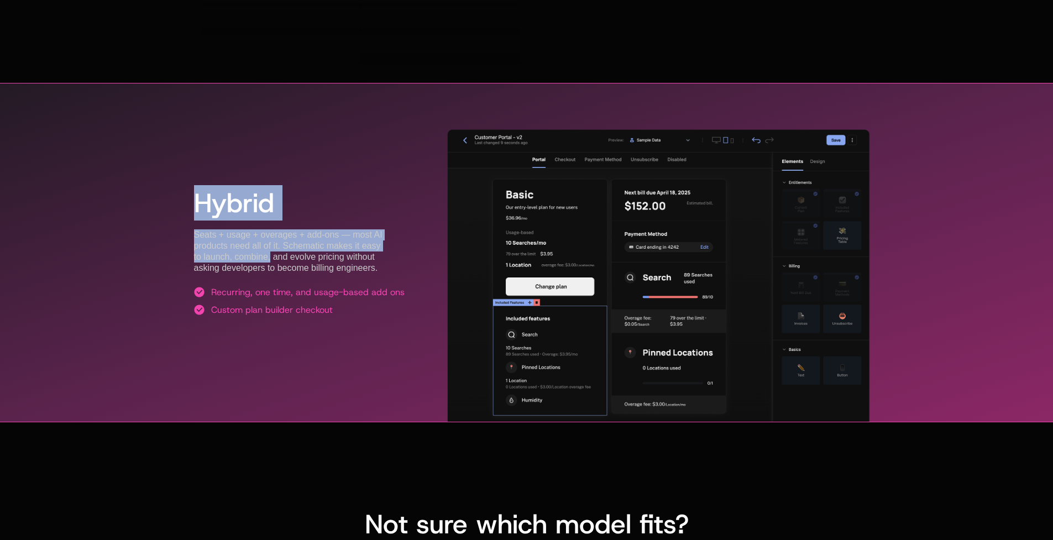
click at [234, 200] on span "Hybrid" at bounding box center [234, 202] width 80 height 35
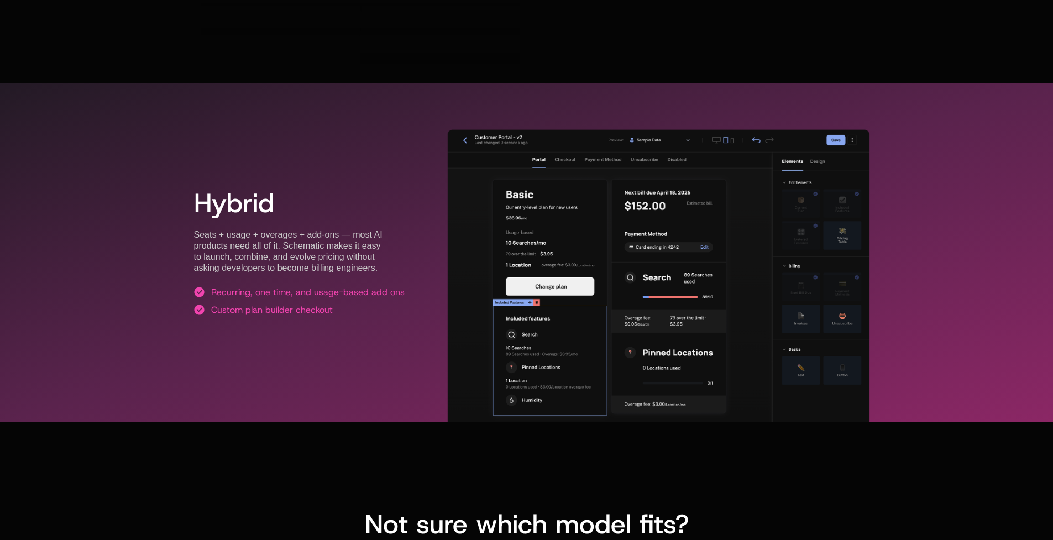
scroll to position [2379, 0]
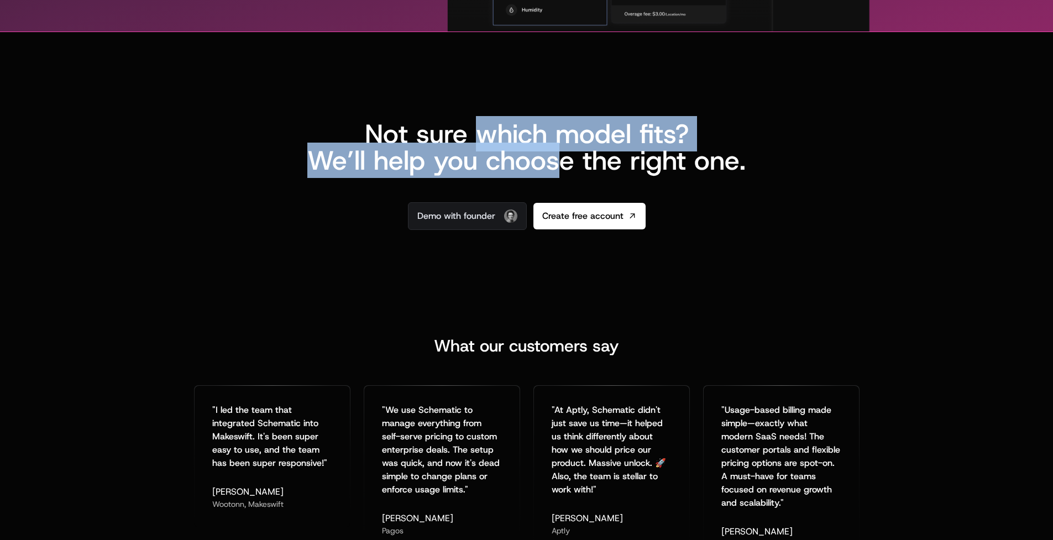
click at [561, 155] on span "Not sure which model fits? We’ll help you choose the right one." at bounding box center [526, 147] width 438 height 62
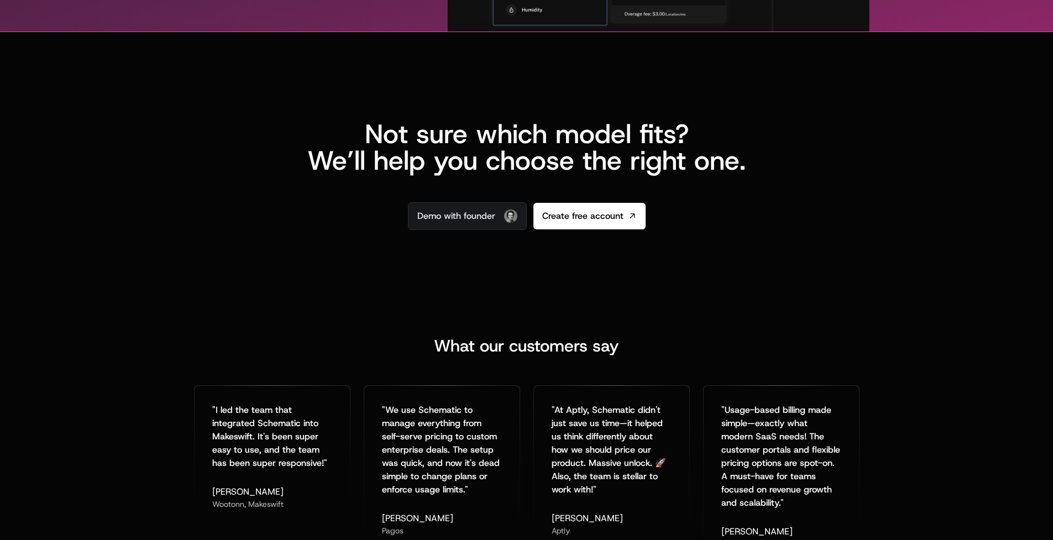
click at [531, 165] on span "Not sure which model fits? We’ll help you choose the right one." at bounding box center [526, 147] width 438 height 62
click at [515, 135] on span "Not sure which model fits? We’ll help you choose the right one." at bounding box center [526, 147] width 438 height 62
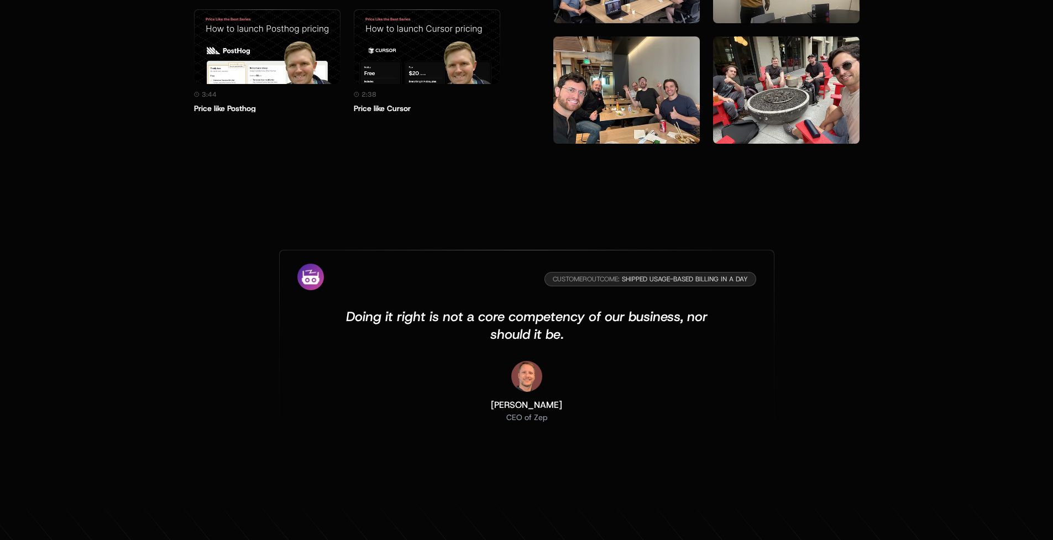
scroll to position [3580, 0]
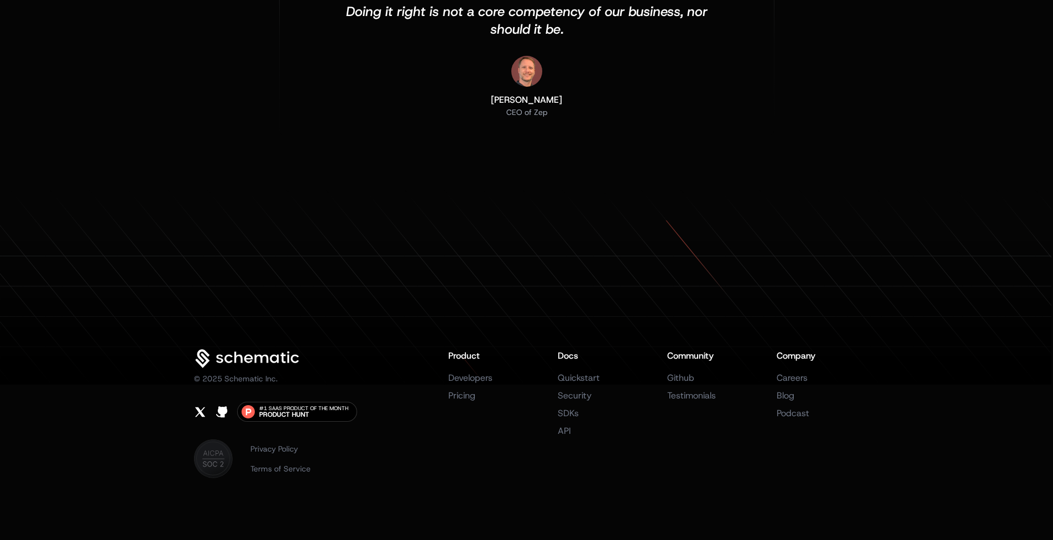
click at [839, 374] on li "Careers" at bounding box center [817, 377] width 83 height 13
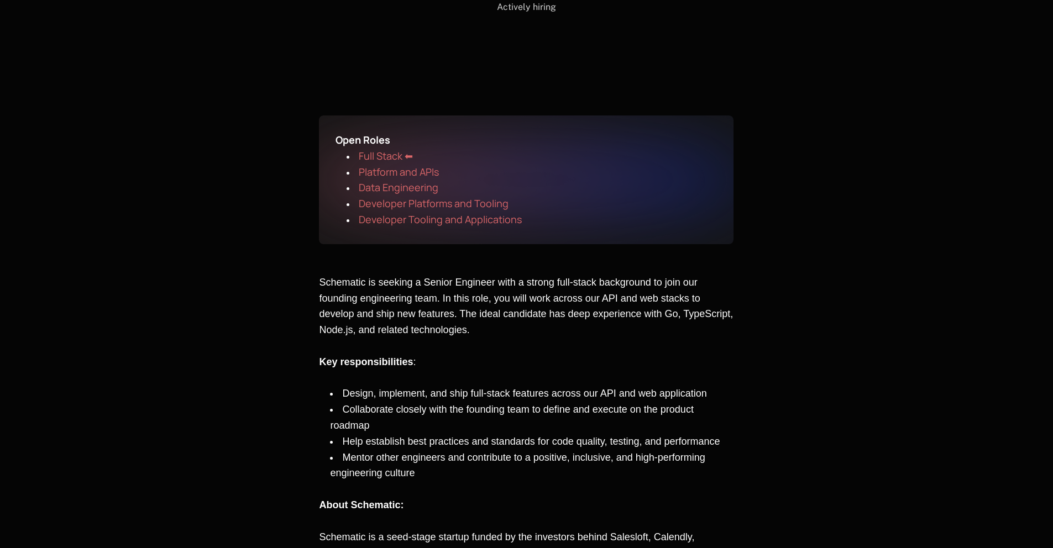
scroll to position [313, 0]
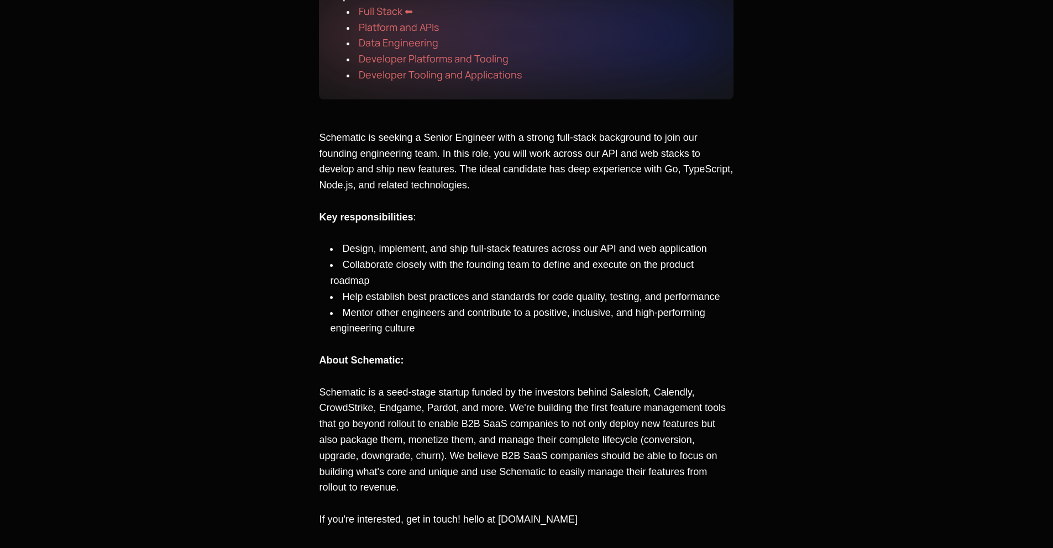
drag, startPoint x: 458, startPoint y: 140, endPoint x: 397, endPoint y: 236, distance: 114.1
click at [414, 373] on div "Schematic is seeking a Senior Engineer with a strong full-stack background to j…" at bounding box center [526, 329] width 414 height 398
drag, startPoint x: 397, startPoint y: 236, endPoint x: 391, endPoint y: 149, distance: 86.9
click at [391, 149] on div "Schematic is seeking a Senior Engineer with a strong full-stack background to j…" at bounding box center [526, 329] width 414 height 398
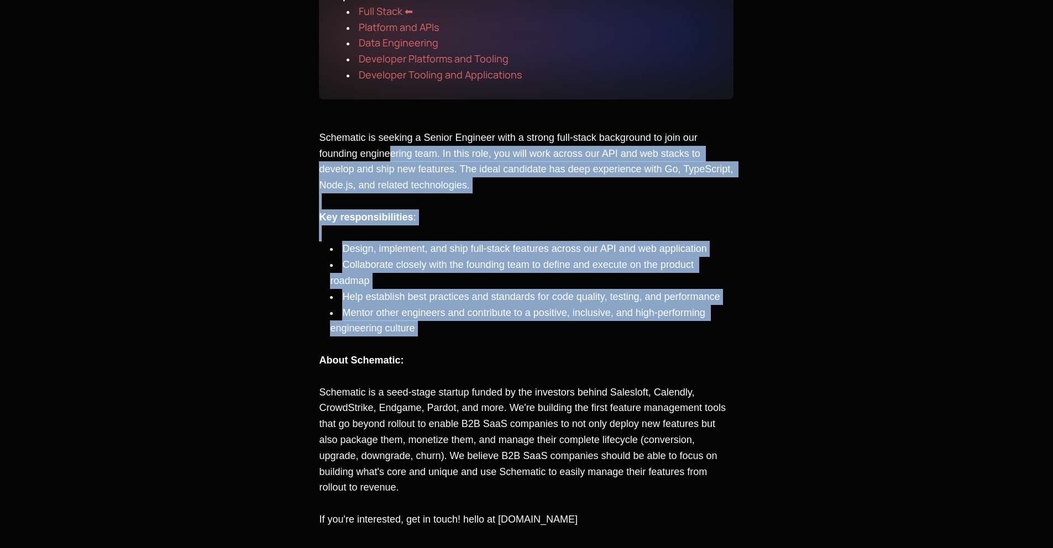
click at [391, 149] on span "Schematic is seeking a Senior Engineer with a strong full-stack background to j…" at bounding box center [527, 161] width 417 height 59
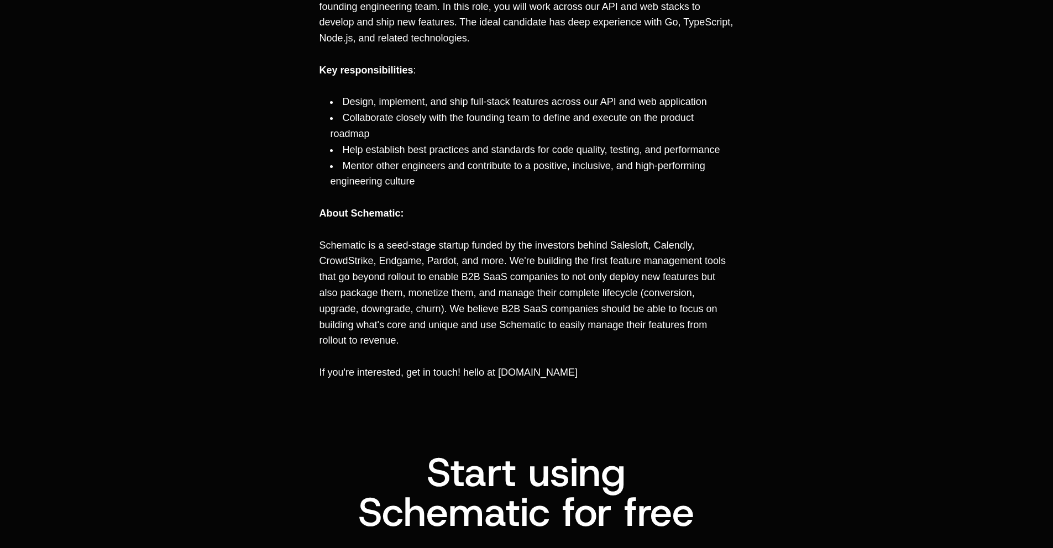
scroll to position [461, 0]
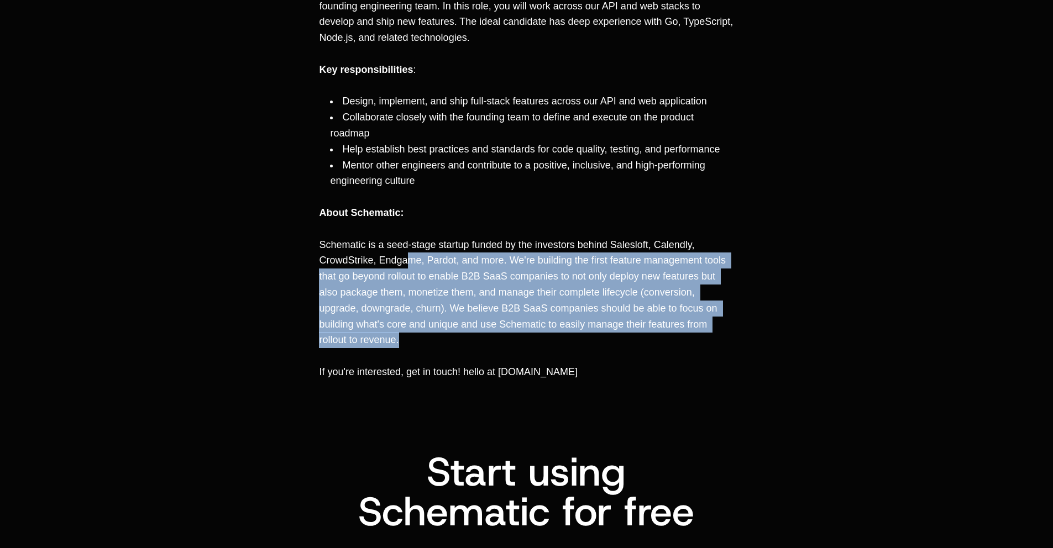
drag, startPoint x: 406, startPoint y: 260, endPoint x: 409, endPoint y: 345, distance: 85.1
click at [409, 345] on p "Schematic is a seed-stage startup funded by the investors behind Salesloft, Cal…" at bounding box center [526, 293] width 414 height 112
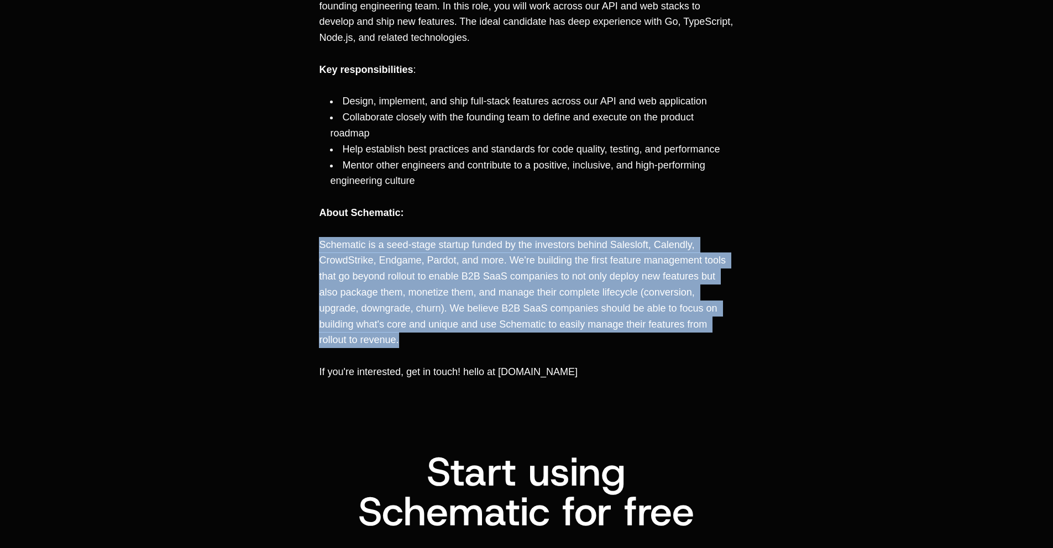
drag, startPoint x: 406, startPoint y: 344, endPoint x: 406, endPoint y: 230, distance: 113.8
click at [406, 230] on div "Schematic is seeking a Senior Engineer with a strong full-stack background to j…" at bounding box center [526, 181] width 414 height 398
click at [406, 230] on p "﻿" at bounding box center [526, 229] width 414 height 16
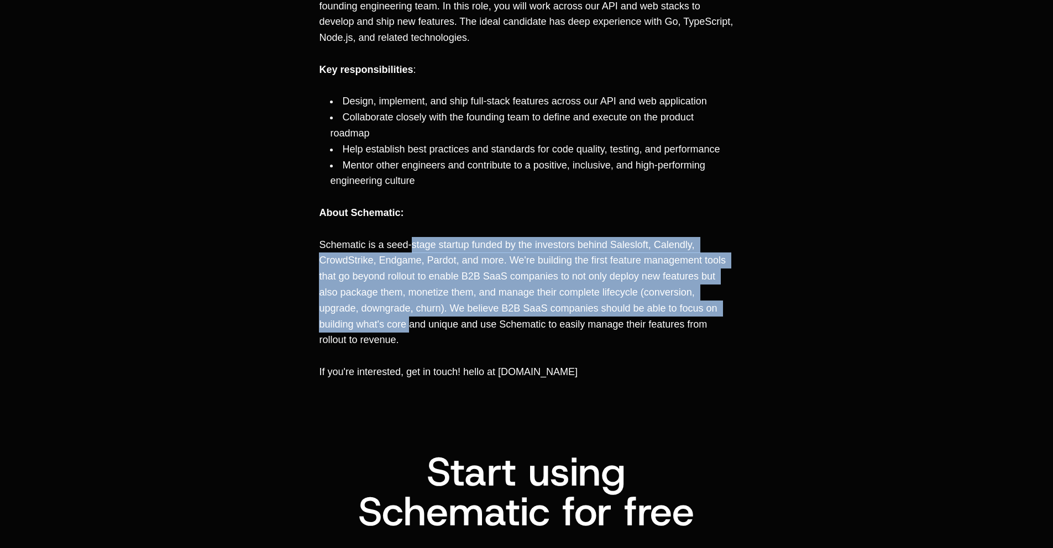
drag, startPoint x: 413, startPoint y: 277, endPoint x: 410, endPoint y: 327, distance: 50.4
click at [410, 327] on span "Schematic is a seed-stage startup funded by the investors behind Salesloft, Cal…" at bounding box center [523, 292] width 409 height 107
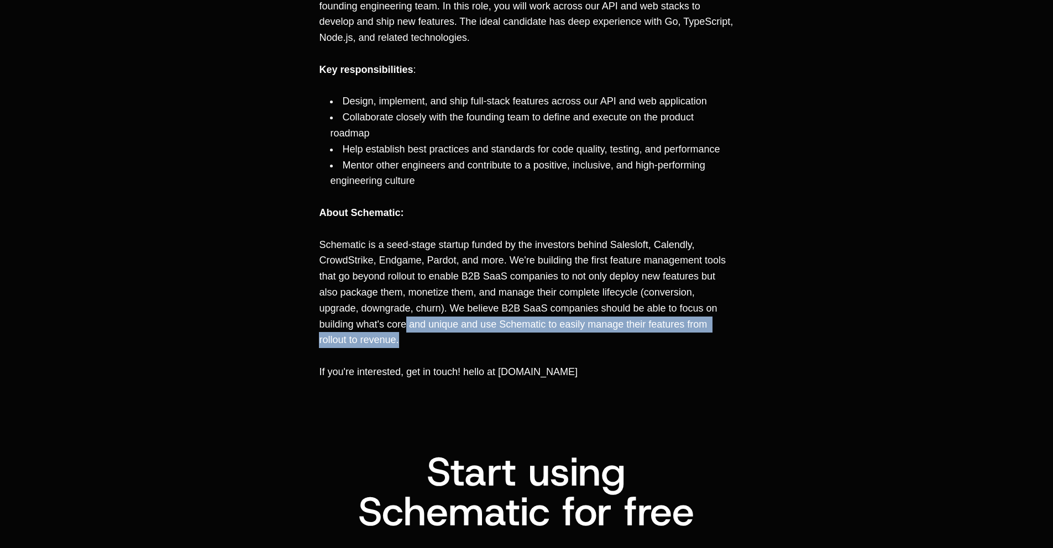
drag, startPoint x: 404, startPoint y: 332, endPoint x: 428, endPoint y: 341, distance: 25.4
click at [428, 341] on p "Schematic is a seed-stage startup funded by the investors behind Salesloft, Cal…" at bounding box center [526, 293] width 414 height 112
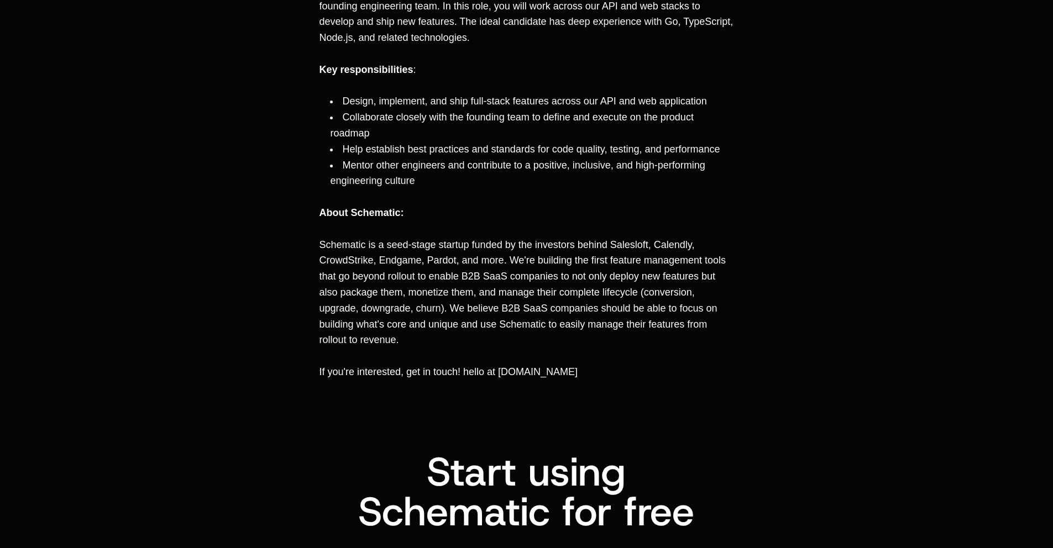
drag, startPoint x: 428, startPoint y: 341, endPoint x: 404, endPoint y: 337, distance: 24.1
click at [425, 340] on p "Schematic is a seed-stage startup funded by the investors behind Salesloft, Cal…" at bounding box center [526, 293] width 414 height 112
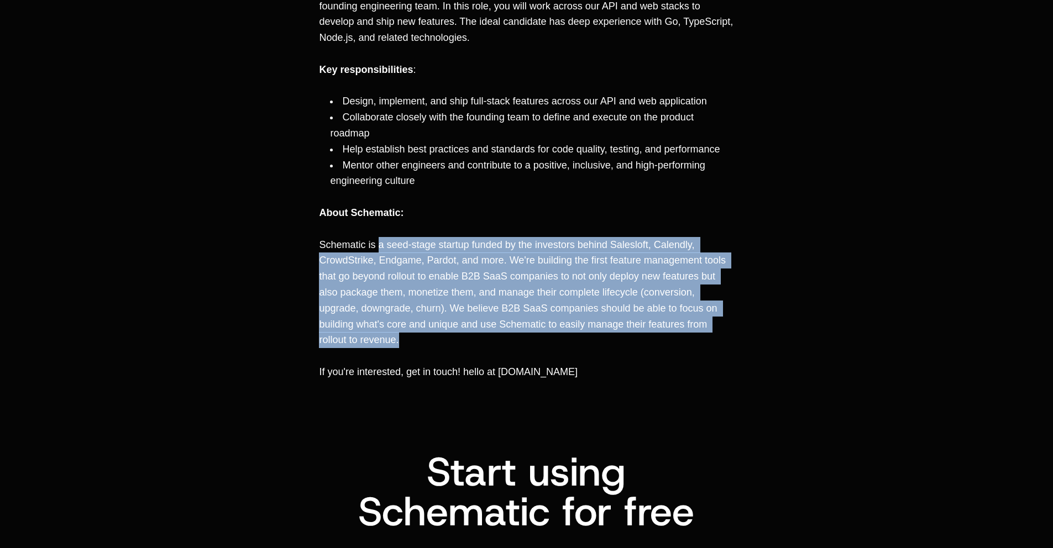
drag, startPoint x: 404, startPoint y: 337, endPoint x: 381, endPoint y: 251, distance: 89.3
click at [381, 251] on p "Schematic is a seed-stage startup funded by the investors behind Salesloft, Cal…" at bounding box center [526, 293] width 414 height 112
click at [381, 250] on p "Schematic is a seed-stage startup funded by the investors behind Salesloft, Cal…" at bounding box center [526, 293] width 414 height 112
drag, startPoint x: 387, startPoint y: 245, endPoint x: 379, endPoint y: 348, distance: 103.7
click at [379, 348] on div "Schematic is seeking a Senior Engineer with a strong full-stack background to j…" at bounding box center [526, 181] width 414 height 398
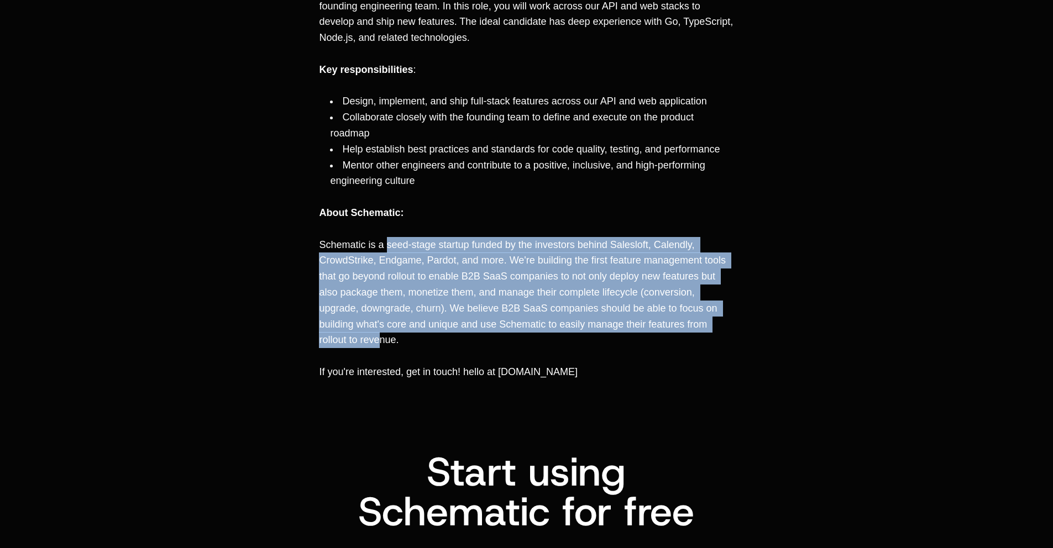
click at [379, 348] on p "﻿" at bounding box center [526, 356] width 414 height 16
drag, startPoint x: 380, startPoint y: 335, endPoint x: 382, endPoint y: 241, distance: 94.0
click at [382, 241] on p "Schematic is a seed-stage startup funded by the investors behind Salesloft, Cal…" at bounding box center [526, 293] width 414 height 112
click at [387, 242] on span "Schematic is a seed-stage startup funded by the investors behind Salesloft, Cal…" at bounding box center [523, 292] width 409 height 107
drag, startPoint x: 402, startPoint y: 244, endPoint x: 400, endPoint y: 345, distance: 101.2
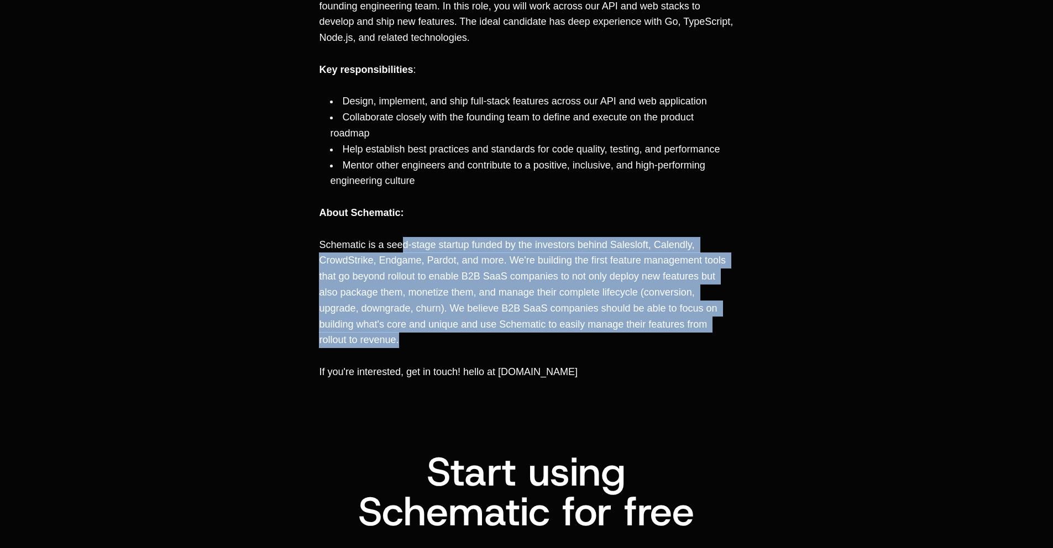
click at [400, 345] on p "Schematic is a seed-stage startup funded by the investors behind Salesloft, Cal…" at bounding box center [526, 293] width 414 height 112
drag, startPoint x: 400, startPoint y: 343, endPoint x: 402, endPoint y: 251, distance: 91.2
click at [402, 251] on p "Schematic is a seed-stage startup funded by the investors behind Salesloft, Cal…" at bounding box center [526, 293] width 414 height 112
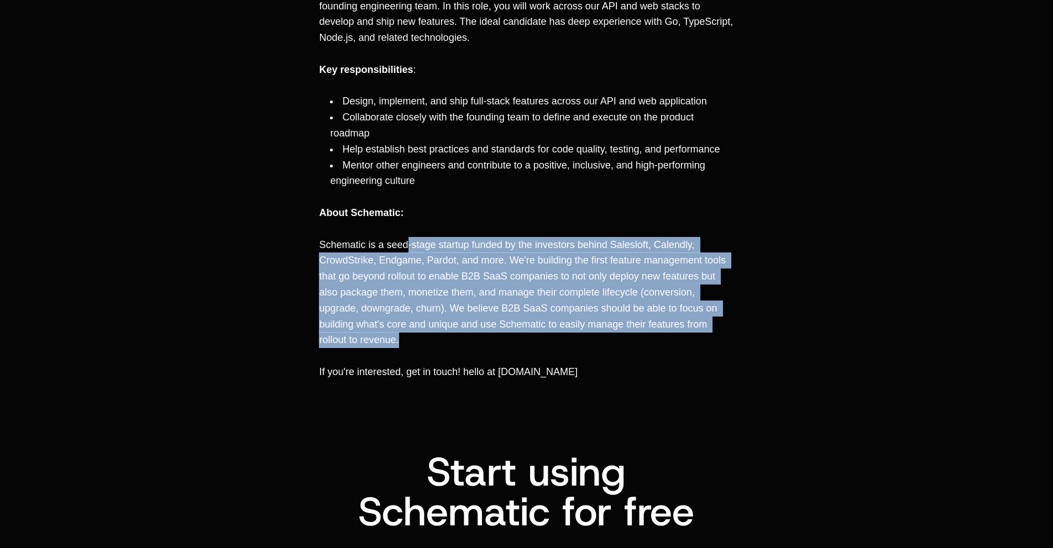
drag, startPoint x: 409, startPoint y: 247, endPoint x: 411, endPoint y: 344, distance: 96.7
click at [411, 344] on p "Schematic is a seed-stage startup funded by the investors behind Salesloft, Cal…" at bounding box center [526, 293] width 414 height 112
drag, startPoint x: 400, startPoint y: 343, endPoint x: 408, endPoint y: 242, distance: 101.5
click at [407, 243] on p "Schematic is a seed-stage startup funded by the investors behind Salesloft, Cal…" at bounding box center [526, 293] width 414 height 112
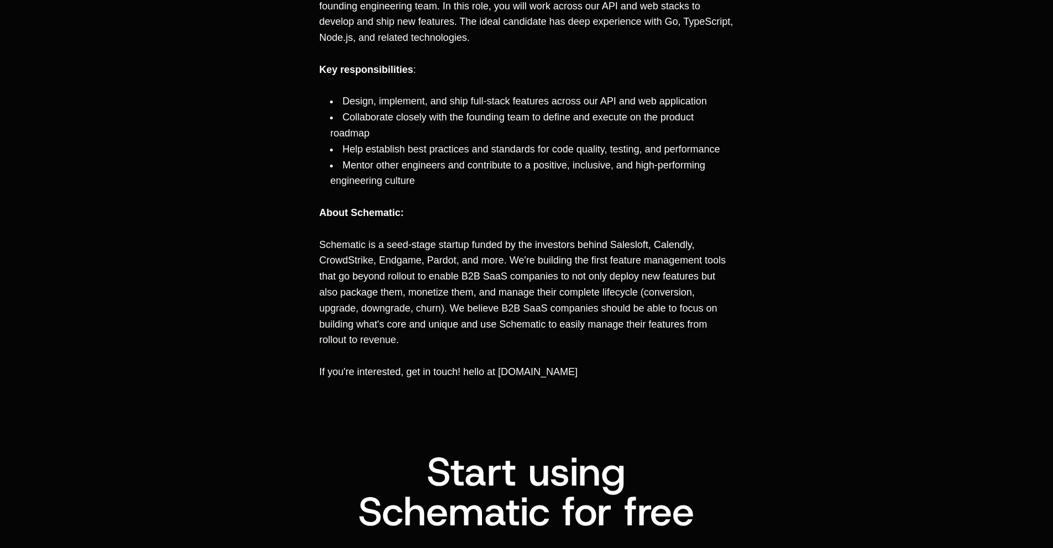
drag, startPoint x: 408, startPoint y: 242, endPoint x: 408, endPoint y: 249, distance: 7.2
click at [408, 249] on span "Schematic is a seed-stage startup funded by the investors behind Salesloft, Cal…" at bounding box center [523, 292] width 409 height 107
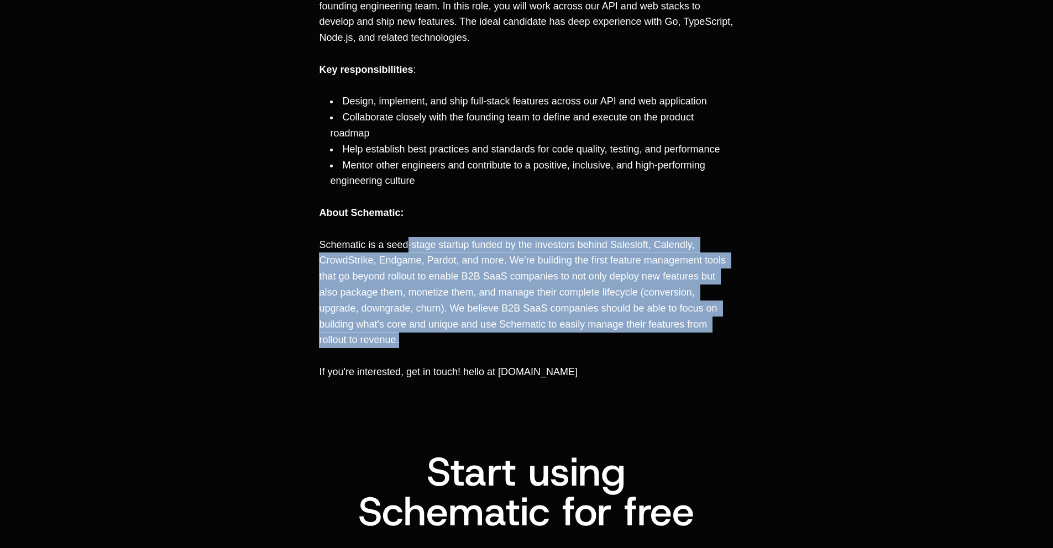
drag, startPoint x: 408, startPoint y: 249, endPoint x: 408, endPoint y: 333, distance: 84.0
click at [408, 333] on p "Schematic is a seed-stage startup funded by the investors behind Salesloft, Cal…" at bounding box center [526, 293] width 414 height 112
drag, startPoint x: 403, startPoint y: 333, endPoint x: 397, endPoint y: 245, distance: 88.1
click at [397, 246] on p "Schematic is a seed-stage startup funded by the investors behind Salesloft, Cal…" at bounding box center [526, 293] width 414 height 112
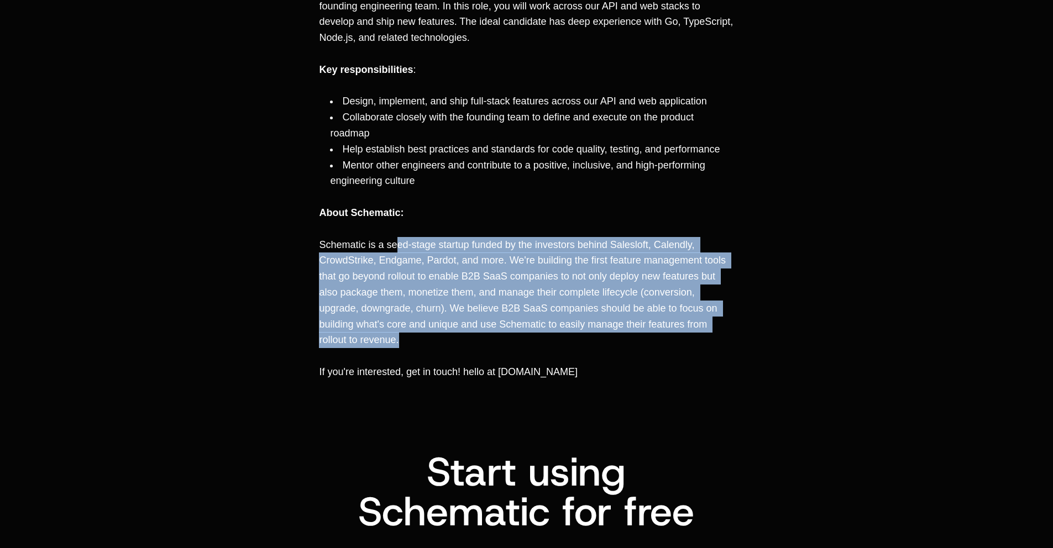
click at [397, 245] on span "Schematic is a seed-stage startup funded by the investors behind Salesloft, Cal…" at bounding box center [523, 292] width 409 height 107
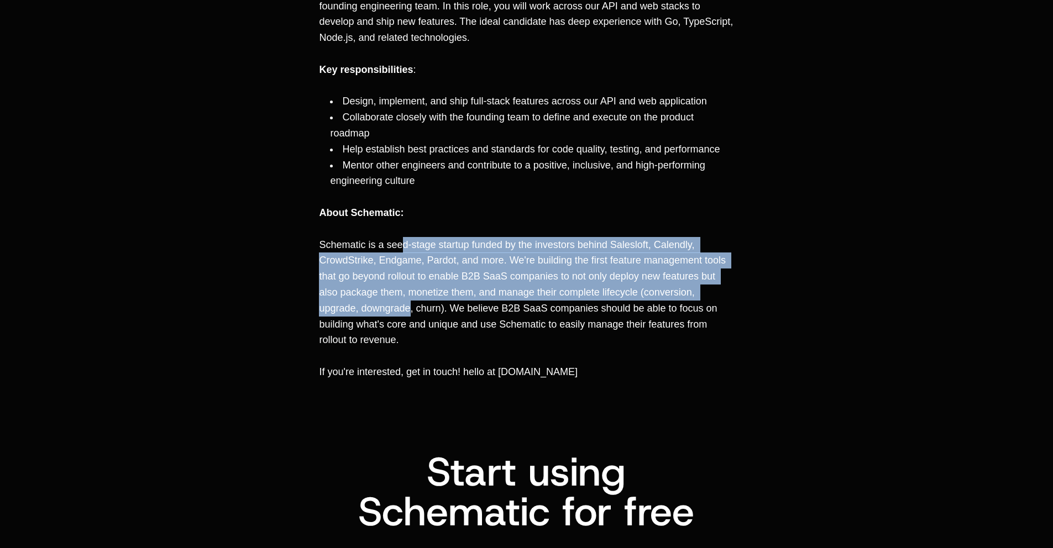
drag, startPoint x: 404, startPoint y: 241, endPoint x: 409, endPoint y: 345, distance: 104.0
click at [409, 345] on p "Schematic is a seed-stage startup funded by the investors behind Salesloft, Cal…" at bounding box center [526, 293] width 414 height 112
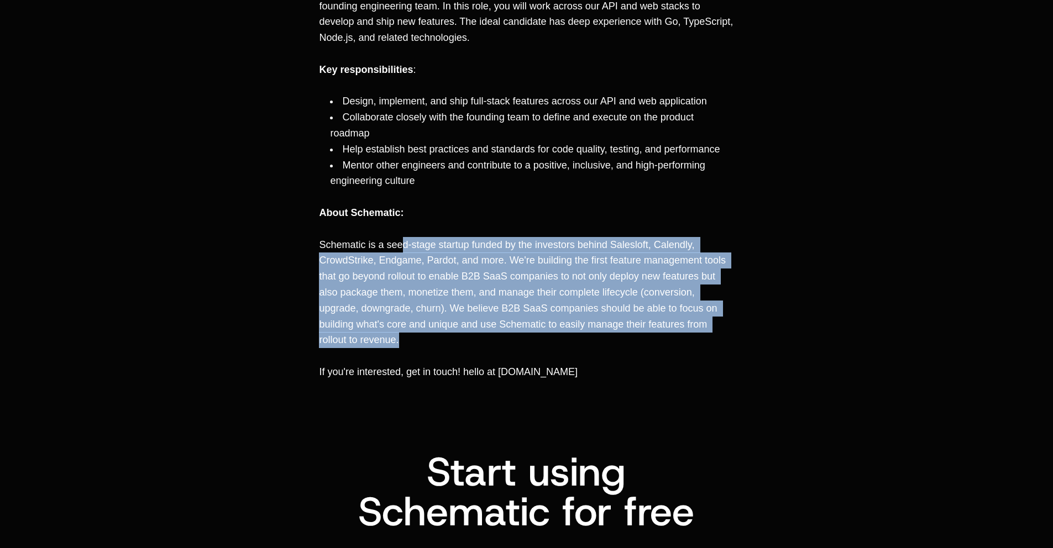
click at [409, 345] on p "Schematic is a seed-stage startup funded by the investors behind Salesloft, Cal…" at bounding box center [526, 293] width 414 height 112
drag, startPoint x: 407, startPoint y: 339, endPoint x: 409, endPoint y: 250, distance: 89.5
click at [409, 250] on p "Schematic is a seed-stage startup funded by the investors behind Salesloft, Cal…" at bounding box center [526, 293] width 414 height 112
click at [409, 250] on span "Schematic is a seed-stage startup funded by the investors behind Salesloft, Cal…" at bounding box center [523, 292] width 409 height 107
drag, startPoint x: 409, startPoint y: 250, endPoint x: 399, endPoint y: 342, distance: 92.8
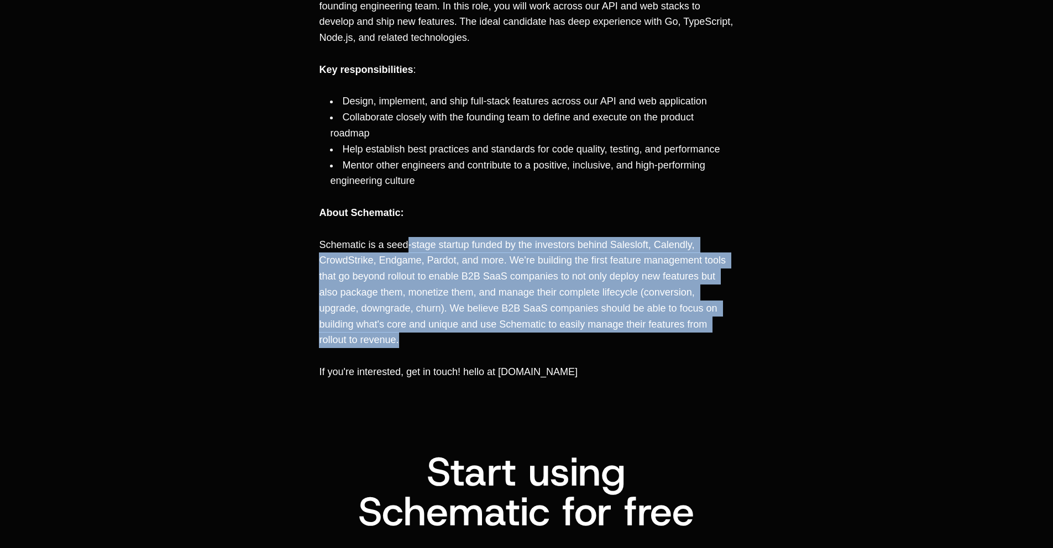
click at [399, 342] on p "Schematic is a seed-stage startup funded by the investors behind Salesloft, Cal…" at bounding box center [526, 293] width 414 height 112
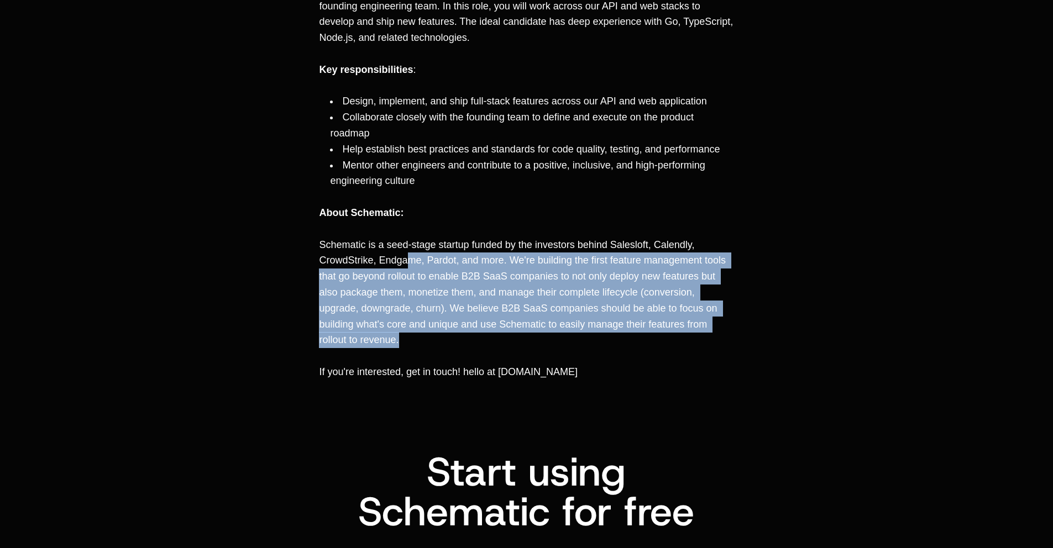
drag, startPoint x: 401, startPoint y: 338, endPoint x: 407, endPoint y: 256, distance: 82.6
click at [407, 257] on p "Schematic is a seed-stage startup funded by the investors behind Salesloft, Cal…" at bounding box center [526, 293] width 414 height 112
click at [407, 256] on span "Schematic is a seed-stage startup funded by the investors behind Salesloft, Cal…" at bounding box center [523, 292] width 409 height 107
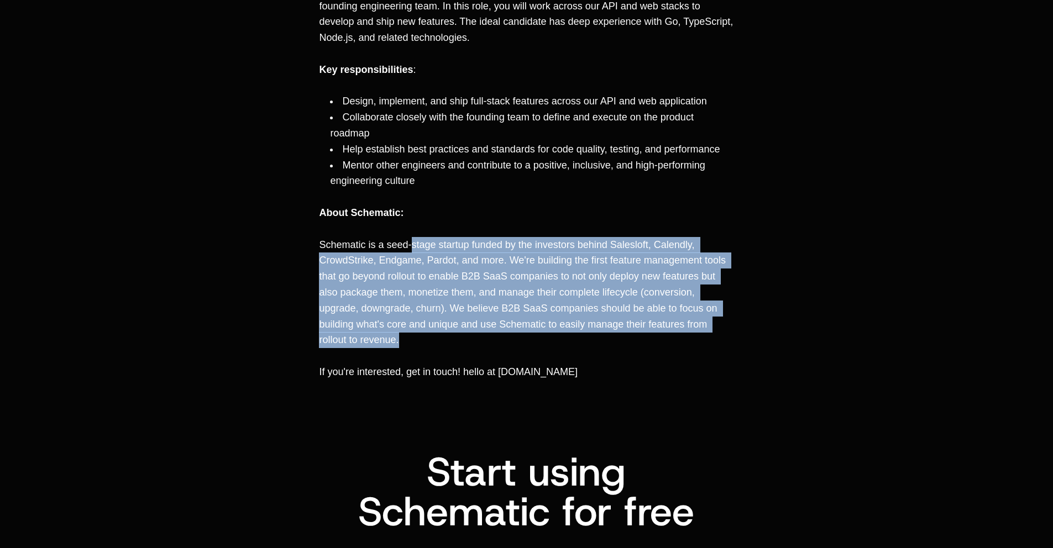
drag, startPoint x: 410, startPoint y: 252, endPoint x: 405, endPoint y: 347, distance: 95.2
click at [405, 347] on p "Schematic is a seed-stage startup funded by the investors behind Salesloft, Cal…" at bounding box center [526, 293] width 414 height 112
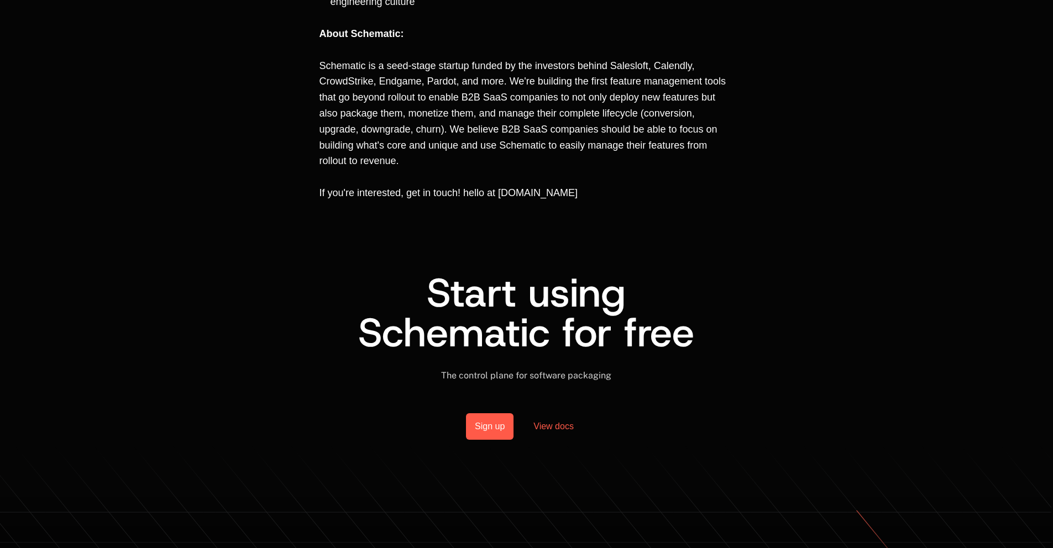
scroll to position [750, 0]
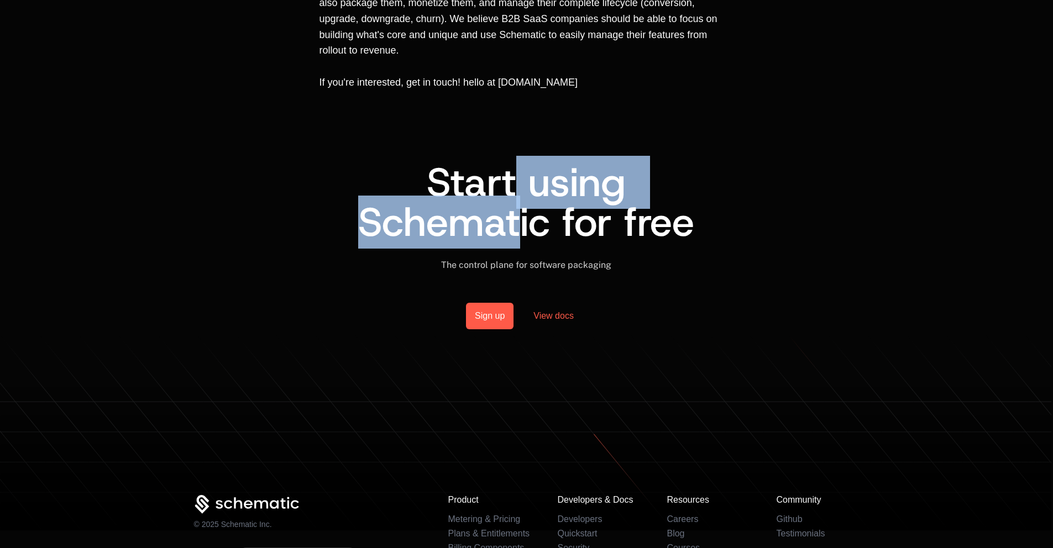
drag, startPoint x: 521, startPoint y: 182, endPoint x: 520, endPoint y: 233, distance: 50.9
click at [520, 233] on span "Start using Schematic for free" at bounding box center [526, 202] width 336 height 93
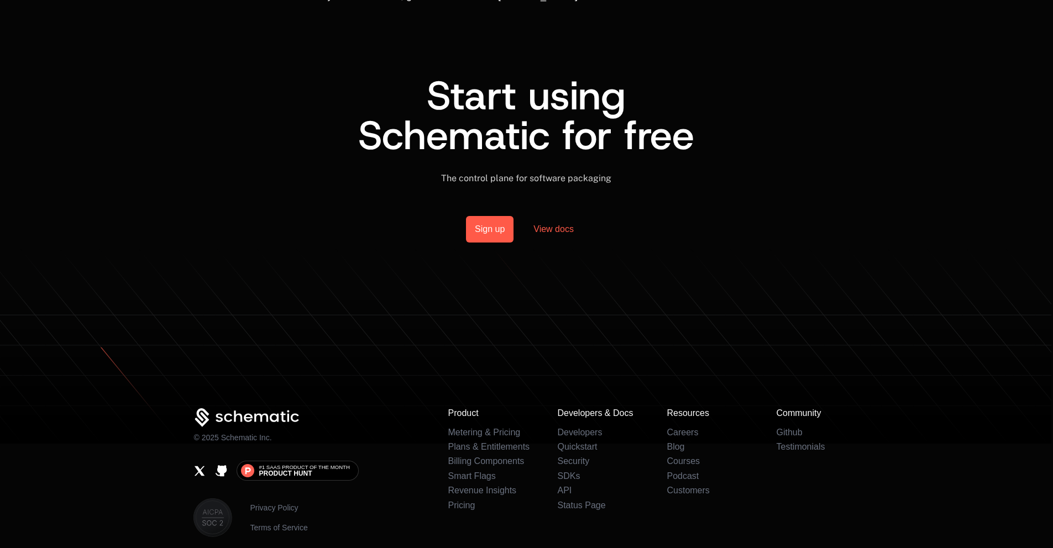
scroll to position [888, 0]
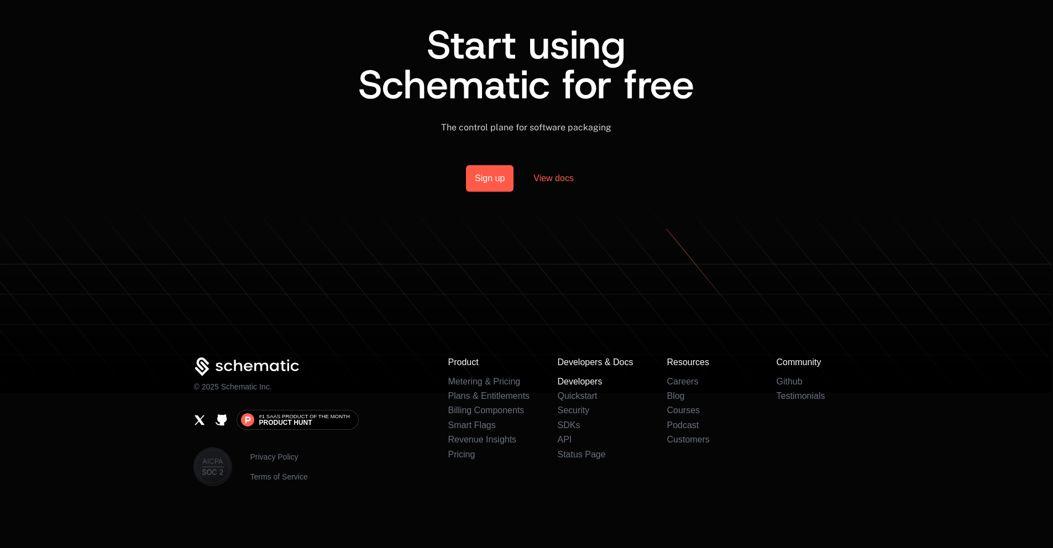
click at [581, 380] on link "Developers" at bounding box center [579, 381] width 45 height 9
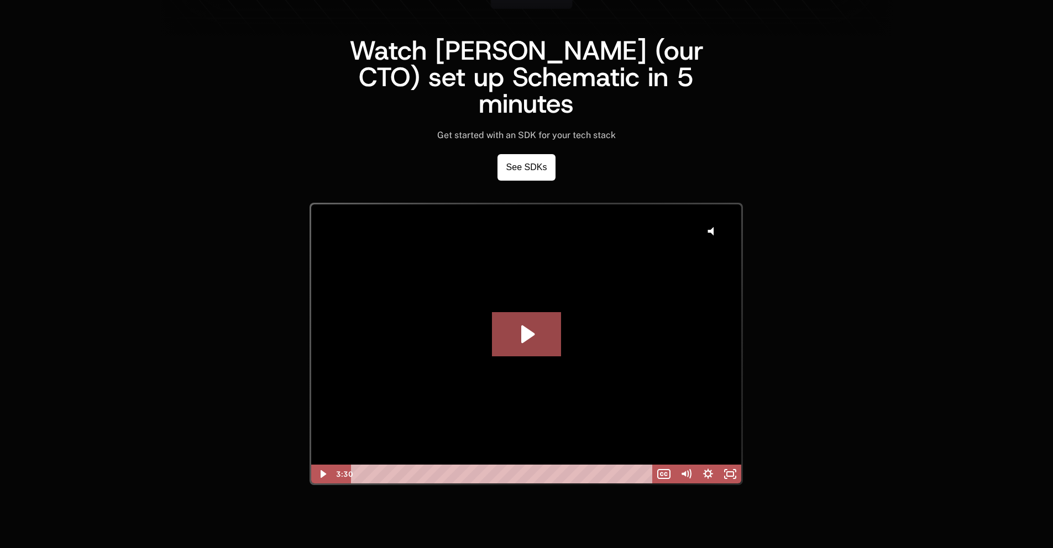
scroll to position [2560, 0]
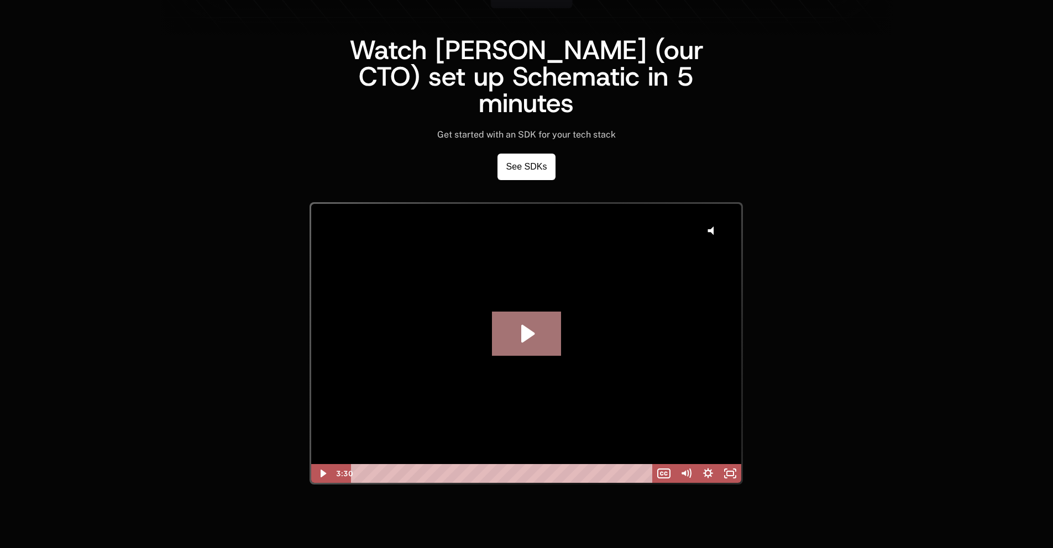
click at [530, 316] on icon "Play Video: GA Dev Walkthrough take 2" at bounding box center [526, 334] width 69 height 44
click at [722, 464] on icon "Fullscreen" at bounding box center [730, 473] width 27 height 23
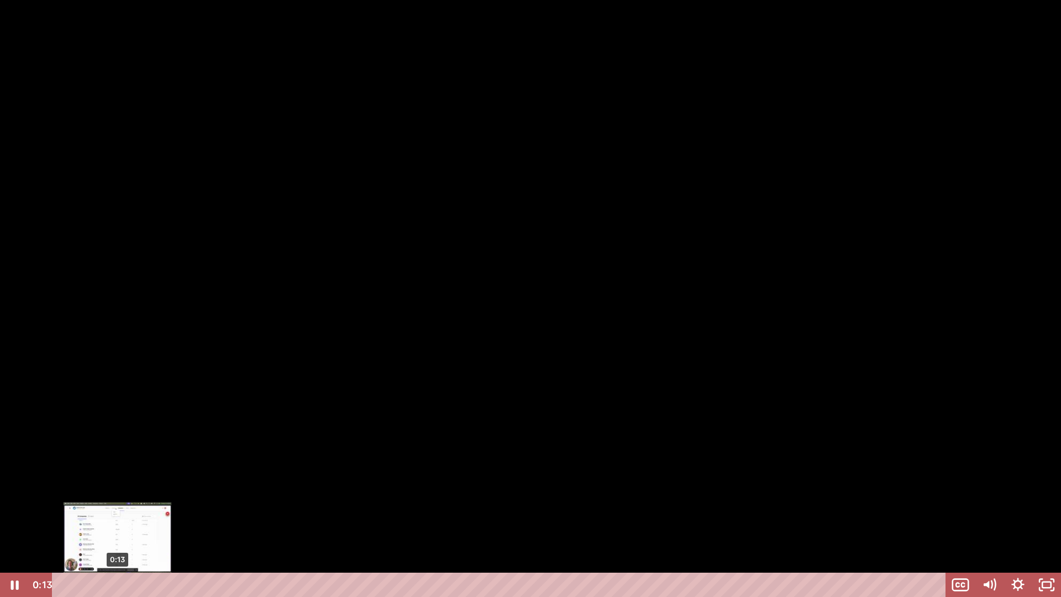
click at [117, 548] on div "0:13" at bounding box center [500, 585] width 876 height 24
click at [128, 548] on div "0:16" at bounding box center [500, 585] width 876 height 24
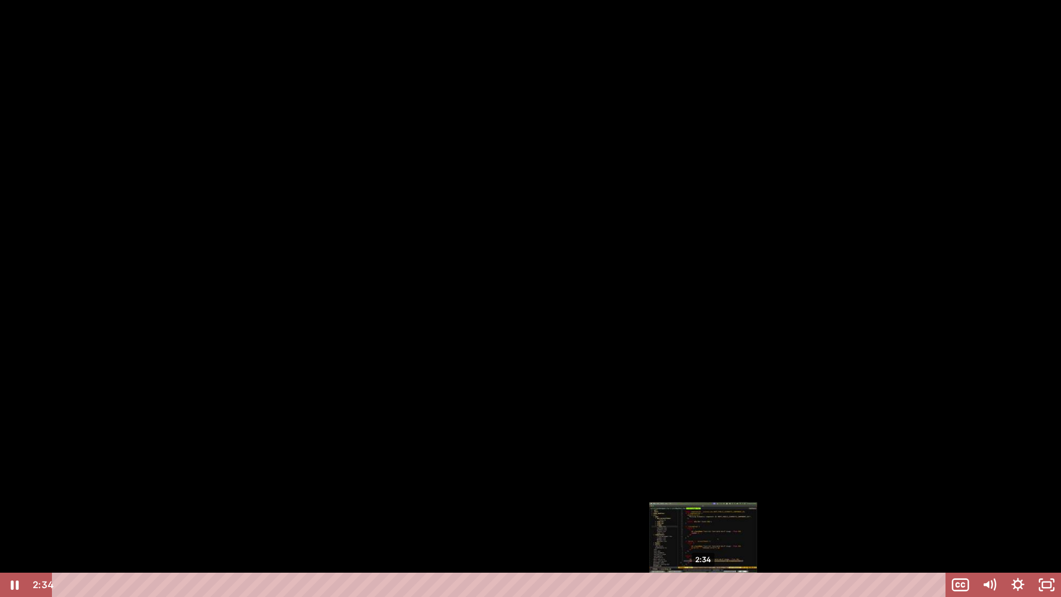
click at [703, 548] on div "2:34" at bounding box center [500, 585] width 876 height 24
click at [723, 548] on div "2:38" at bounding box center [500, 585] width 876 height 24
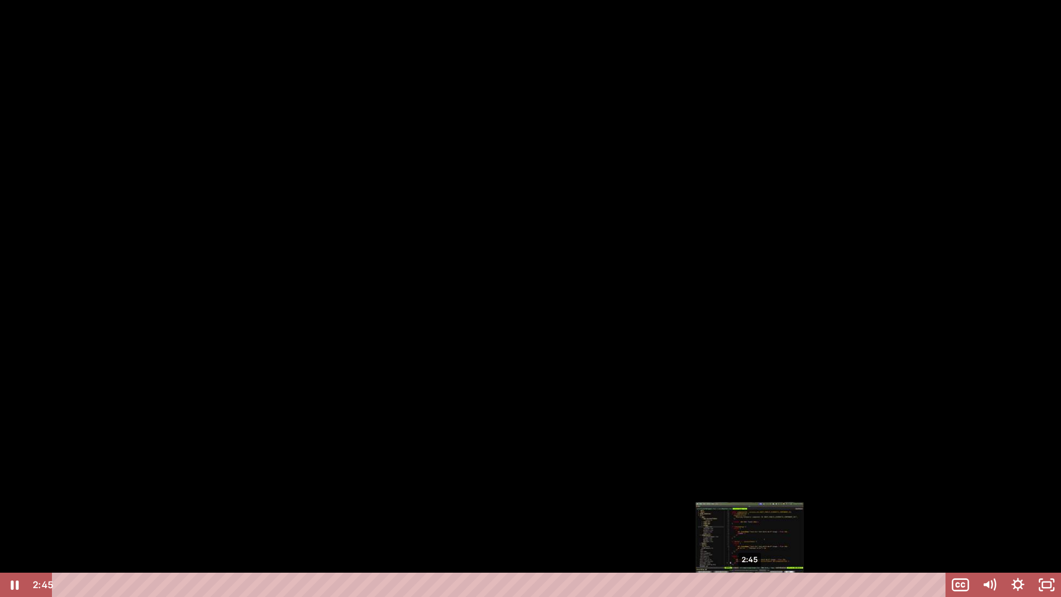
click at [750, 548] on div "2:45" at bounding box center [500, 585] width 876 height 24
click at [774, 548] on div "2:51" at bounding box center [500, 585] width 876 height 24
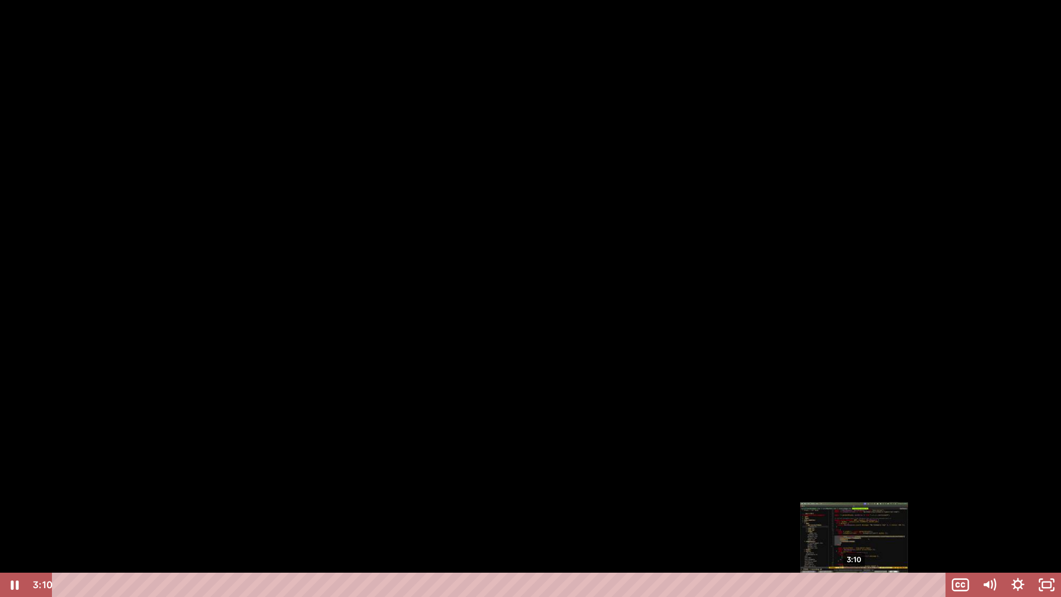
click at [854, 548] on div "3:10" at bounding box center [500, 585] width 876 height 24
click at [878, 548] on div "3:10" at bounding box center [500, 585] width 876 height 24
click at [904, 548] on div "3:22" at bounding box center [500, 585] width 876 height 24
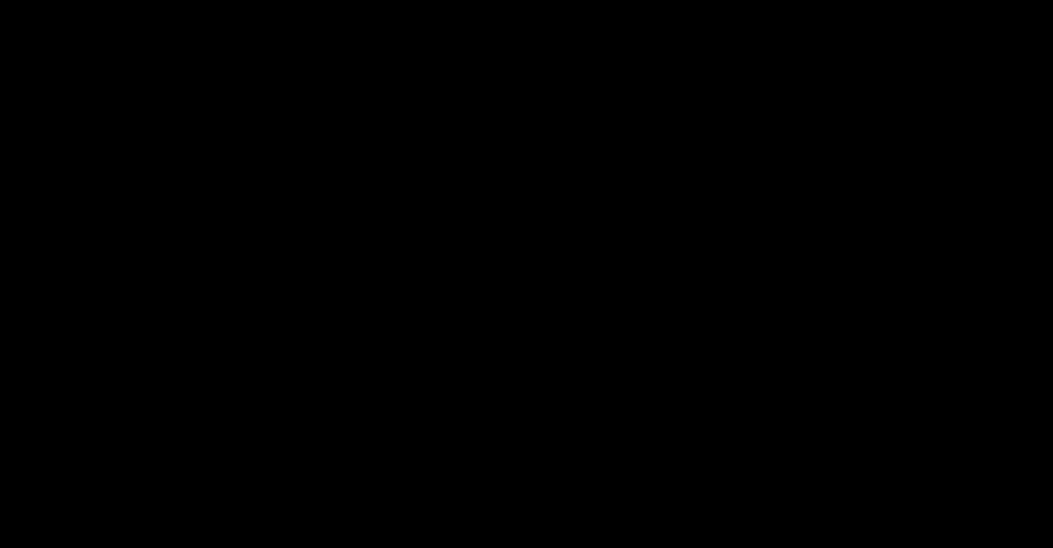
scroll to position [3390, 0]
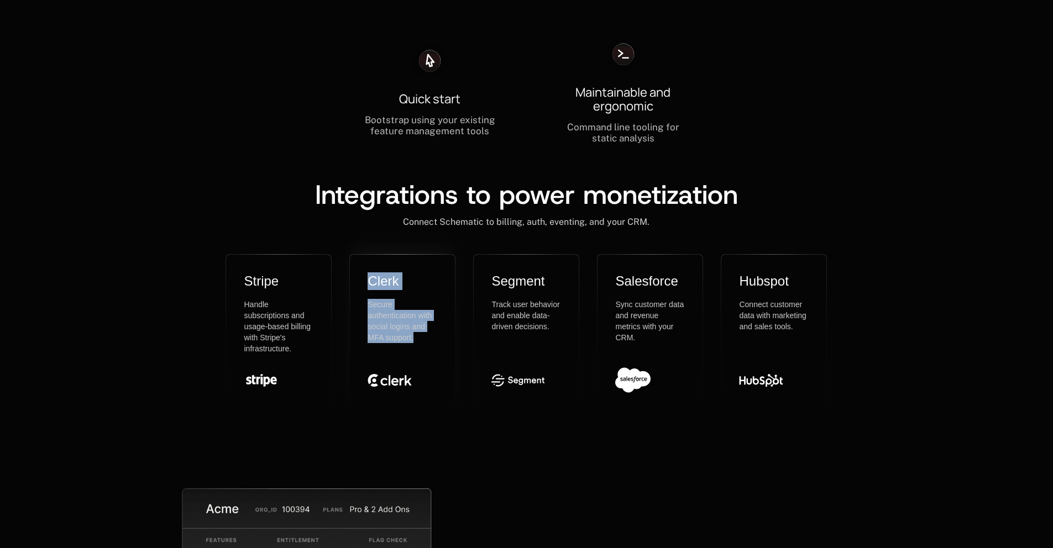
drag, startPoint x: 376, startPoint y: 264, endPoint x: 422, endPoint y: 336, distance: 85.7
click at [422, 336] on div "Clerk Secure authentication with social logins and MFA support." at bounding box center [402, 333] width 105 height 157
click at [422, 336] on div "Clerk Secure authentication with social logins and MFA support." at bounding box center [402, 319] width 70 height 94
drag, startPoint x: 259, startPoint y: 266, endPoint x: 295, endPoint y: 348, distance: 88.8
click at [295, 348] on div "Stripe Handle subscriptions and usage-based billing with Stripe's infrastructur…" at bounding box center [279, 319] width 70 height 94
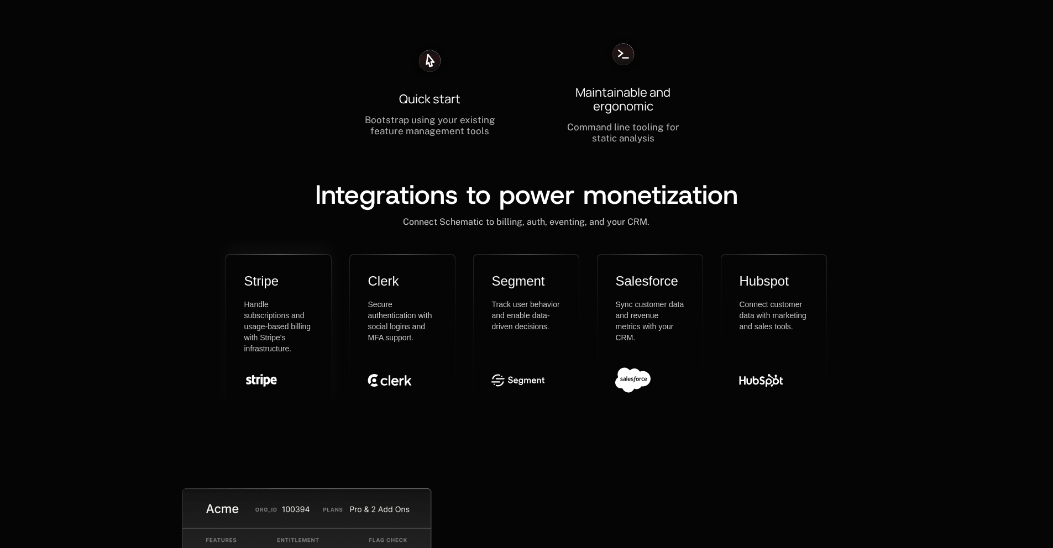
drag, startPoint x: 295, startPoint y: 348, endPoint x: 309, endPoint y: 346, distance: 14.4
click at [309, 346] on div "Stripe Handle subscriptions and usage-based billing with Stripe's infrastructur…" at bounding box center [279, 319] width 70 height 94
drag, startPoint x: 427, startPoint y: 330, endPoint x: 381, endPoint y: 261, distance: 83.2
click at [381, 261] on div "Clerk Secure authentication with social logins and MFA support." at bounding box center [402, 333] width 105 height 157
drag, startPoint x: 499, startPoint y: 265, endPoint x: 563, endPoint y: 321, distance: 84.9
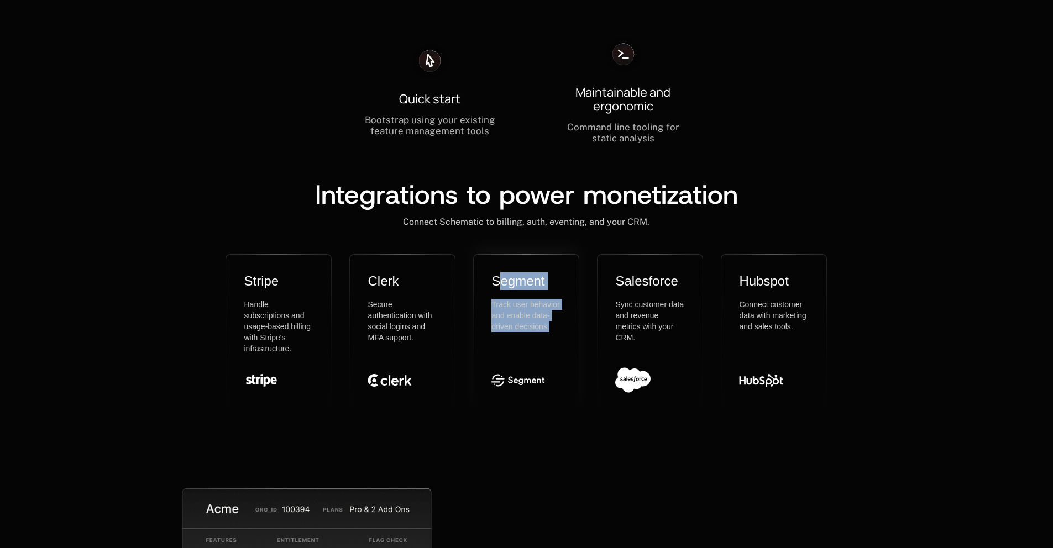
click at [563, 321] on div "Segment Track user behavior and enable data-driven decisions." at bounding box center [526, 333] width 105 height 157
drag, startPoint x: 552, startPoint y: 324, endPoint x: 569, endPoint y: 337, distance: 20.9
click at [569, 337] on div "Segment Track user behavior and enable data-driven decisions." at bounding box center [526, 333] width 105 height 157
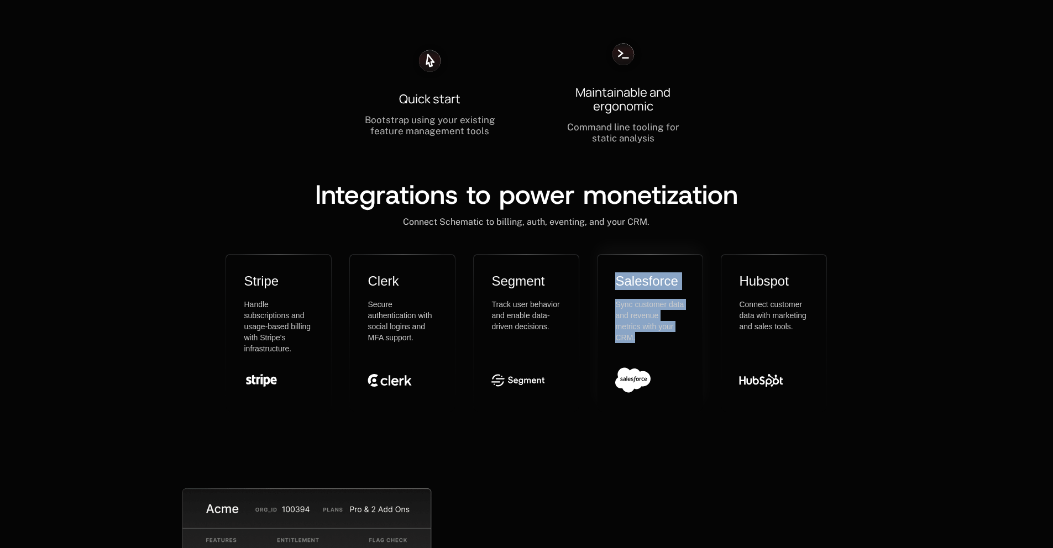
drag, startPoint x: 661, startPoint y: 328, endPoint x: 596, endPoint y: 266, distance: 89.5
click at [597, 266] on div "Salesforce Sync customer data and revenue metrics with your CRM." at bounding box center [650, 333] width 106 height 158
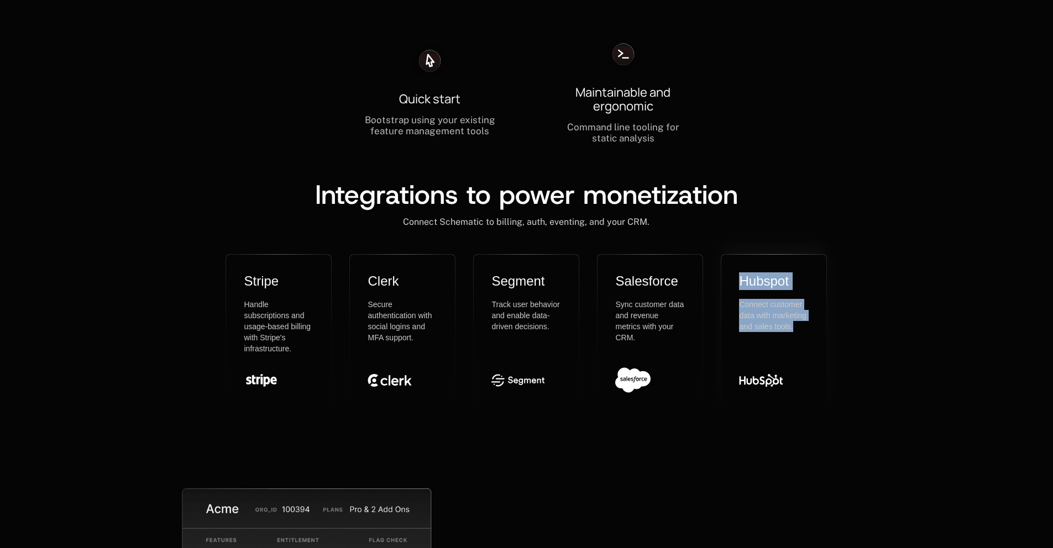
drag, startPoint x: 742, startPoint y: 265, endPoint x: 801, endPoint y: 333, distance: 90.1
click at [801, 333] on div "Hubspot Connect customer data with marketing and sales tools." at bounding box center [774, 319] width 70 height 94
drag, startPoint x: 787, startPoint y: 318, endPoint x: 721, endPoint y: 271, distance: 81.6
click at [721, 271] on div "Hubspot Connect customer data with marketing and sales tools." at bounding box center [773, 333] width 105 height 157
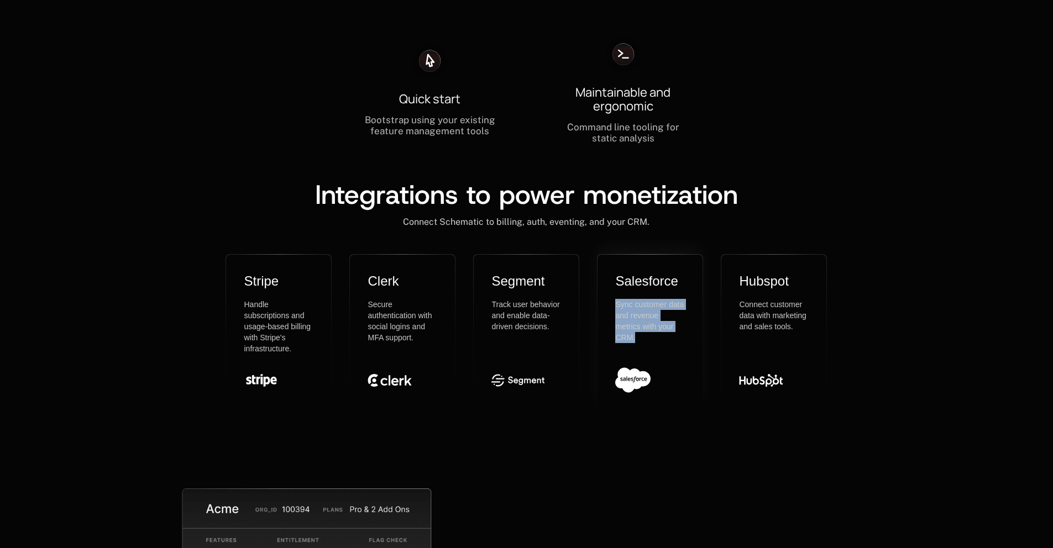
drag, startPoint x: 642, startPoint y: 324, endPoint x: 607, endPoint y: 286, distance: 51.7
click at [607, 286] on div "Salesforce Sync customer data and revenue metrics with your CRM." at bounding box center [649, 333] width 105 height 157
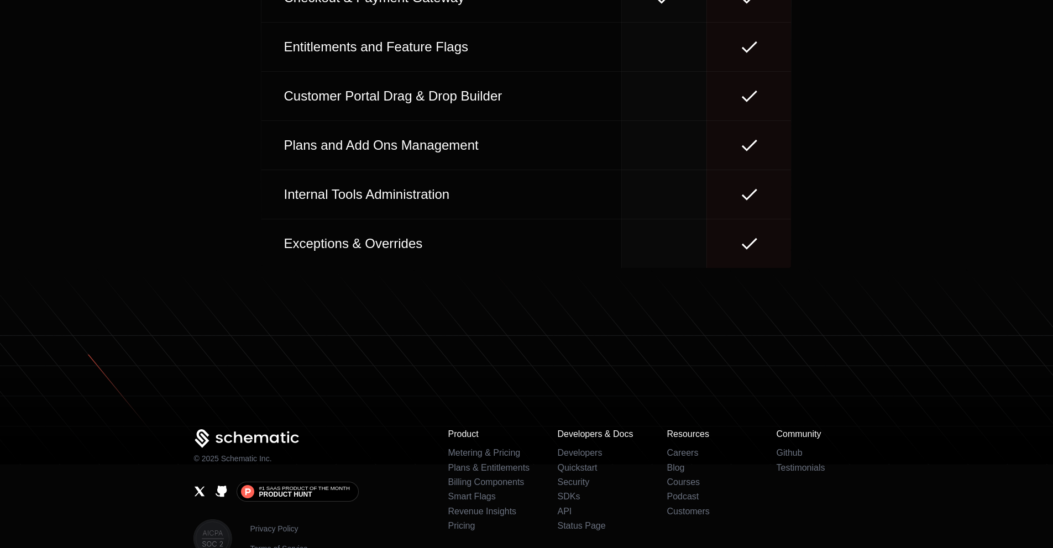
scroll to position [5111, 0]
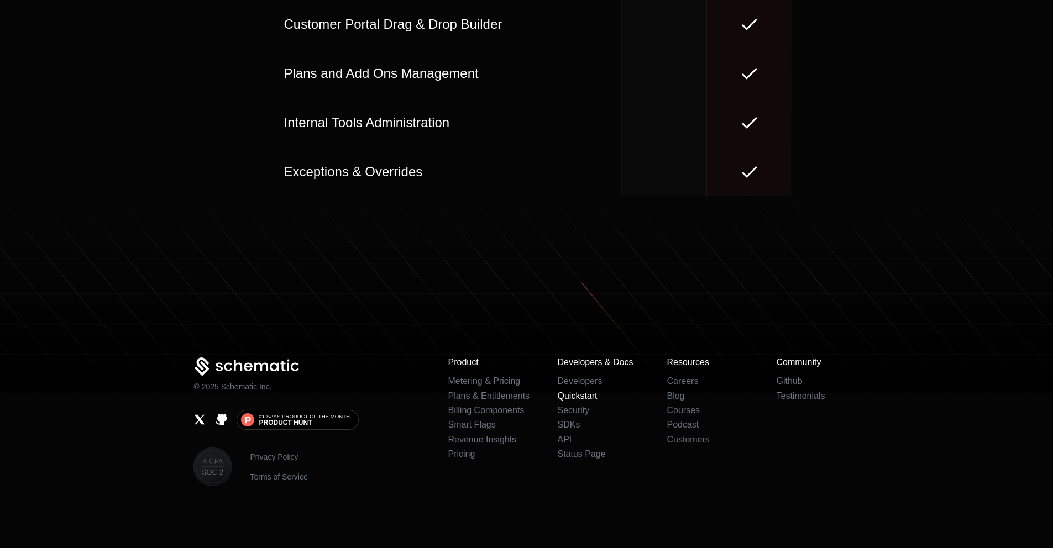
click at [588, 397] on link "Quickstart" at bounding box center [577, 395] width 40 height 9
